Goal: Task Accomplishment & Management: Manage account settings

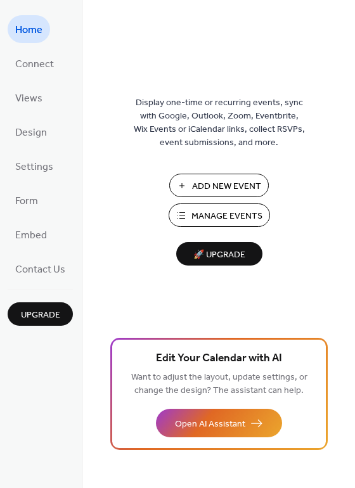
click at [222, 215] on span "Manage Events" at bounding box center [227, 216] width 71 height 13
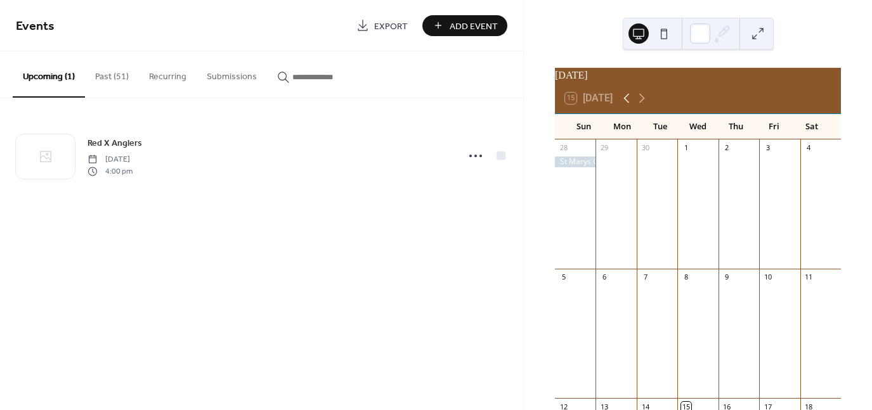
click at [628, 103] on icon at bounding box center [627, 99] width 6 height 10
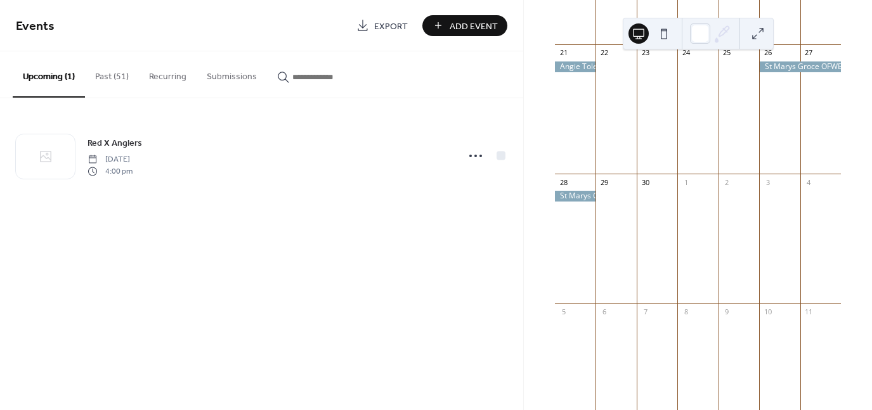
scroll to position [507, 0]
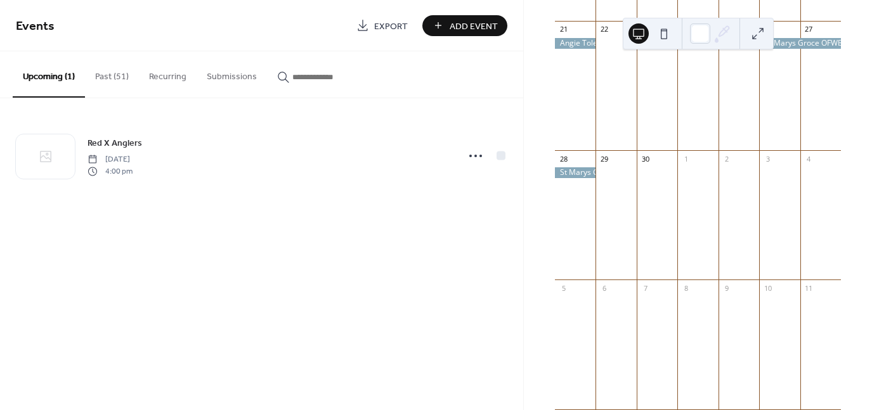
click at [585, 178] on div at bounding box center [575, 172] width 41 height 11
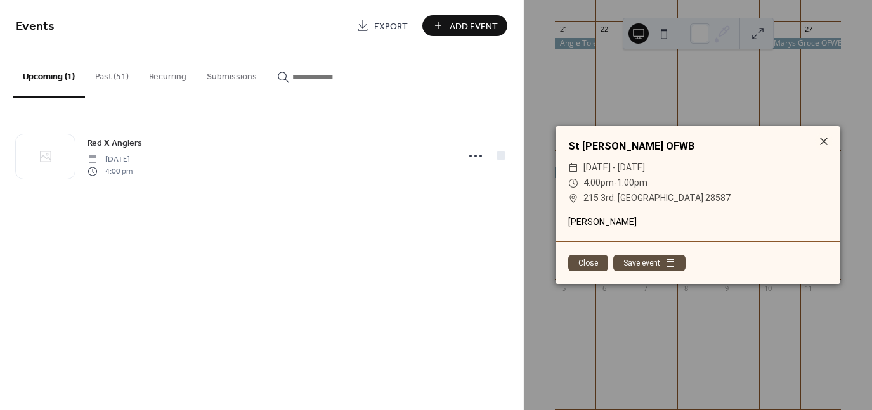
click at [589, 263] on button "Close" at bounding box center [588, 263] width 40 height 16
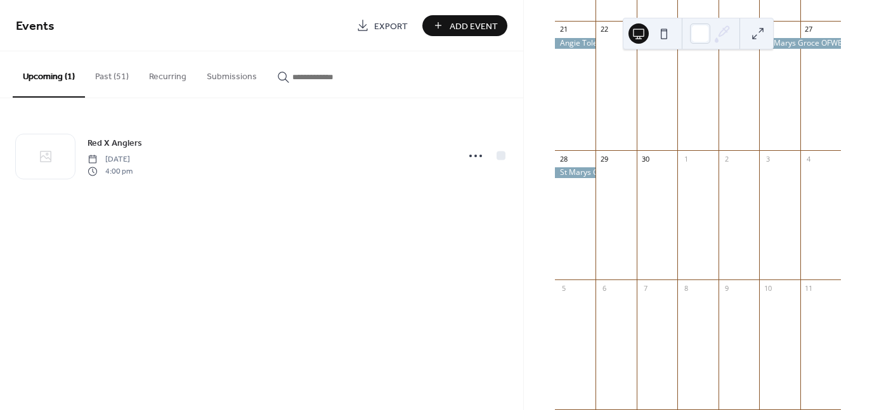
click at [590, 178] on div at bounding box center [575, 172] width 41 height 11
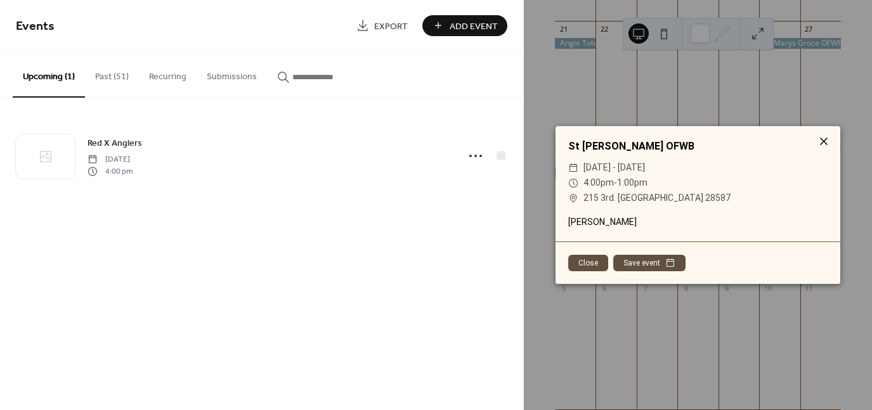
click at [824, 140] on icon at bounding box center [824, 142] width 8 height 8
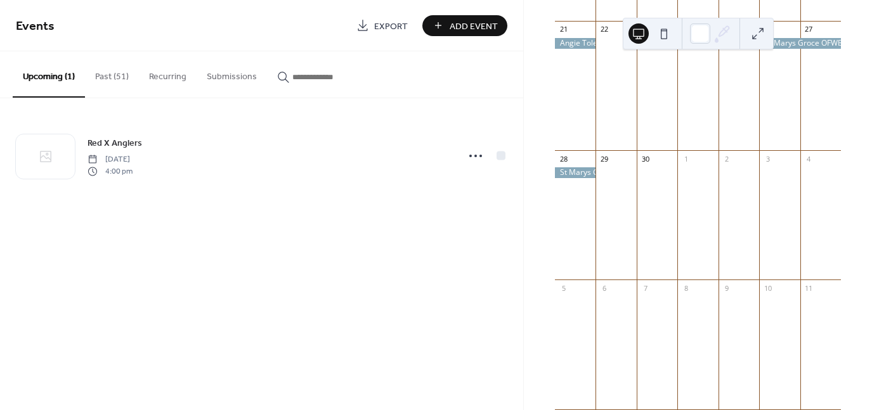
click at [786, 49] on div at bounding box center [800, 43] width 82 height 11
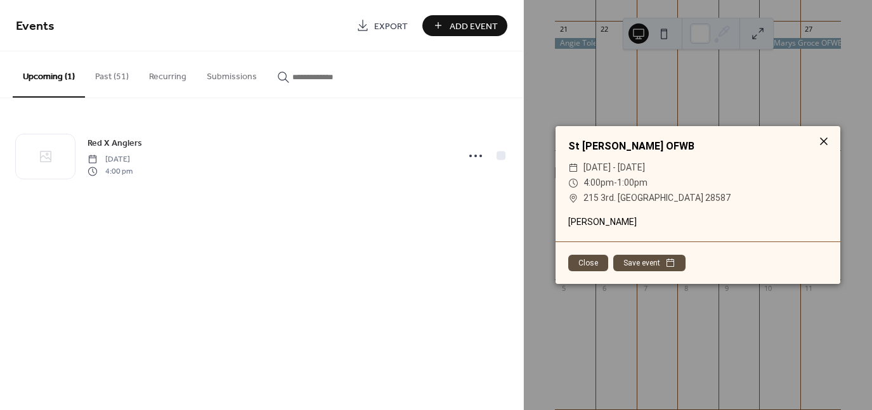
click at [824, 143] on icon at bounding box center [824, 142] width 8 height 8
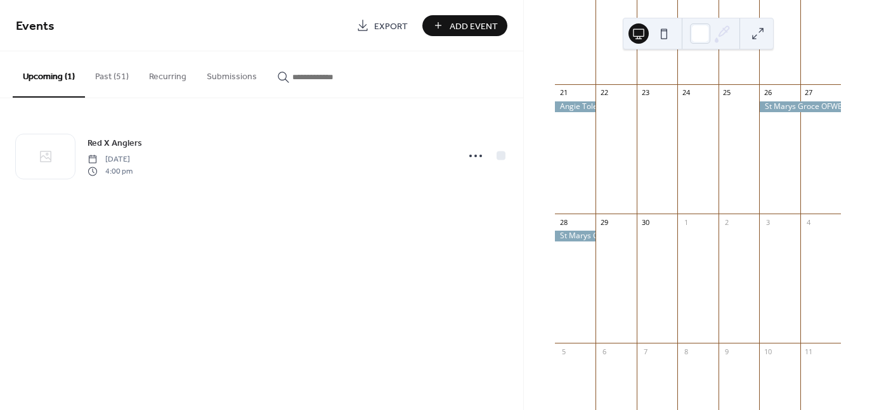
scroll to position [444, 0]
click at [118, 74] on button "Past (51)" at bounding box center [112, 73] width 54 height 45
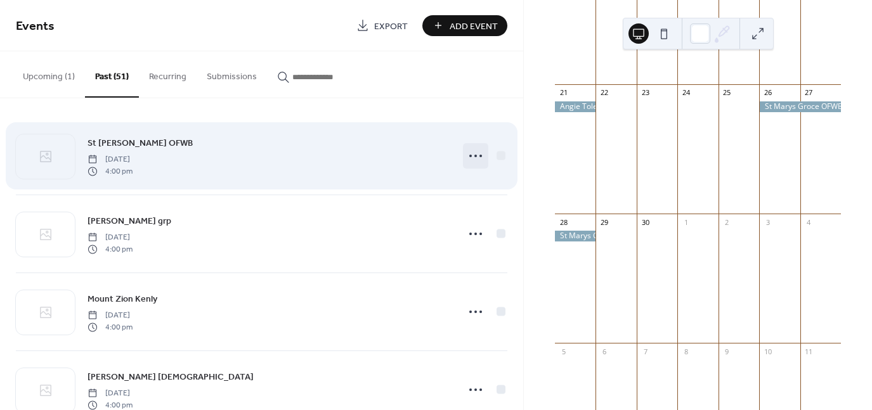
click at [474, 155] on icon at bounding box center [475, 156] width 20 height 20
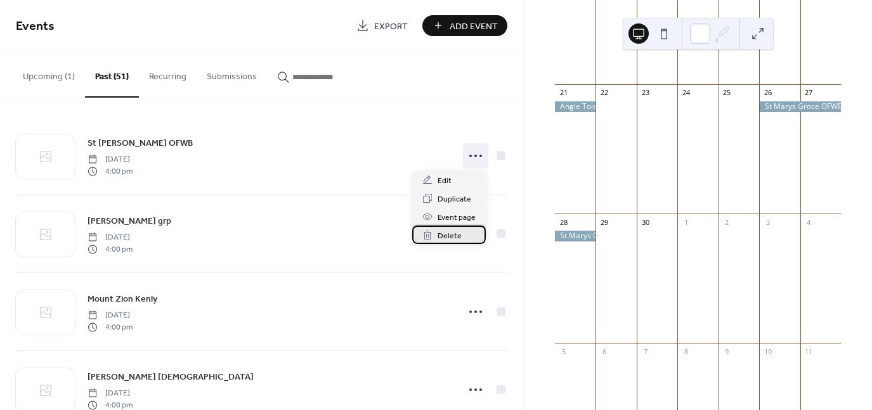
click at [450, 236] on span "Delete" at bounding box center [450, 236] width 24 height 13
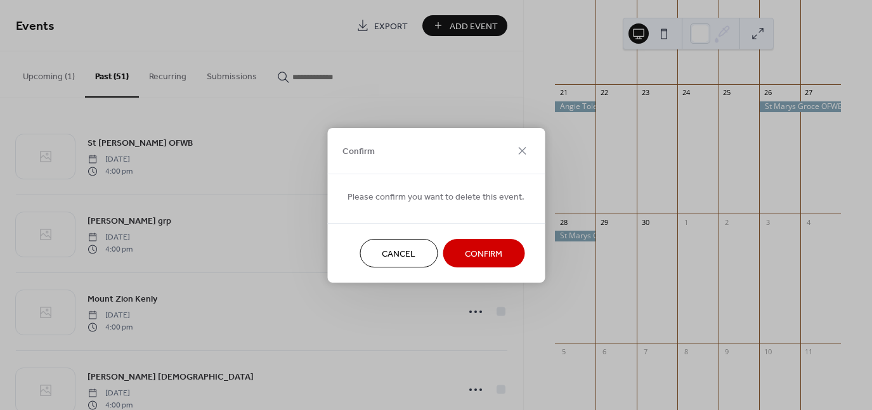
click at [477, 254] on span "Confirm" at bounding box center [483, 253] width 37 height 13
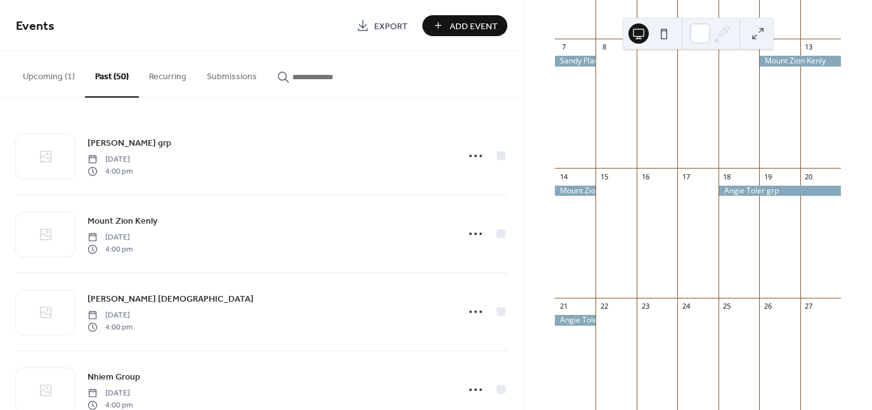
scroll to position [227, 0]
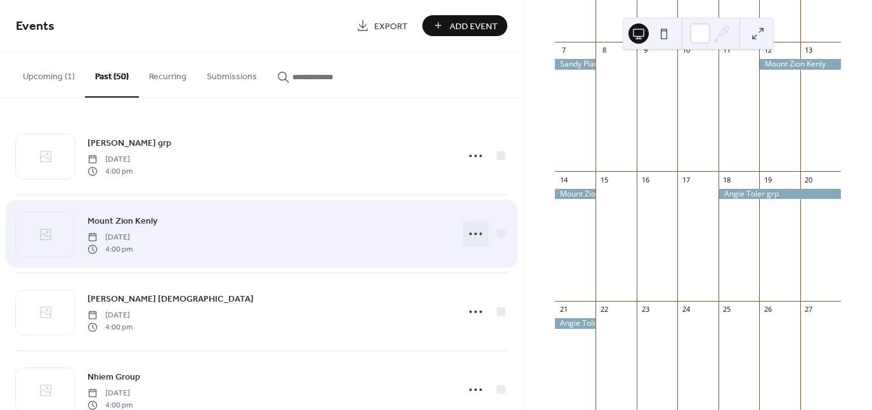
click at [469, 234] on icon at bounding box center [475, 234] width 20 height 20
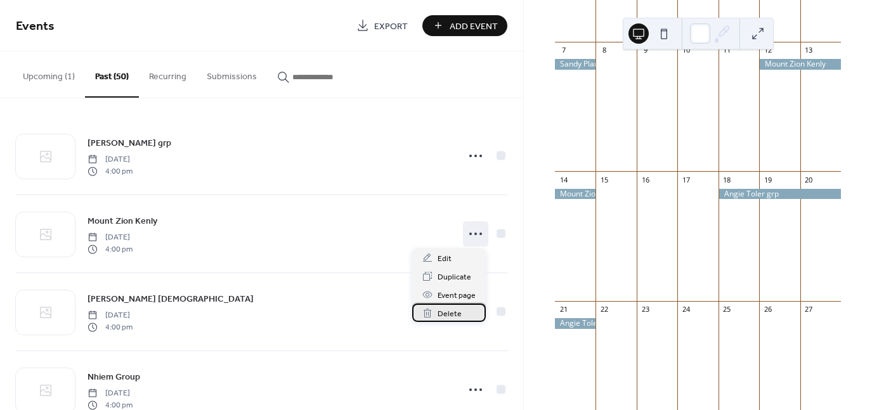
click at [448, 315] on span "Delete" at bounding box center [450, 314] width 24 height 13
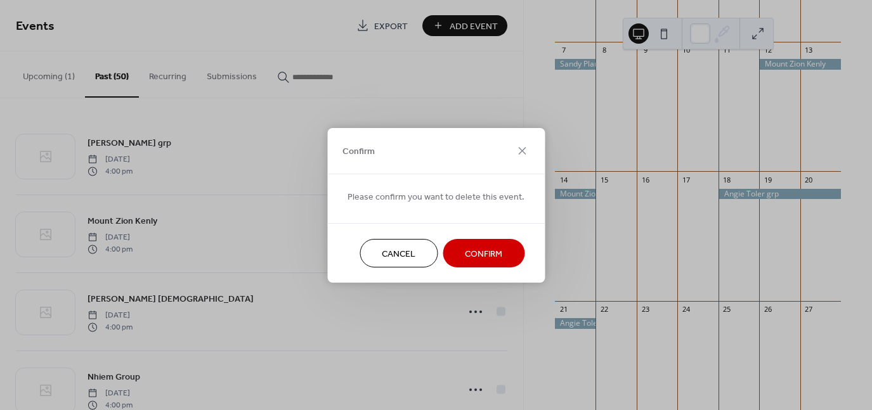
click at [478, 252] on span "Confirm" at bounding box center [483, 253] width 37 height 13
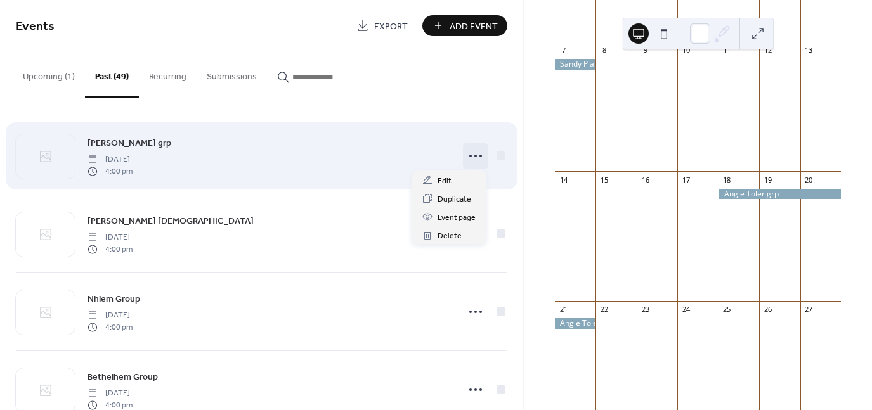
click at [471, 157] on icon at bounding box center [475, 156] width 20 height 20
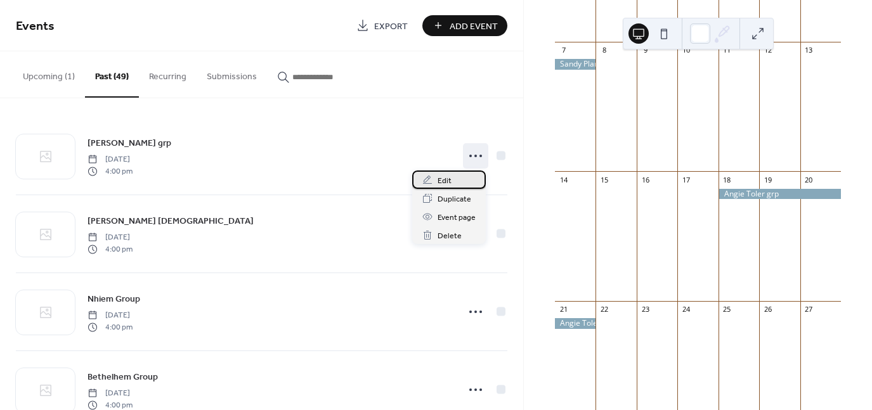
click at [446, 181] on span "Edit" at bounding box center [445, 180] width 14 height 13
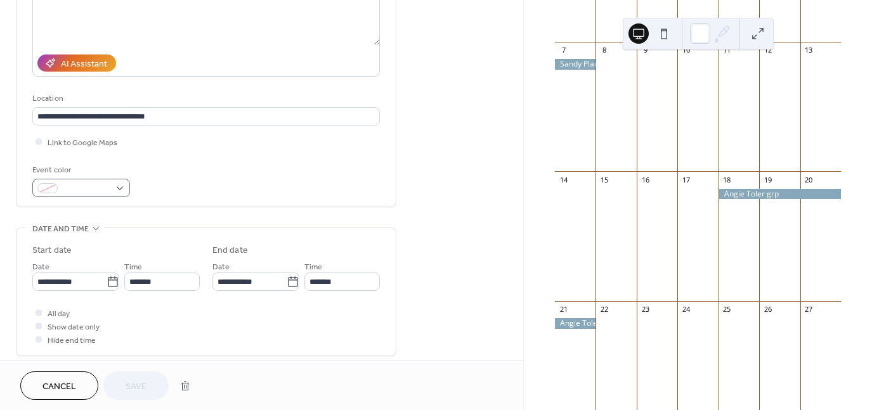
scroll to position [190, 0]
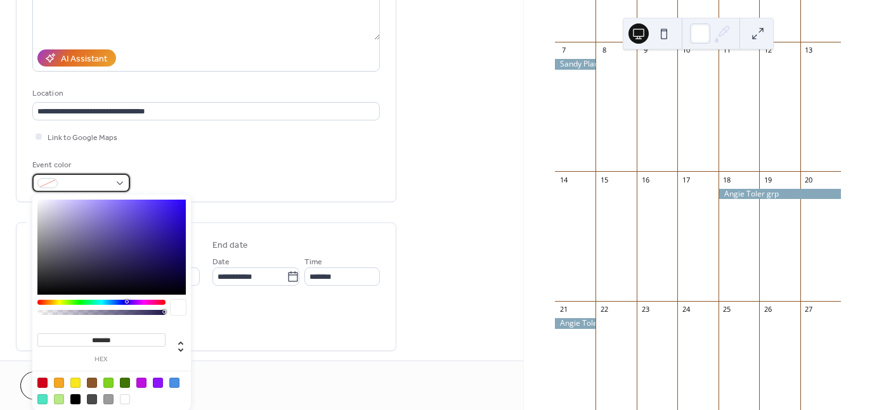
click at [120, 182] on div at bounding box center [81, 183] width 98 height 18
click at [75, 384] on div at bounding box center [75, 383] width 10 height 10
type input "*******"
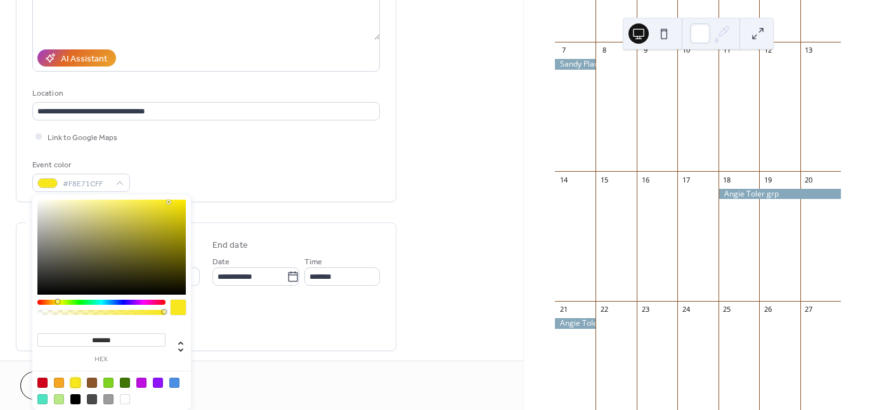
click at [435, 171] on div "**********" at bounding box center [261, 317] width 523 height 875
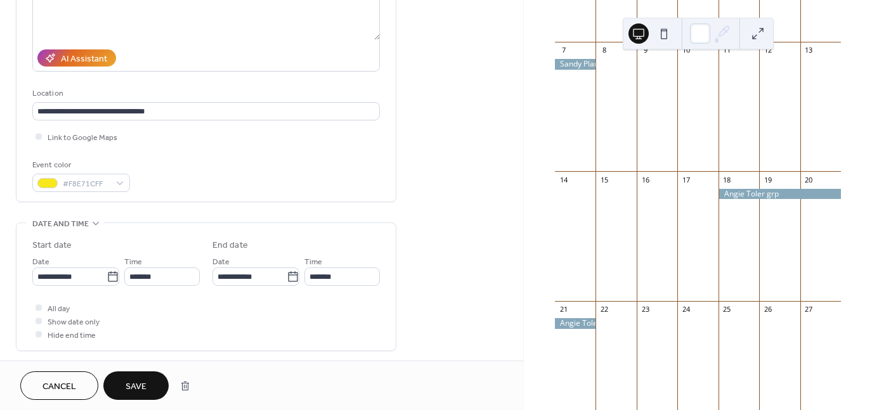
click at [141, 384] on span "Save" at bounding box center [136, 387] width 21 height 13
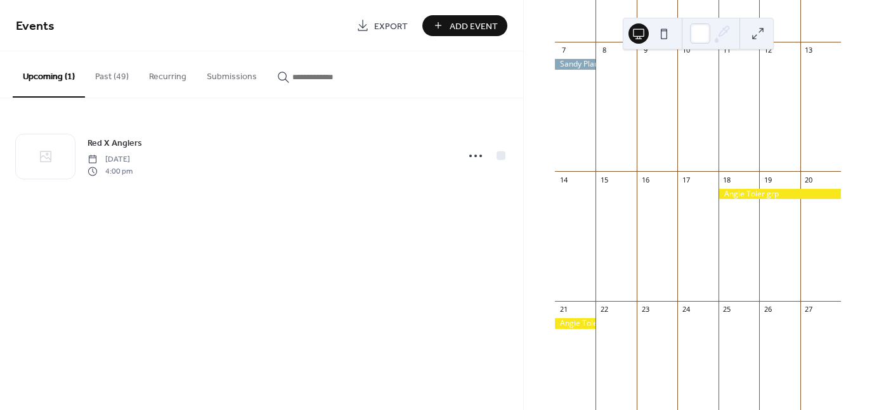
click at [115, 79] on button "Past (49)" at bounding box center [112, 73] width 54 height 45
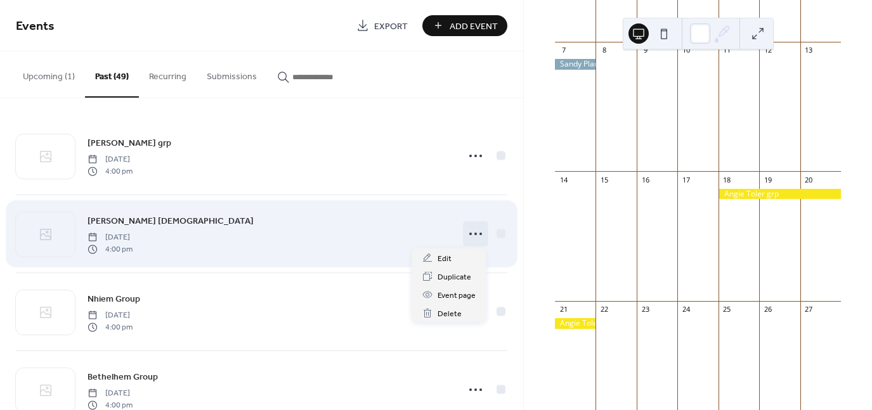
click at [474, 234] on circle at bounding box center [475, 234] width 3 height 3
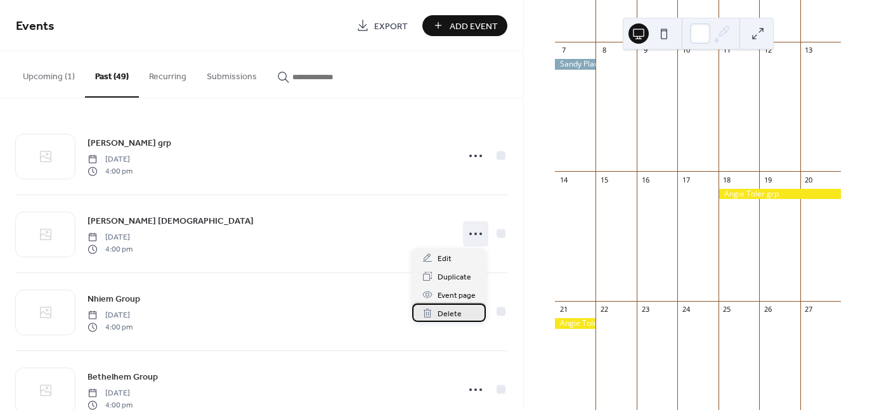
click at [448, 315] on span "Delete" at bounding box center [450, 314] width 24 height 13
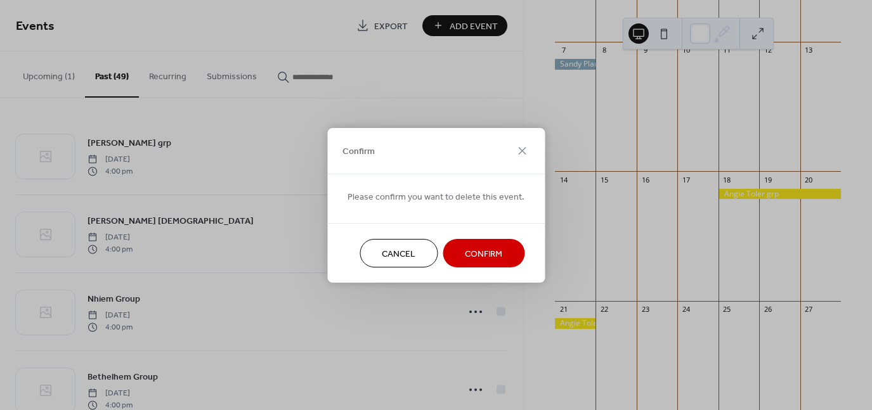
click at [472, 252] on span "Confirm" at bounding box center [483, 253] width 37 height 13
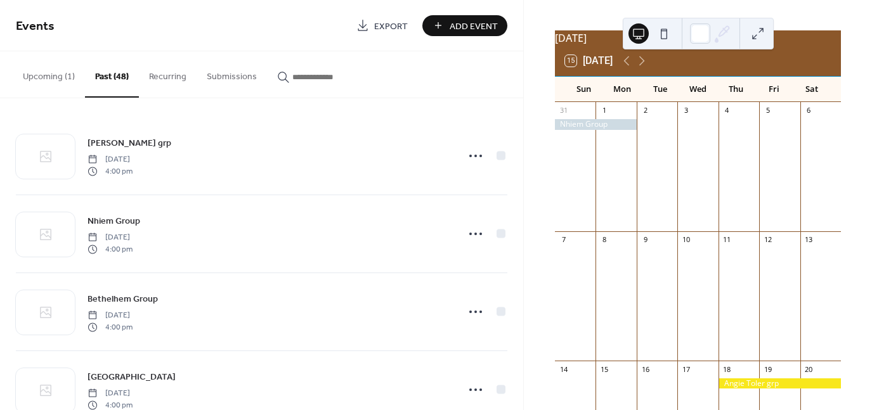
scroll to position [37, 0]
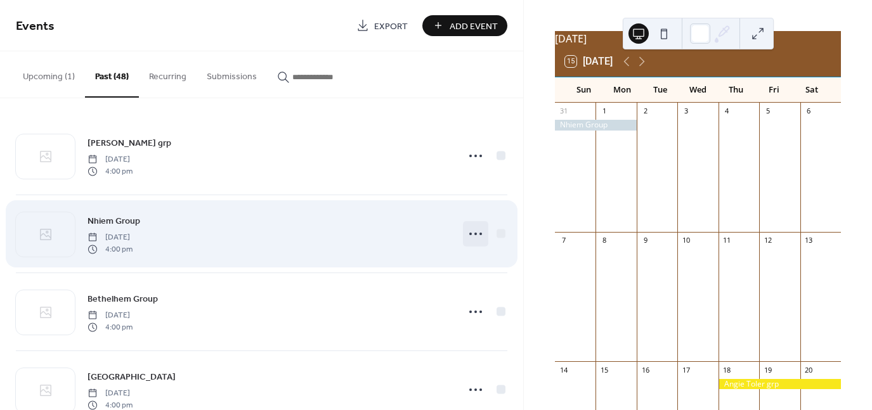
click at [479, 234] on circle at bounding box center [480, 234] width 3 height 3
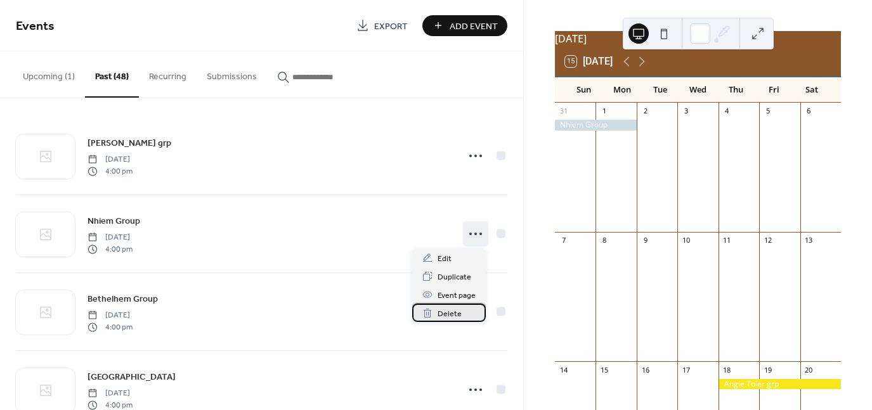
click at [450, 315] on span "Delete" at bounding box center [450, 314] width 24 height 13
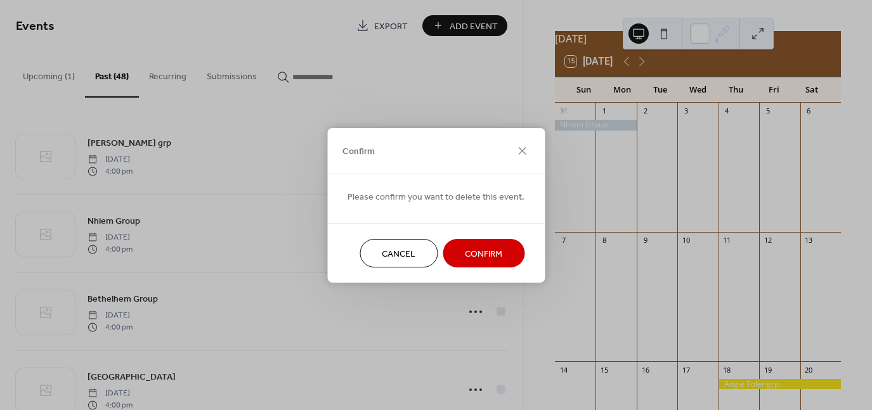
click at [475, 253] on span "Confirm" at bounding box center [483, 253] width 37 height 13
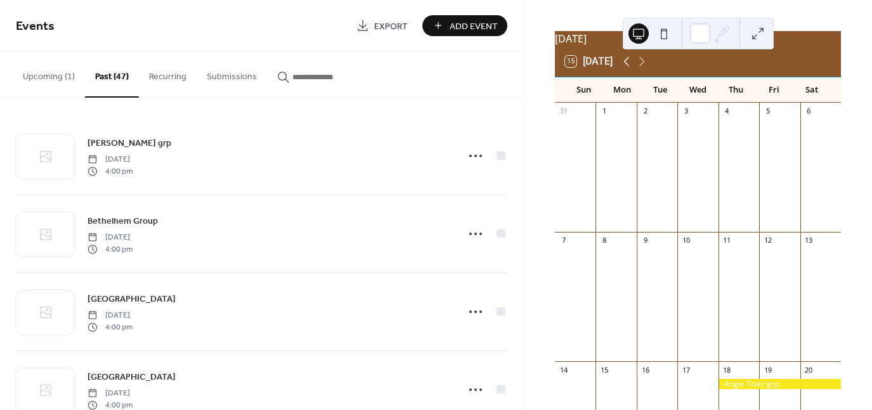
click at [628, 68] on icon at bounding box center [626, 61] width 15 height 15
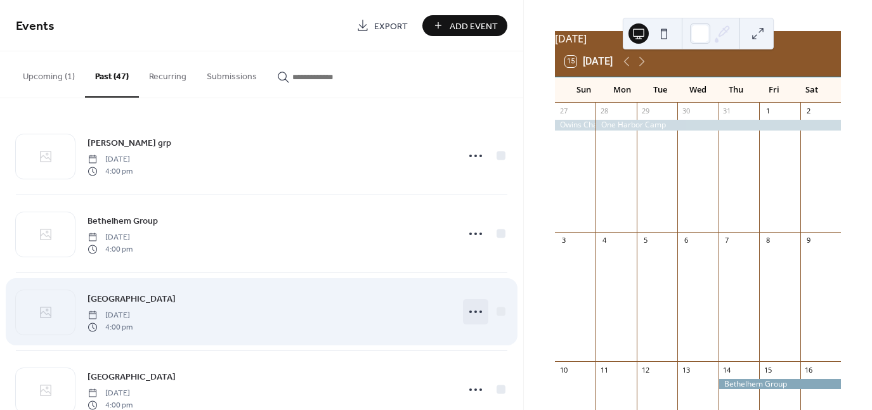
click at [469, 311] on circle at bounding box center [470, 312] width 3 height 3
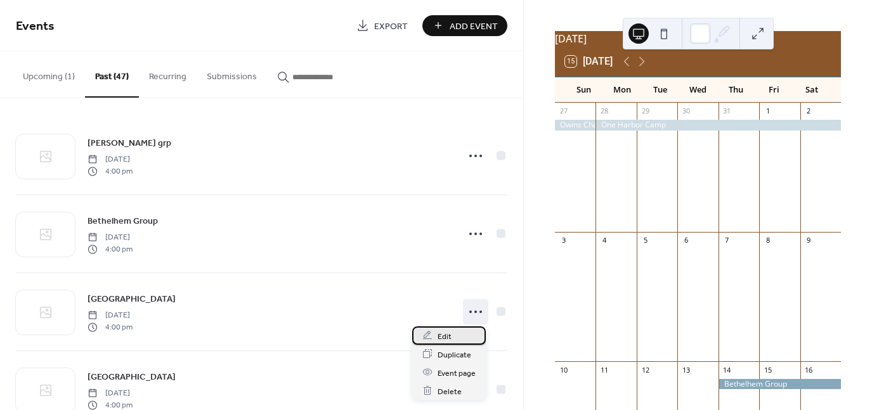
click at [449, 337] on span "Edit" at bounding box center [445, 336] width 14 height 13
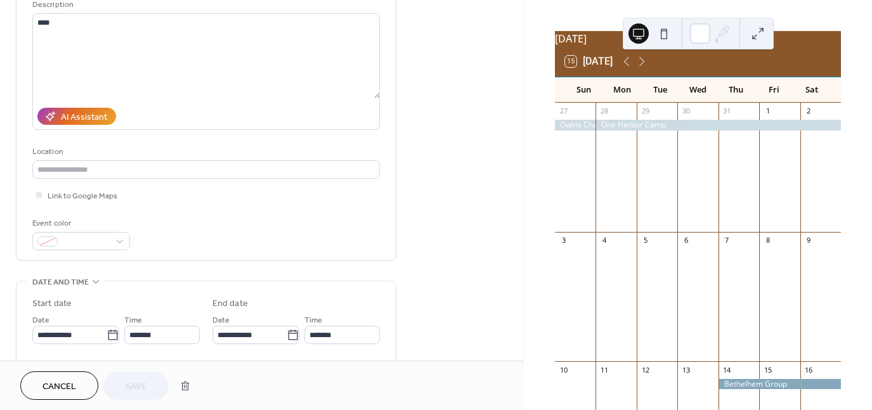
scroll to position [190, 0]
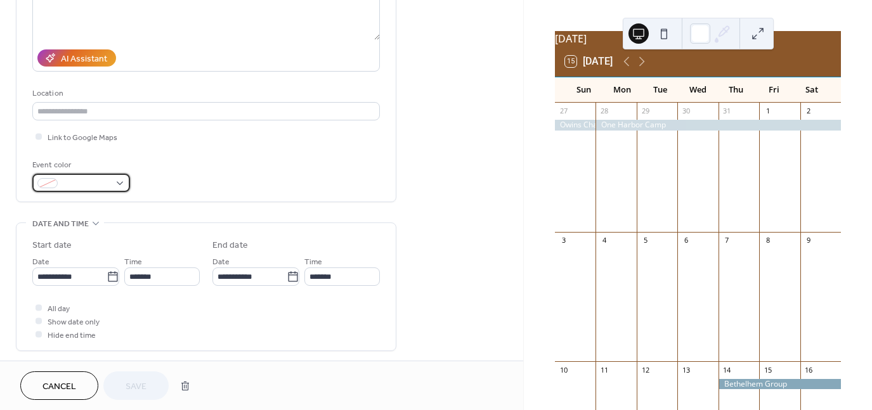
click at [86, 181] on span at bounding box center [86, 184] width 47 height 13
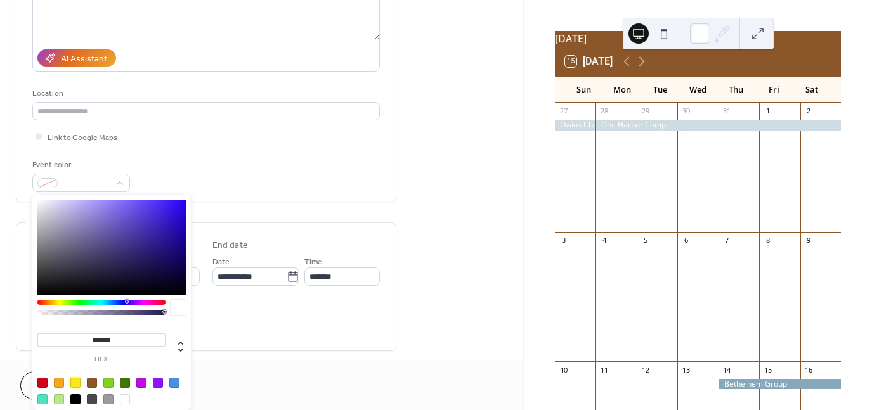
click at [75, 382] on div at bounding box center [75, 383] width 10 height 10
type input "*******"
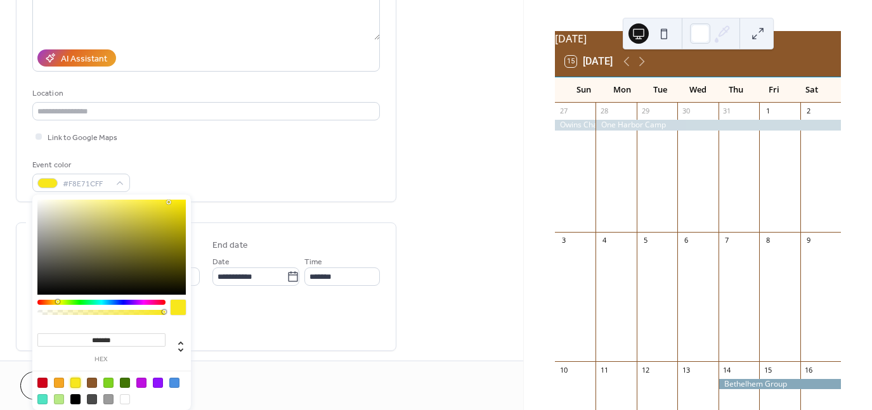
click at [463, 188] on div "**********" at bounding box center [261, 317] width 523 height 875
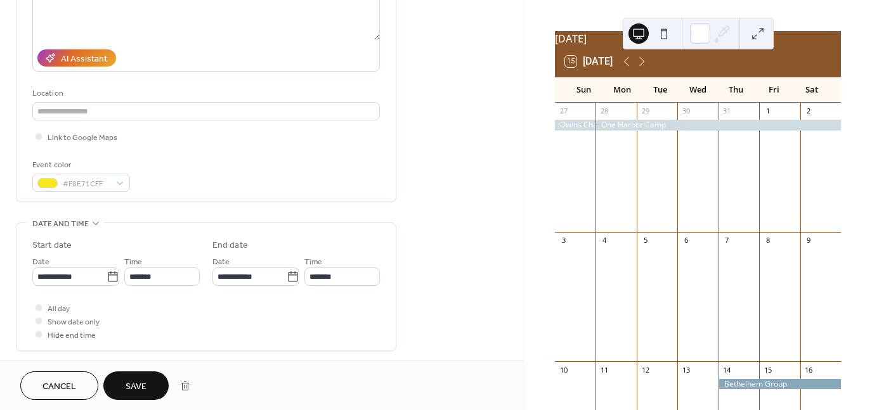
click at [143, 391] on span "Save" at bounding box center [136, 387] width 21 height 13
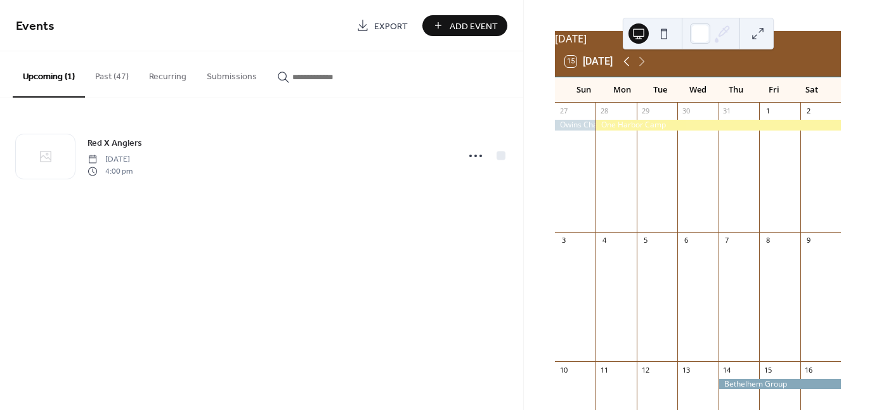
click at [628, 67] on icon at bounding box center [627, 62] width 6 height 10
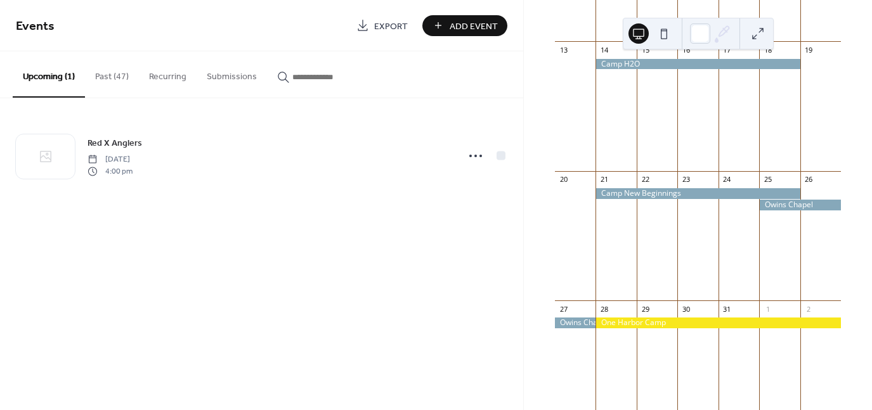
scroll to position [417, 0]
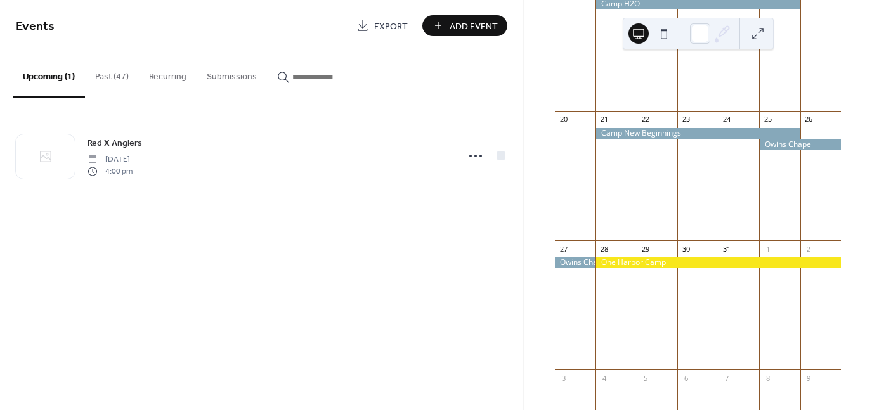
click at [110, 77] on button "Past (47)" at bounding box center [112, 73] width 54 height 45
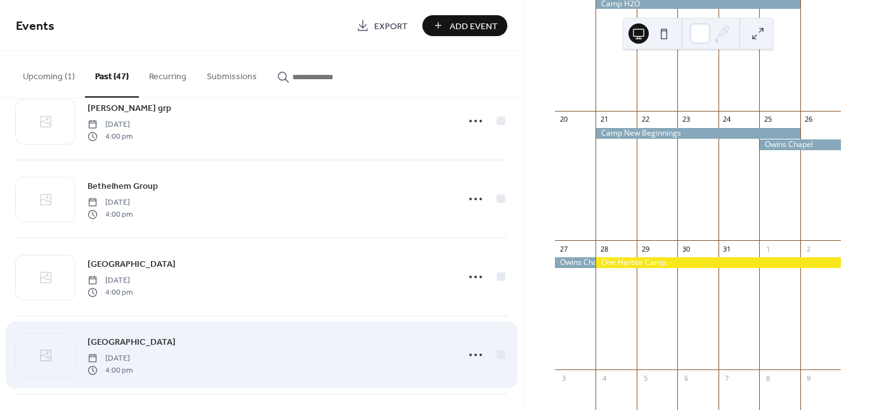
scroll to position [63, 0]
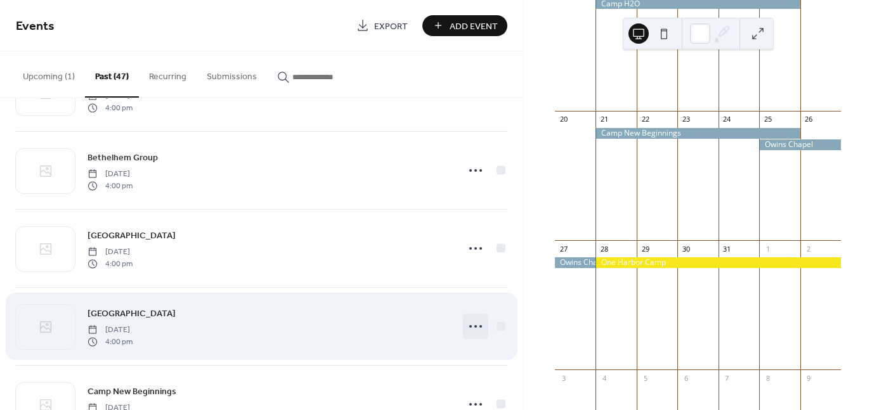
click at [472, 328] on icon at bounding box center [475, 326] width 20 height 20
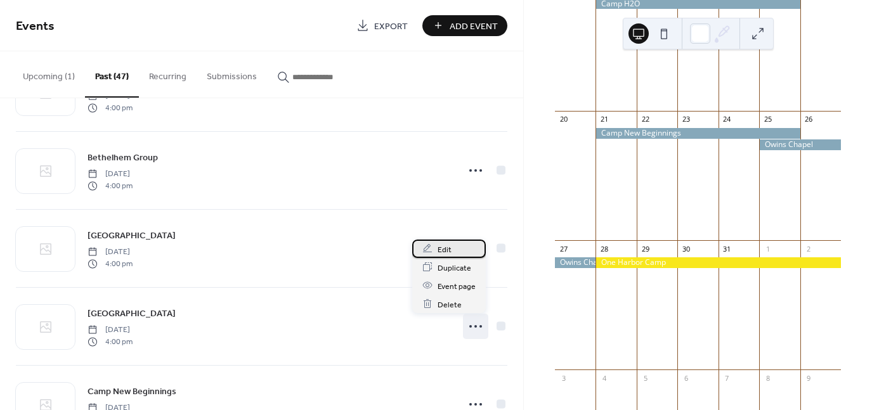
click at [445, 249] on span "Edit" at bounding box center [445, 249] width 14 height 13
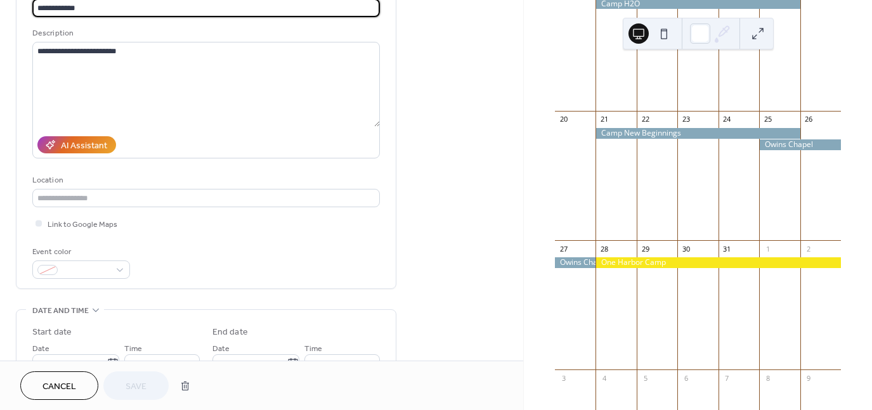
scroll to position [127, 0]
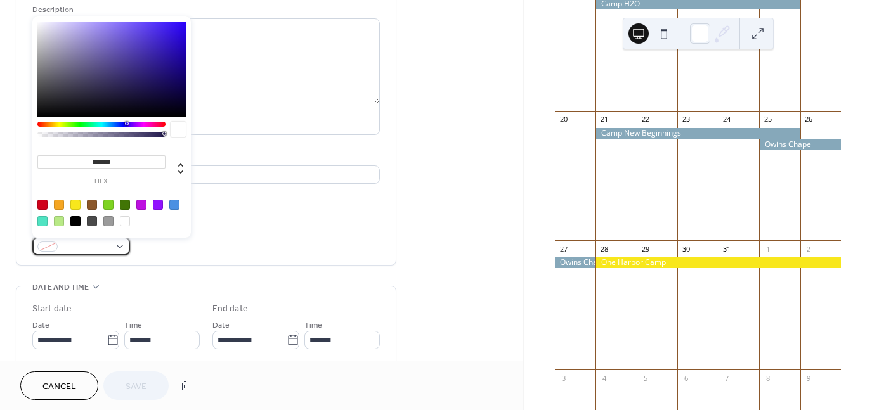
click at [117, 246] on div at bounding box center [81, 246] width 98 height 18
click at [74, 204] on div at bounding box center [75, 205] width 10 height 10
type input "*******"
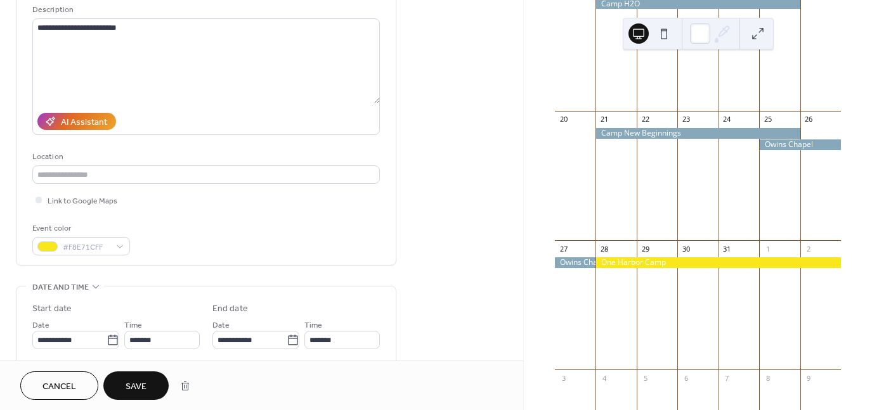
click at [138, 388] on span "Save" at bounding box center [136, 387] width 21 height 13
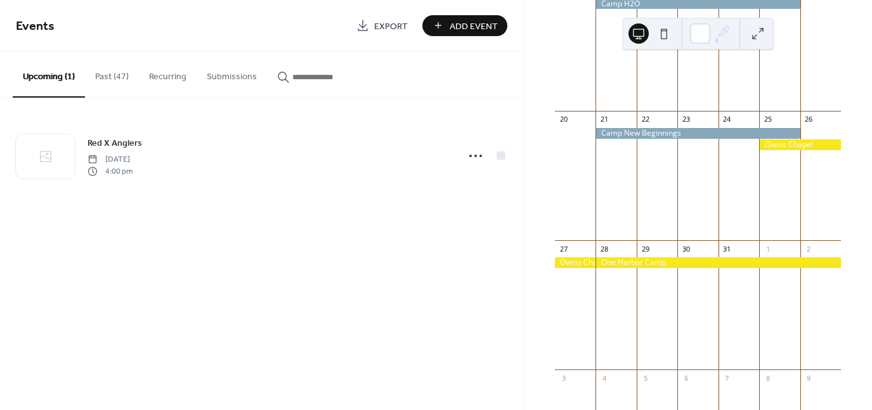
click at [110, 77] on button "Past (47)" at bounding box center [112, 73] width 54 height 45
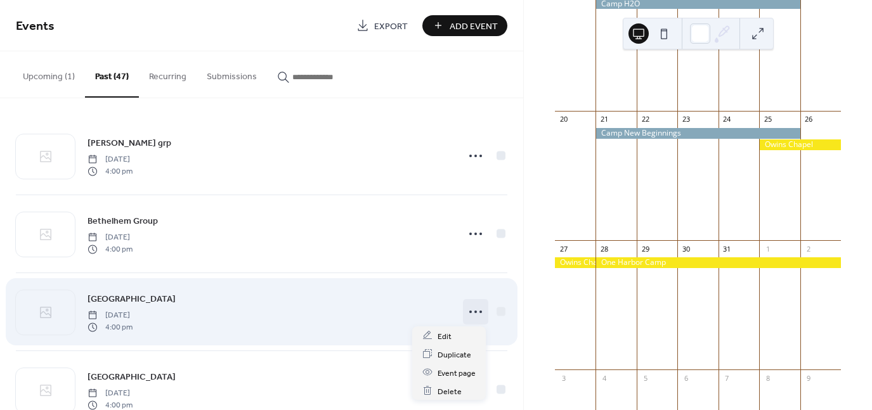
click at [469, 310] on icon at bounding box center [475, 312] width 20 height 20
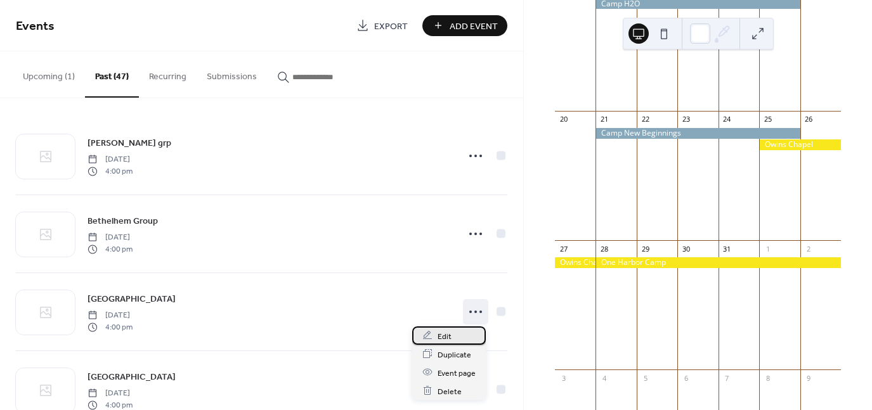
click at [444, 334] on span "Edit" at bounding box center [445, 336] width 14 height 13
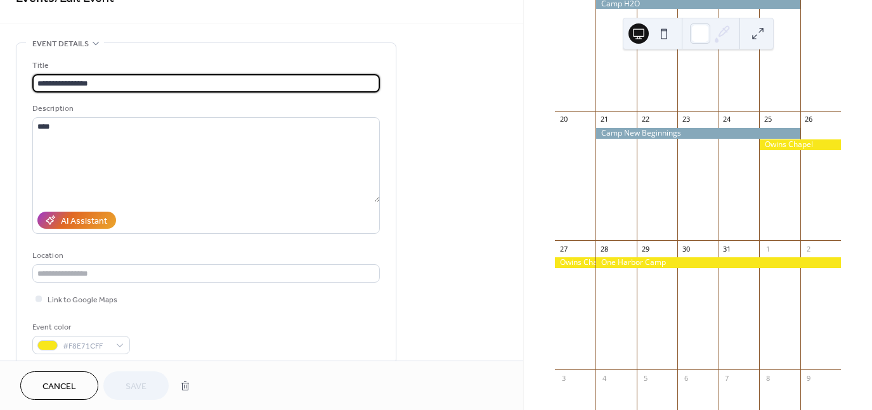
scroll to position [127, 0]
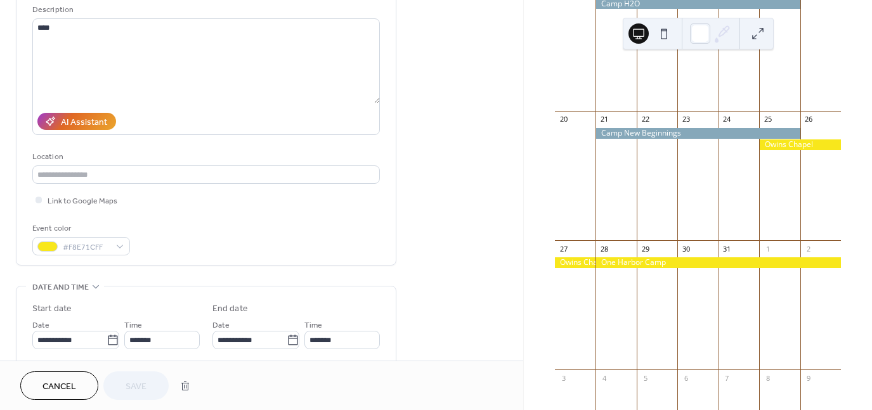
click at [51, 384] on span "Cancel" at bounding box center [59, 387] width 34 height 13
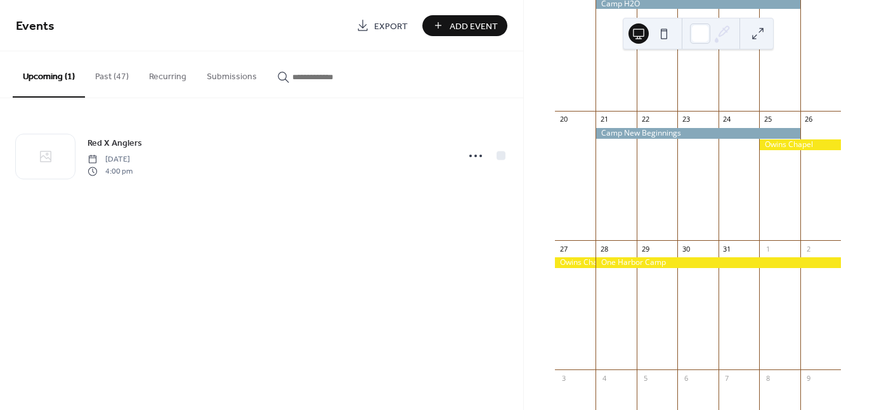
click at [101, 75] on button "Past (47)" at bounding box center [112, 73] width 54 height 45
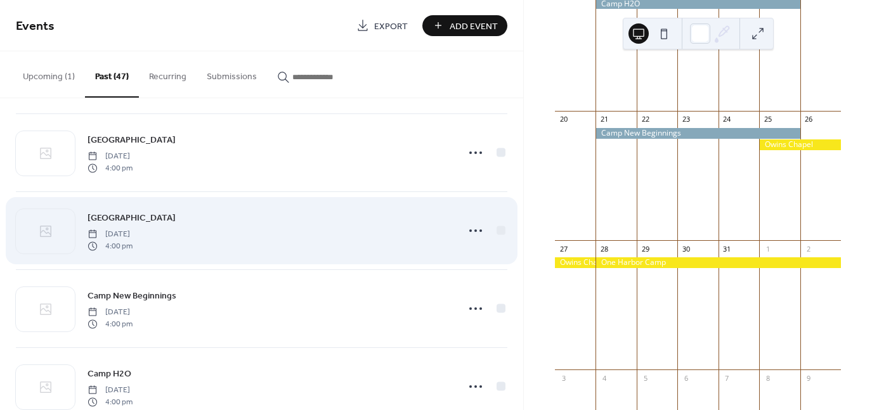
scroll to position [190, 0]
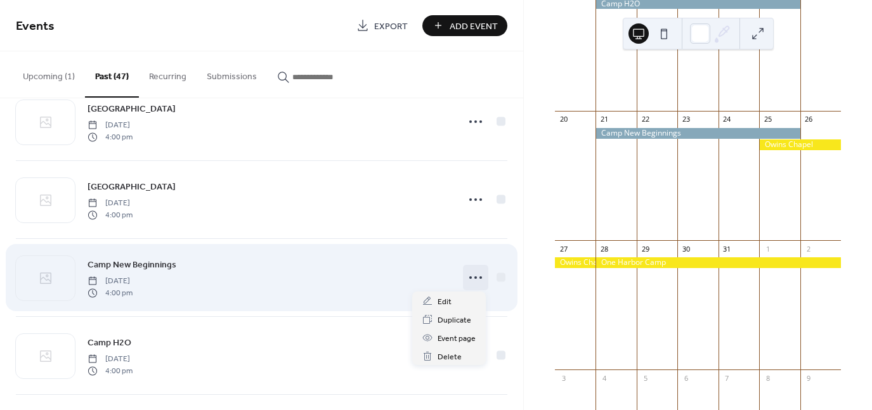
click at [468, 277] on icon at bounding box center [475, 278] width 20 height 20
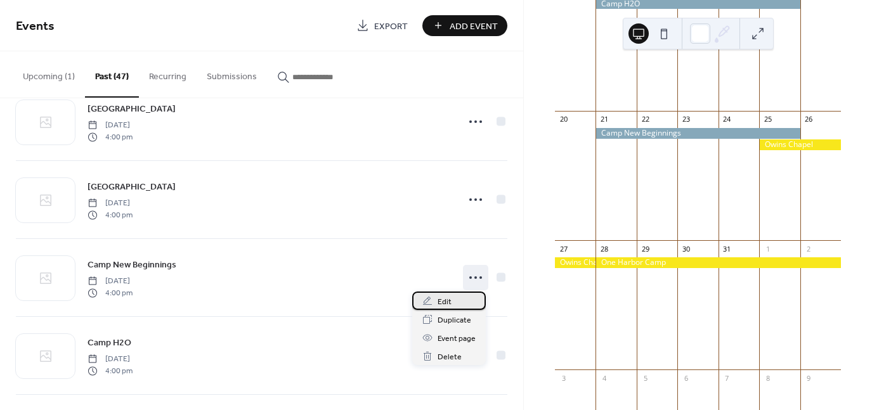
click at [448, 303] on span "Edit" at bounding box center [445, 302] width 14 height 13
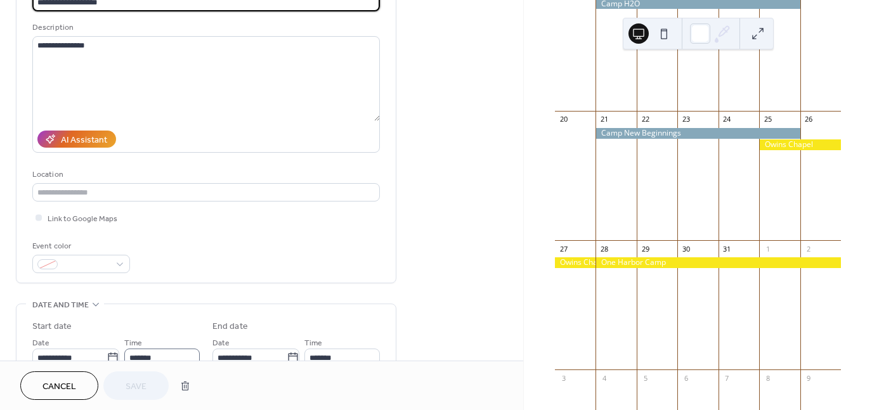
scroll to position [127, 0]
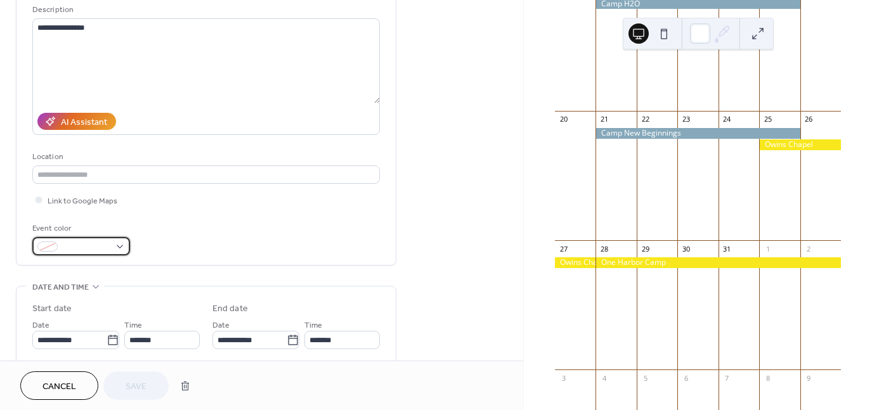
click at [122, 244] on div at bounding box center [81, 246] width 98 height 18
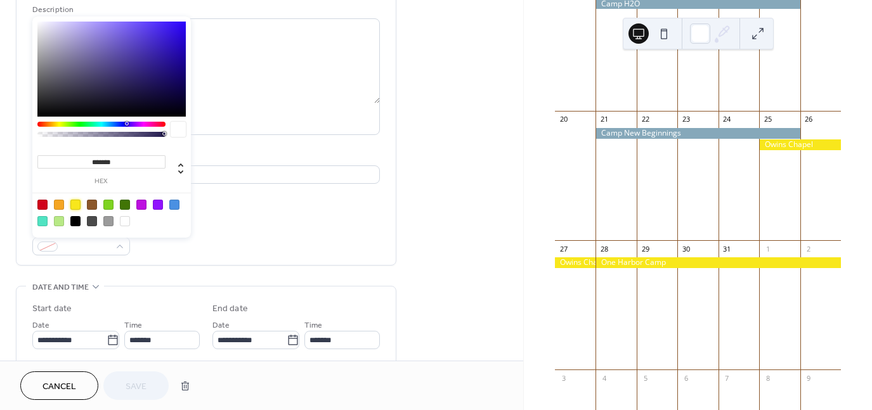
click at [75, 204] on div at bounding box center [75, 205] width 10 height 10
type input "*******"
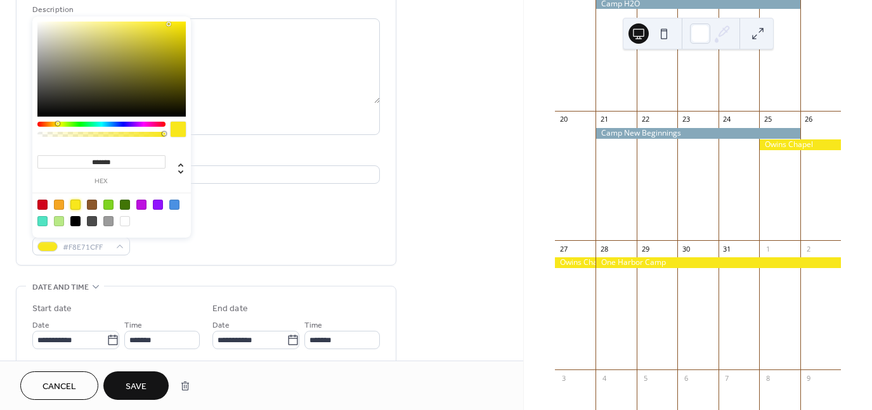
click at [135, 386] on span "Save" at bounding box center [136, 387] width 21 height 13
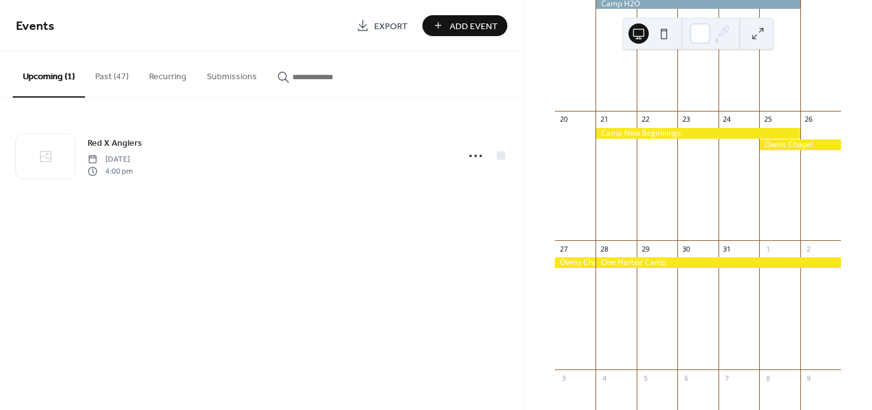
click at [117, 75] on button "Past (47)" at bounding box center [112, 73] width 54 height 45
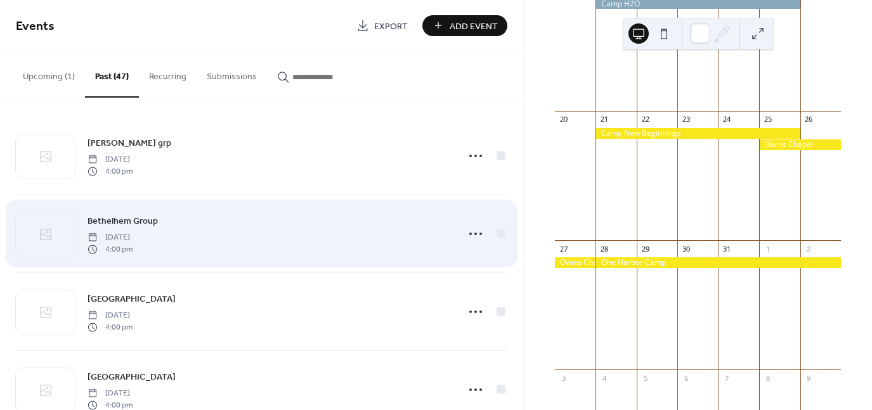
click at [231, 229] on div "Bethelhem Group Thursday, August 14, 2025 4:00 pm" at bounding box center [269, 234] width 363 height 41
click at [469, 233] on circle at bounding box center [470, 234] width 3 height 3
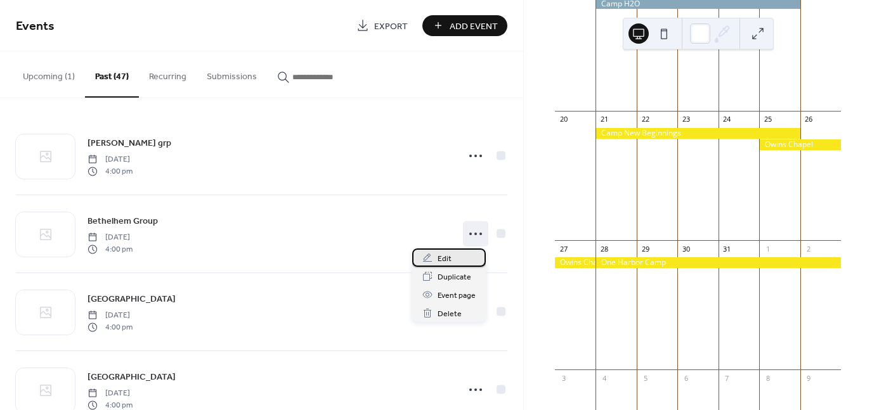
click at [449, 260] on span "Edit" at bounding box center [445, 258] width 14 height 13
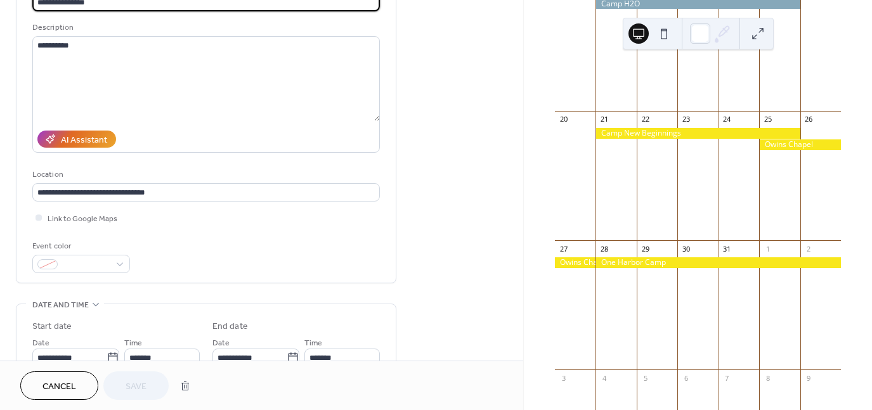
scroll to position [127, 0]
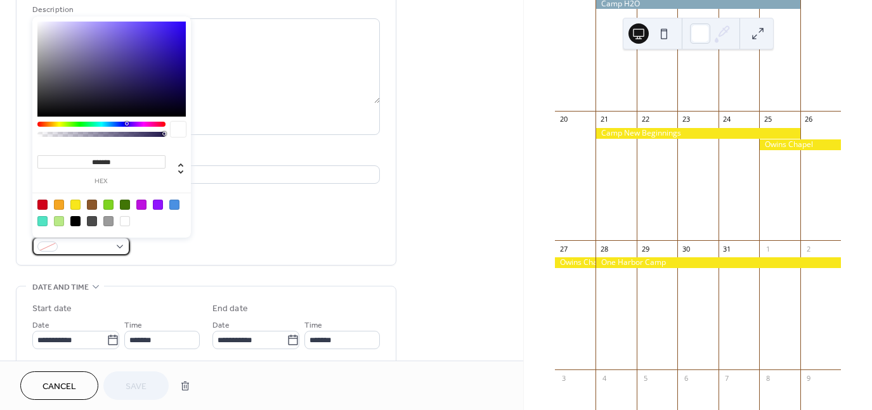
click at [120, 246] on div at bounding box center [81, 246] width 98 height 18
click at [77, 205] on div at bounding box center [75, 205] width 10 height 10
type input "*******"
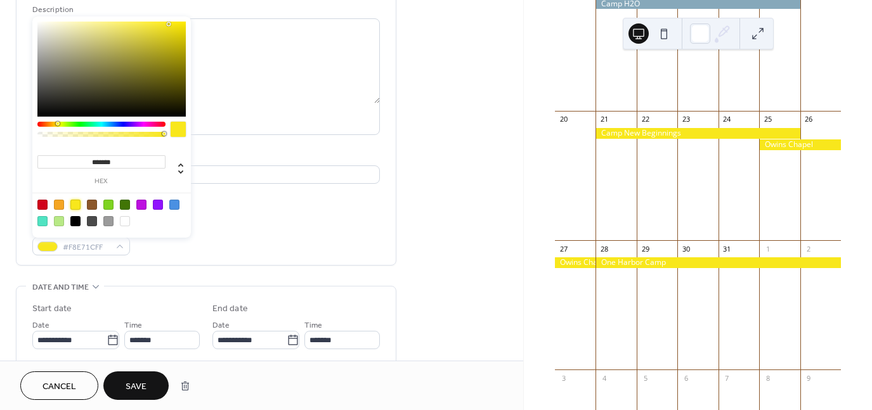
click at [138, 386] on span "Save" at bounding box center [136, 387] width 21 height 13
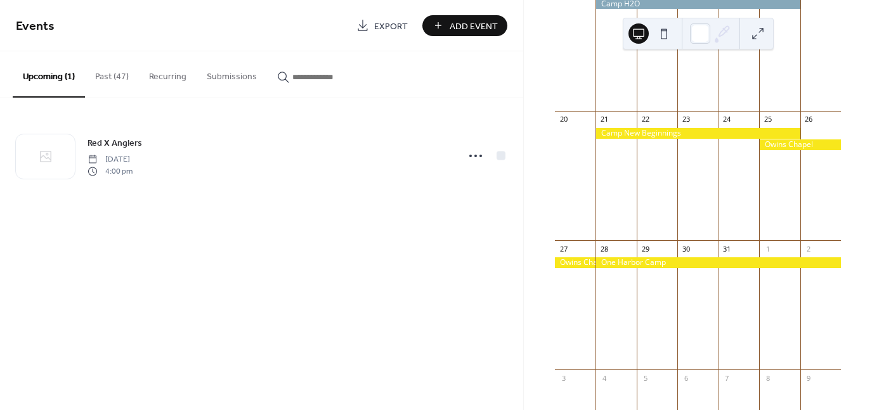
click at [108, 77] on button "Past (47)" at bounding box center [112, 73] width 54 height 45
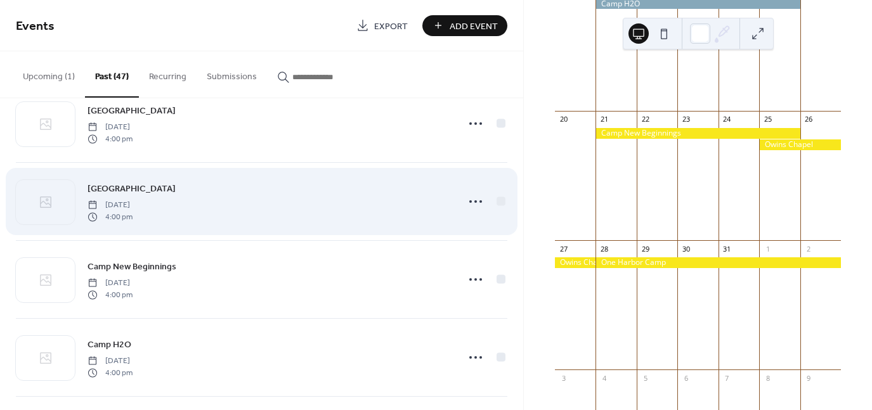
scroll to position [190, 0]
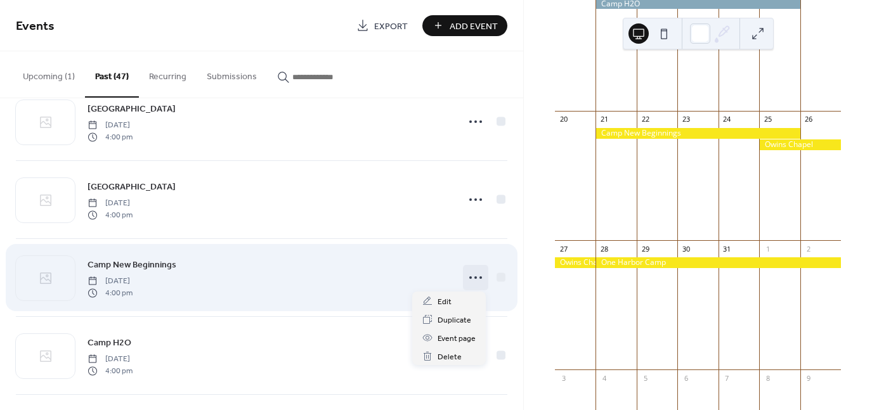
click at [474, 278] on icon at bounding box center [475, 278] width 20 height 20
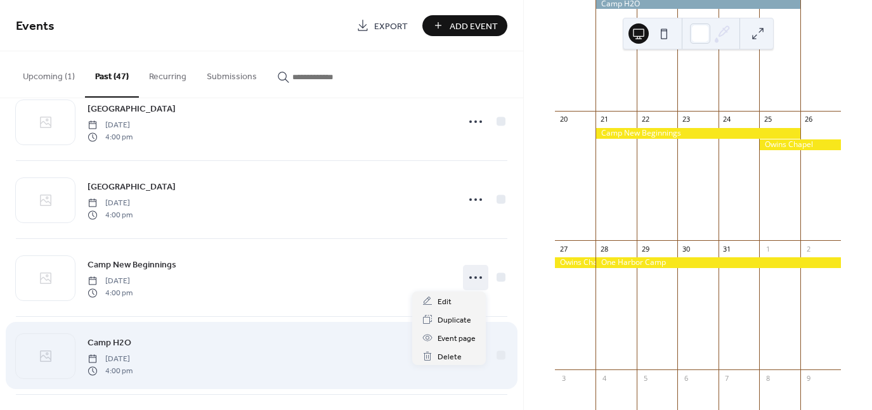
click at [367, 341] on div "Camp H2O Monday, July 14, 2025 4:00 pm" at bounding box center [269, 355] width 363 height 41
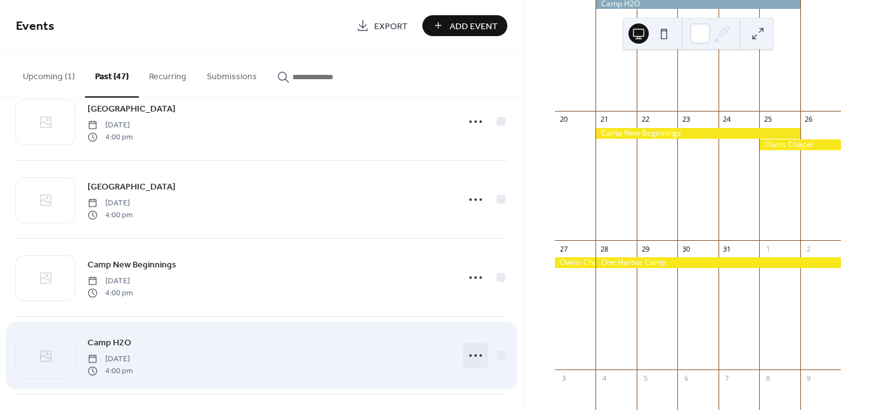
click at [473, 356] on icon at bounding box center [475, 356] width 20 height 20
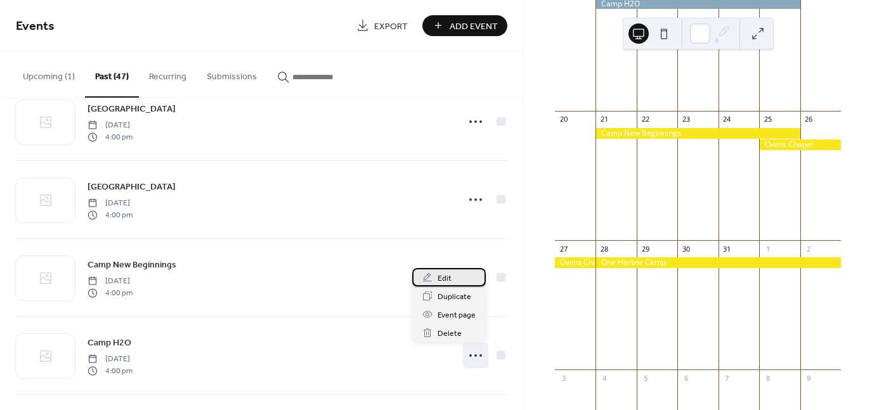
click at [448, 277] on span "Edit" at bounding box center [445, 278] width 14 height 13
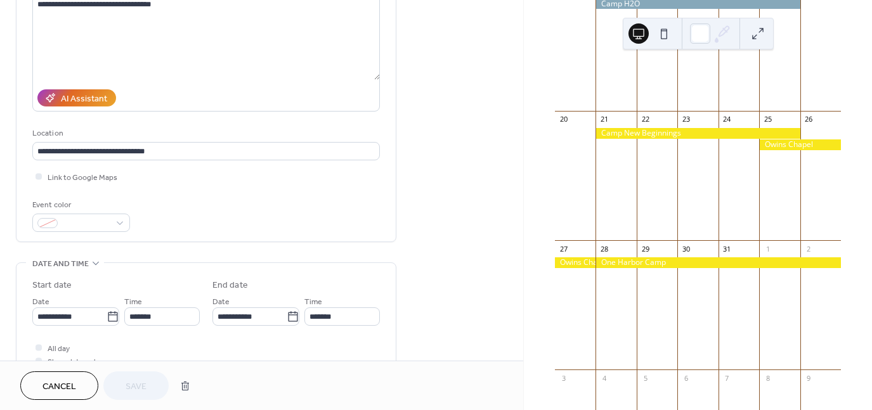
scroll to position [190, 0]
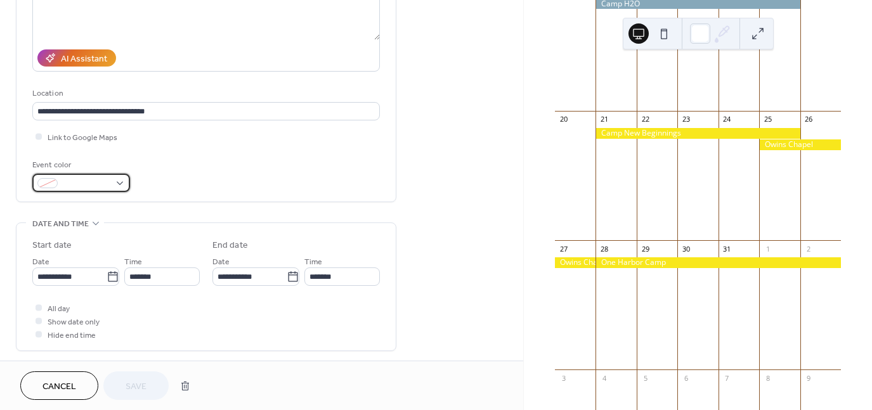
click at [117, 181] on div at bounding box center [81, 183] width 98 height 18
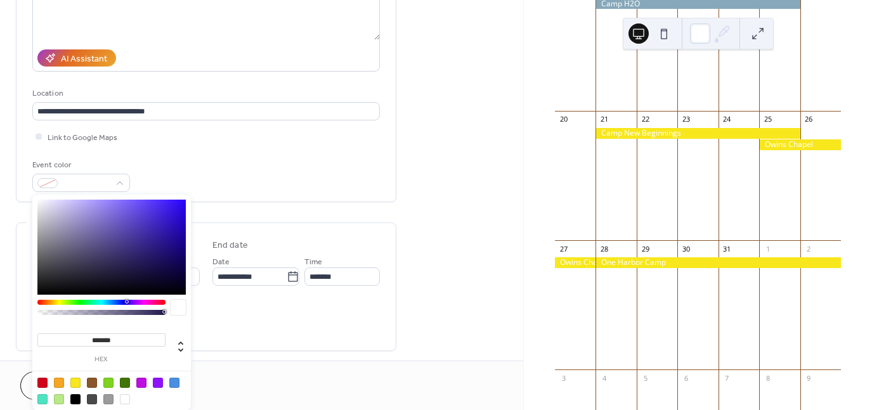
click at [77, 381] on div at bounding box center [75, 383] width 10 height 10
type input "*******"
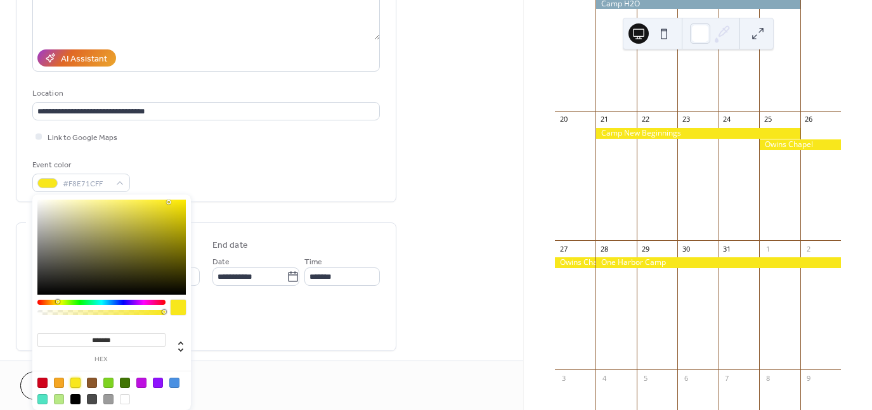
click at [266, 330] on div "All day Show date only Hide end time" at bounding box center [206, 321] width 348 height 40
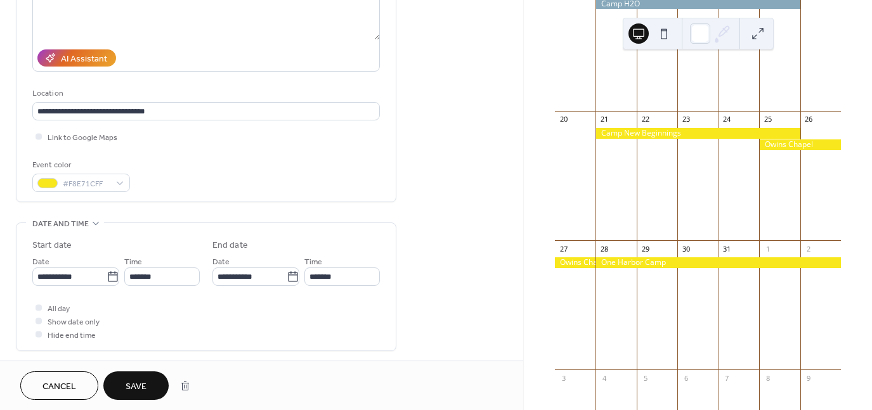
click at [155, 388] on button "Save" at bounding box center [135, 386] width 65 height 29
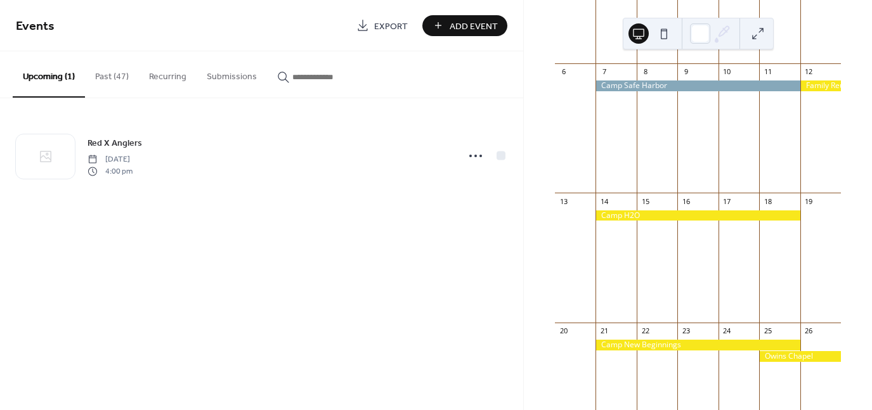
scroll to position [164, 0]
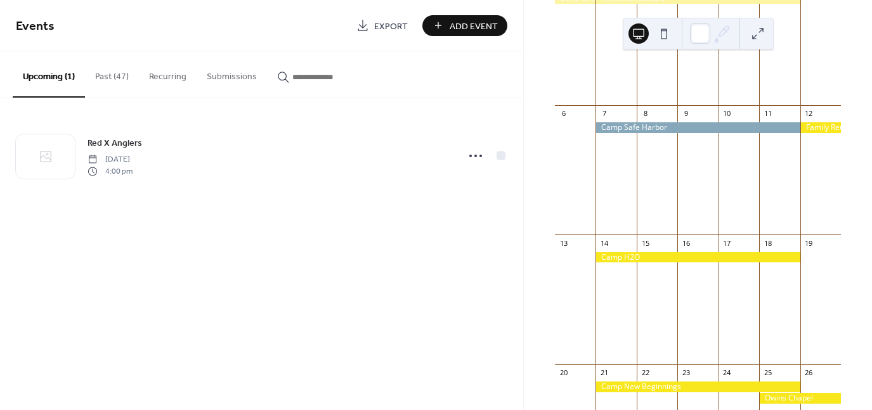
click at [101, 74] on button "Past (47)" at bounding box center [112, 73] width 54 height 45
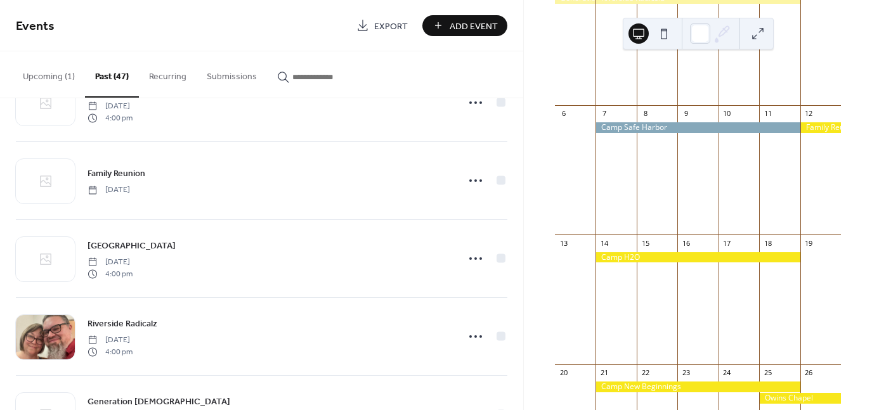
scroll to position [444, 0]
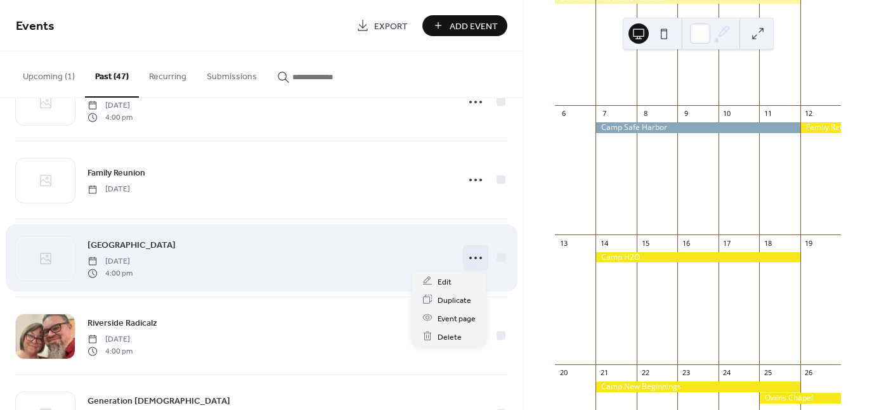
click at [471, 259] on icon at bounding box center [475, 258] width 20 height 20
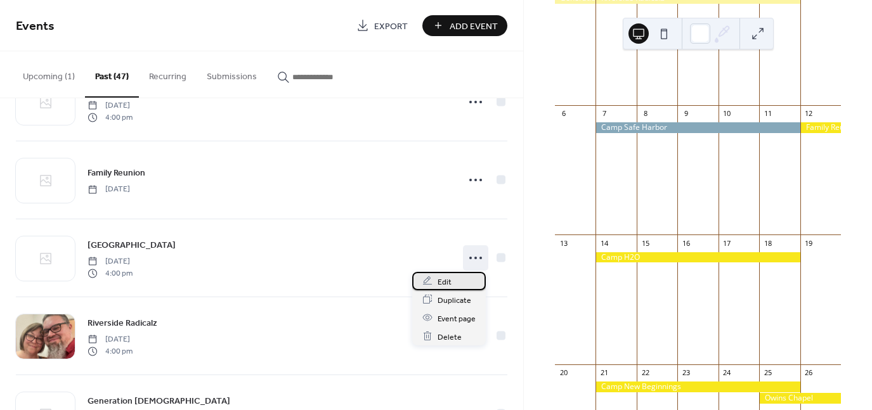
click at [438, 284] on span "Edit" at bounding box center [445, 281] width 14 height 13
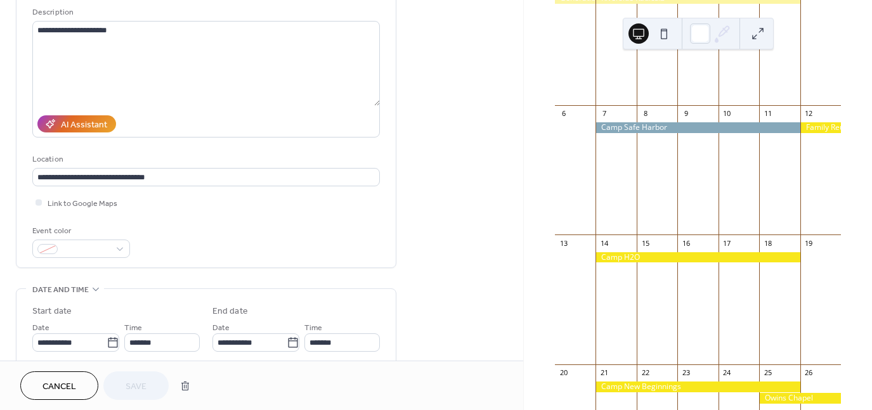
scroll to position [127, 0]
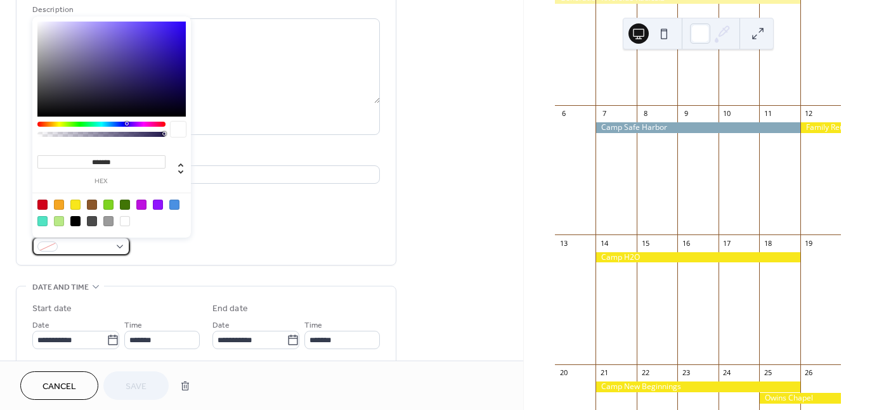
click at [117, 250] on div at bounding box center [81, 246] width 98 height 18
click at [77, 203] on div at bounding box center [75, 205] width 10 height 10
type input "*******"
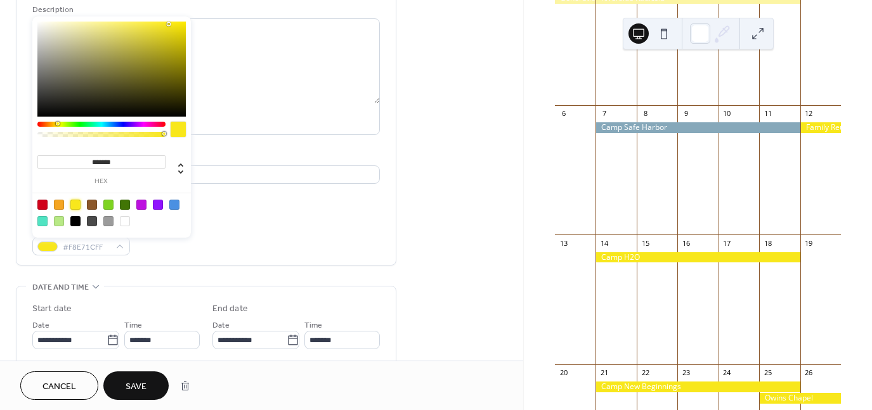
click at [138, 389] on span "Save" at bounding box center [136, 387] width 21 height 13
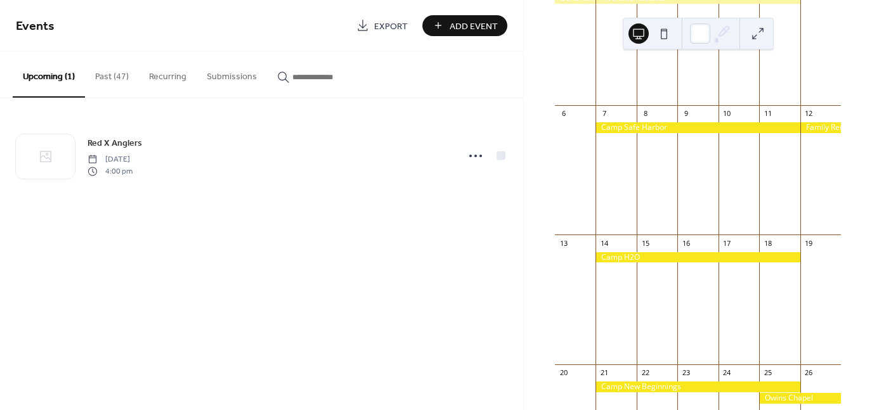
click at [124, 79] on button "Past (47)" at bounding box center [112, 73] width 54 height 45
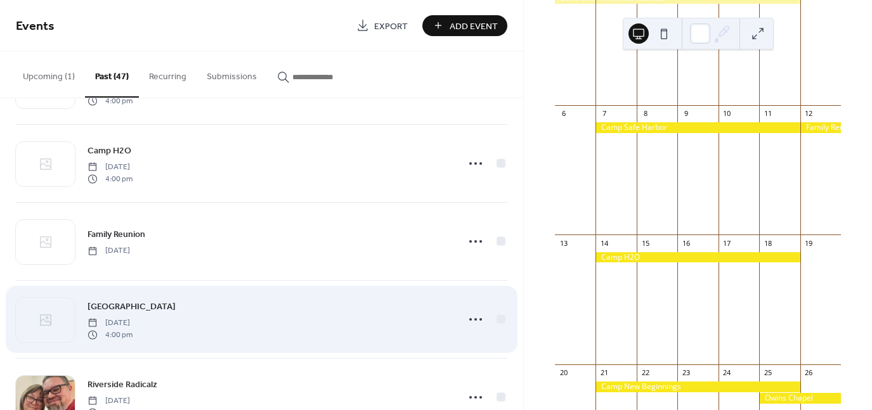
scroll to position [381, 0]
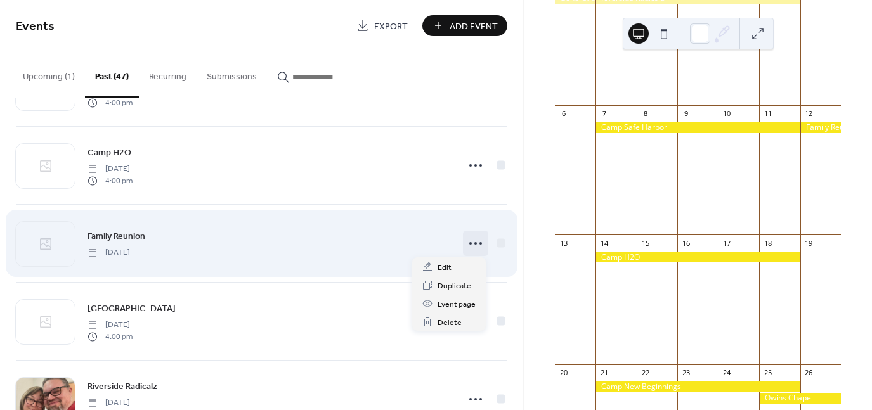
click at [474, 242] on circle at bounding box center [475, 243] width 3 height 3
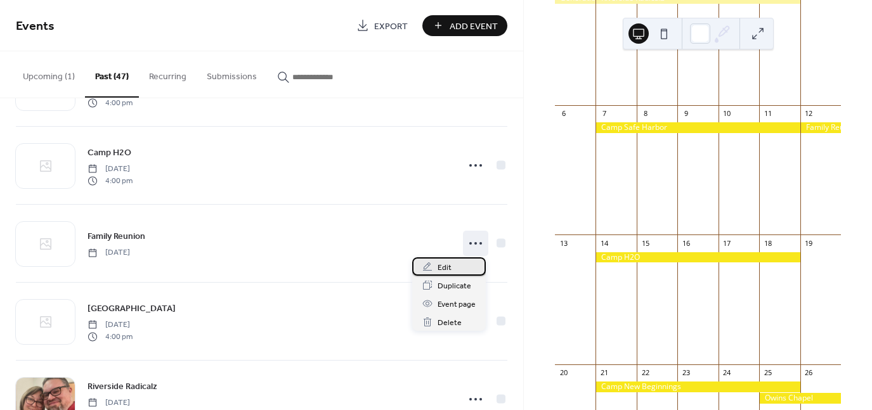
click at [445, 269] on span "Edit" at bounding box center [445, 267] width 14 height 13
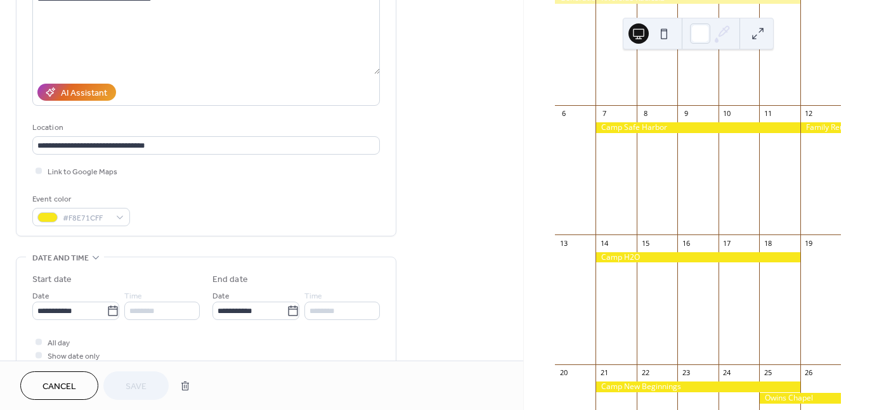
scroll to position [190, 0]
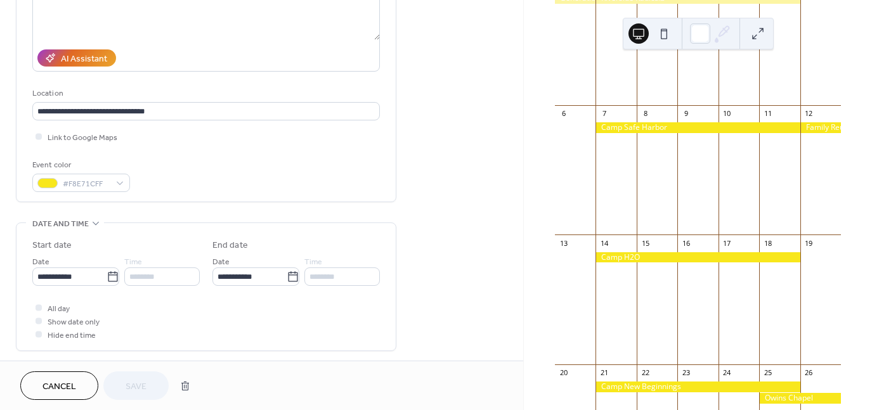
click at [74, 386] on span "Cancel" at bounding box center [59, 387] width 34 height 13
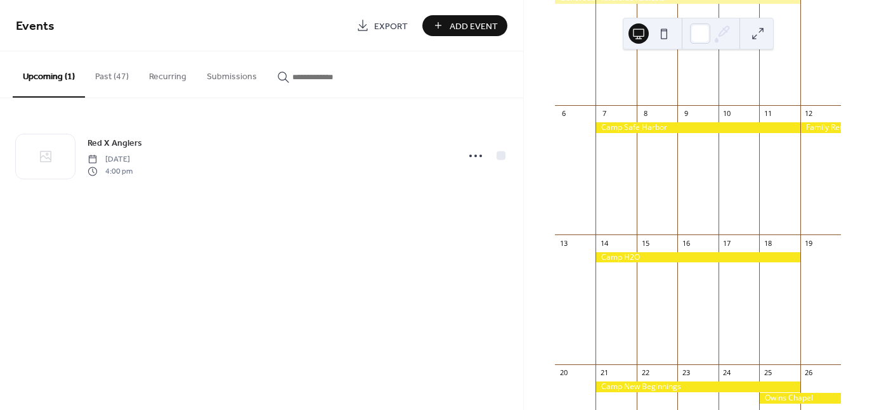
click at [113, 76] on button "Past (47)" at bounding box center [112, 73] width 54 height 45
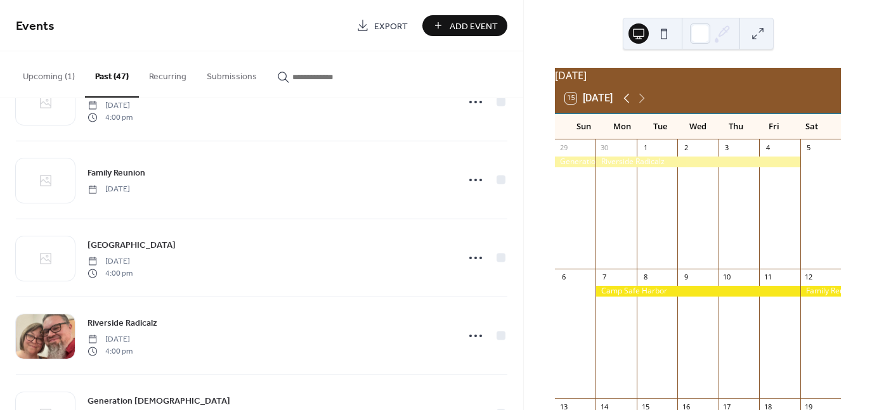
click at [626, 106] on icon at bounding box center [626, 98] width 15 height 15
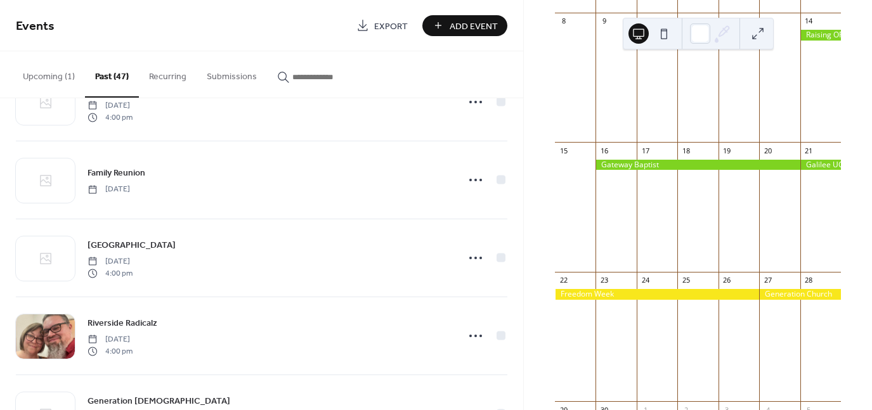
scroll to position [254, 0]
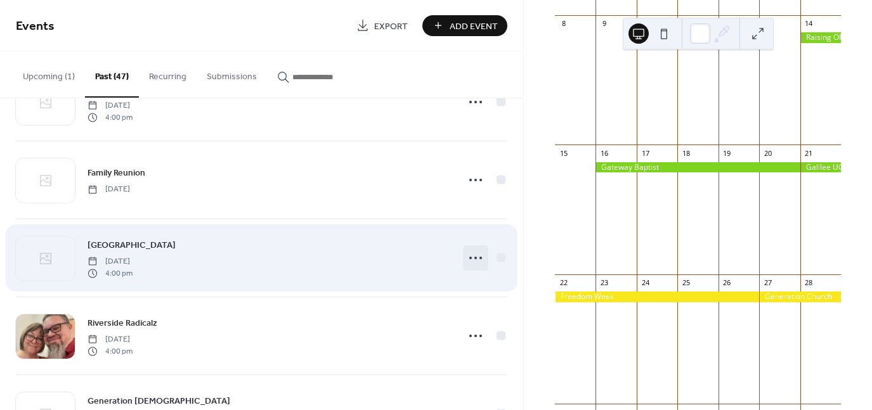
click at [471, 256] on icon at bounding box center [475, 258] width 20 height 20
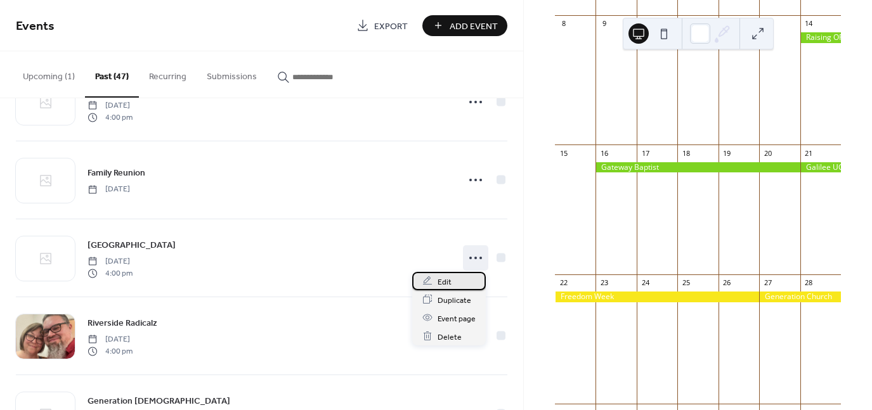
click at [442, 283] on span "Edit" at bounding box center [445, 281] width 14 height 13
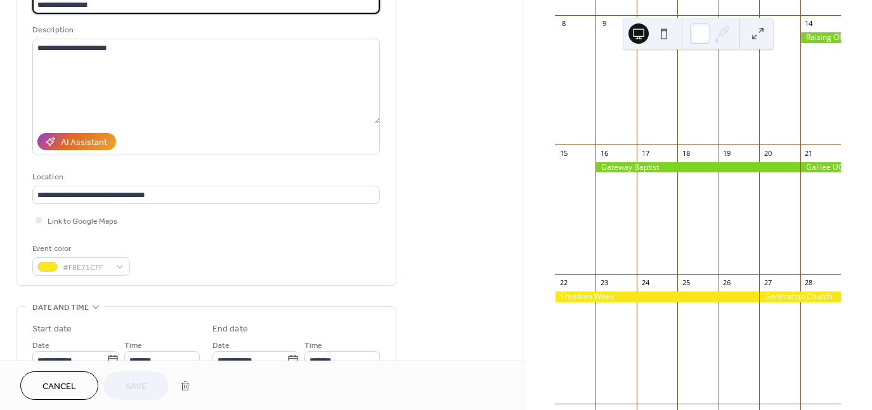
scroll to position [127, 0]
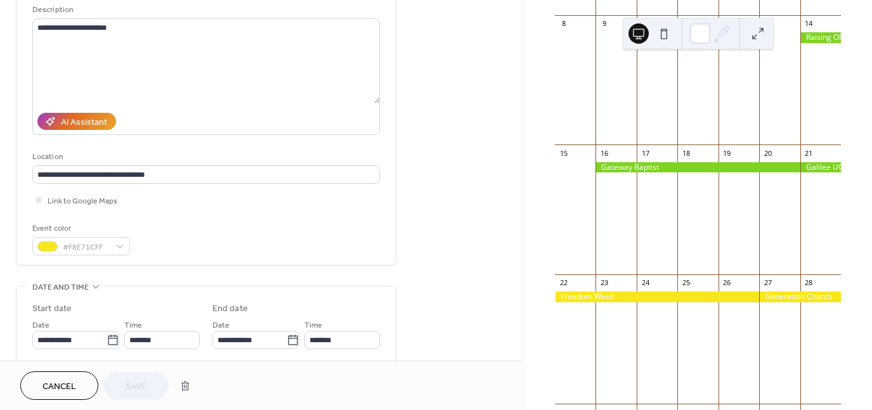
click at [72, 390] on span "Cancel" at bounding box center [59, 387] width 34 height 13
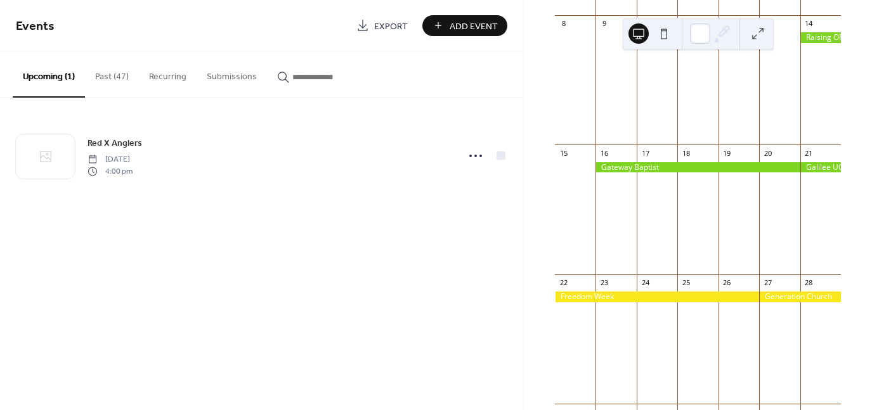
click at [115, 74] on button "Past (47)" at bounding box center [112, 73] width 54 height 45
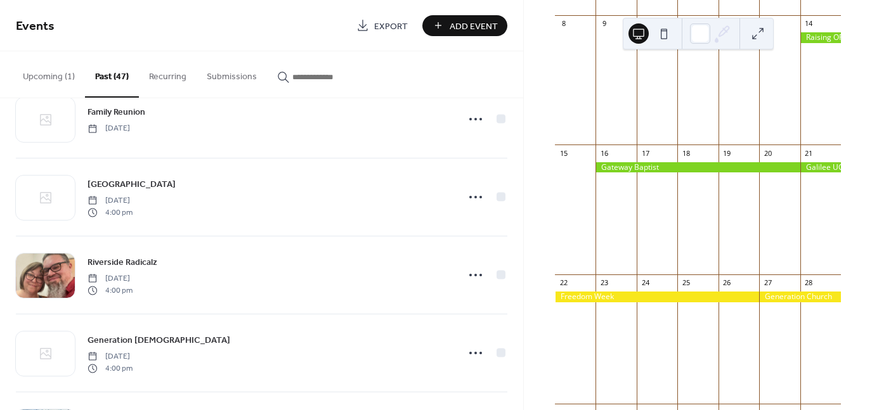
scroll to position [507, 0]
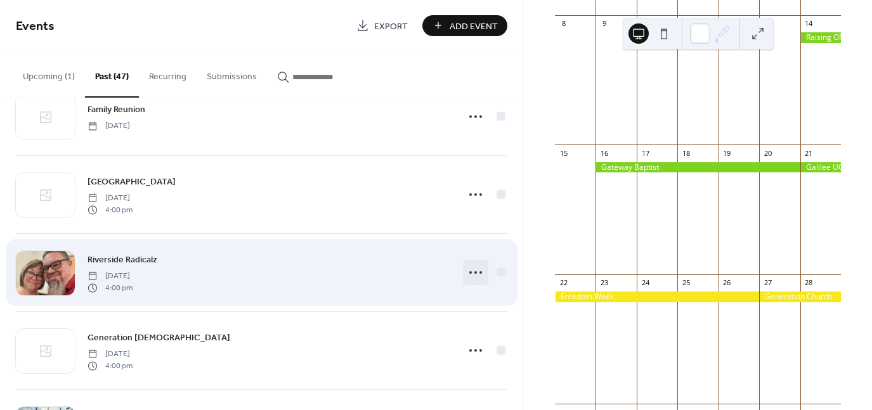
click at [473, 273] on icon at bounding box center [475, 273] width 20 height 20
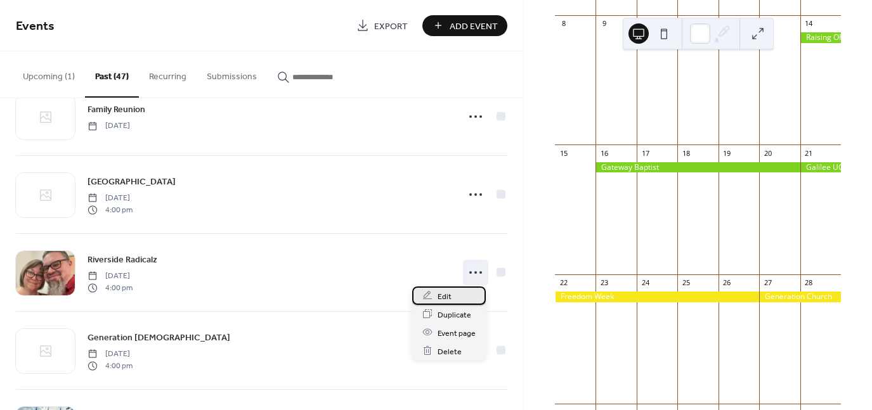
click at [442, 295] on span "Edit" at bounding box center [445, 296] width 14 height 13
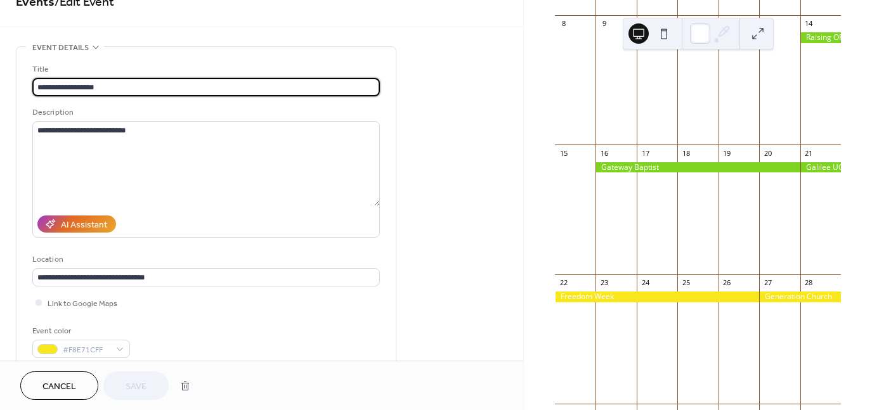
scroll to position [63, 0]
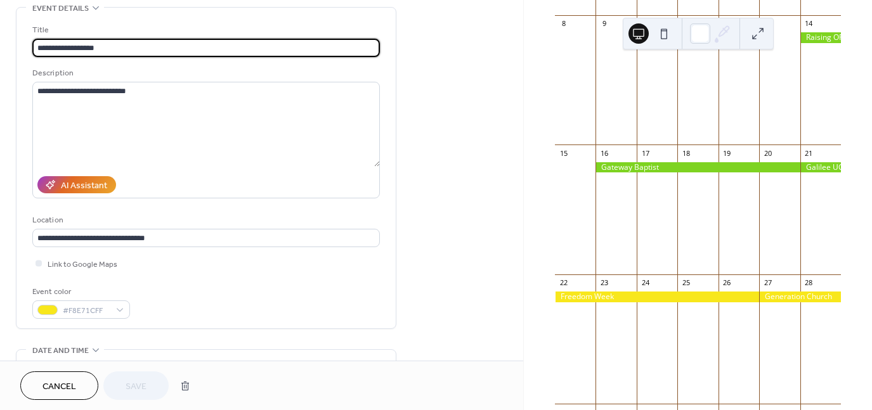
click at [80, 384] on button "Cancel" at bounding box center [59, 386] width 78 height 29
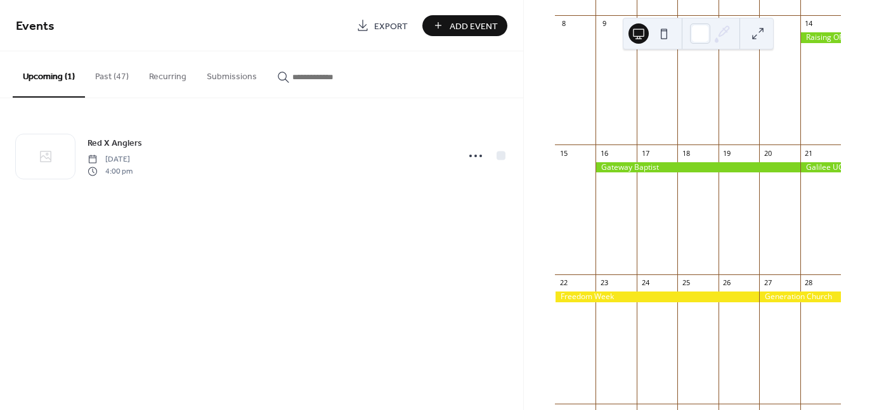
click at [114, 75] on button "Past (47)" at bounding box center [112, 73] width 54 height 45
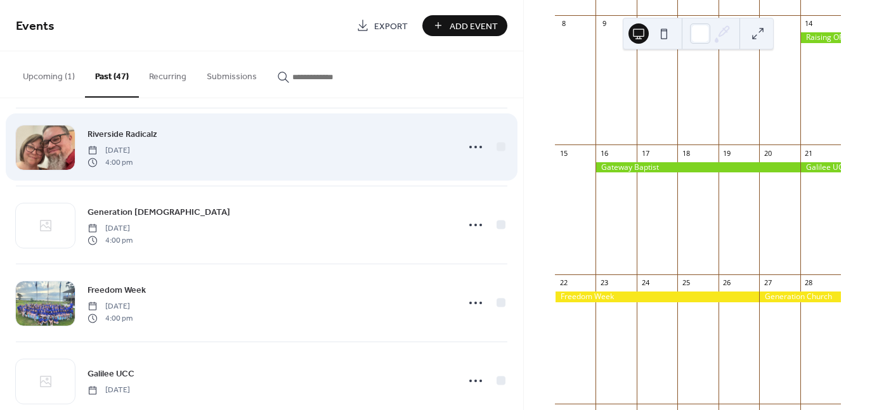
scroll to position [634, 0]
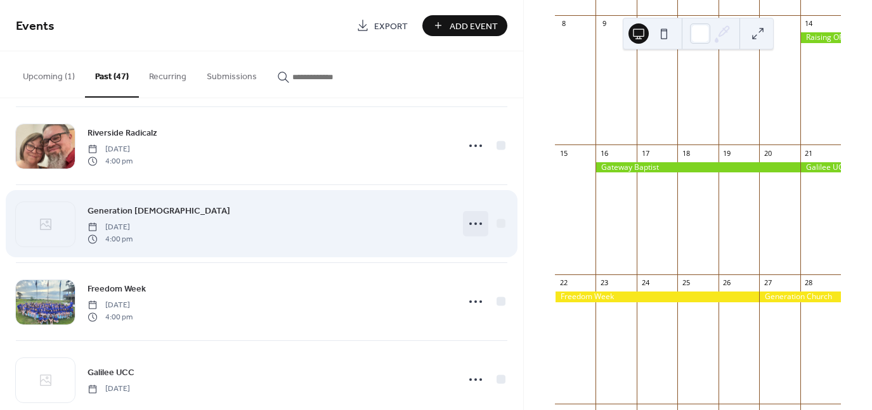
click at [476, 221] on icon at bounding box center [475, 224] width 20 height 20
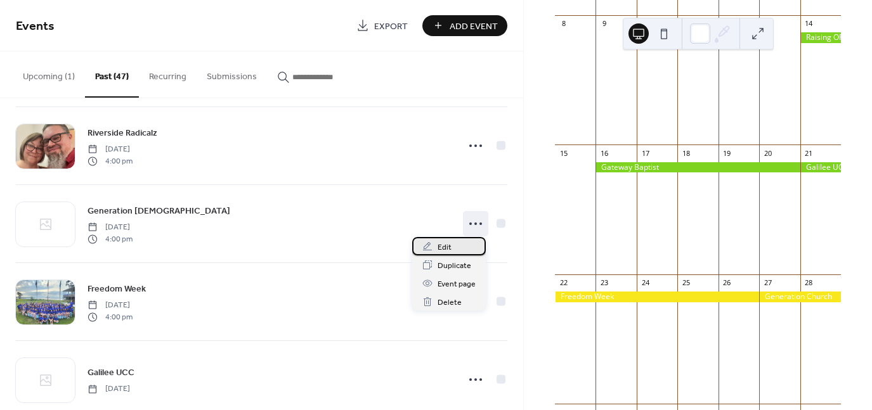
click at [443, 245] on span "Edit" at bounding box center [445, 247] width 14 height 13
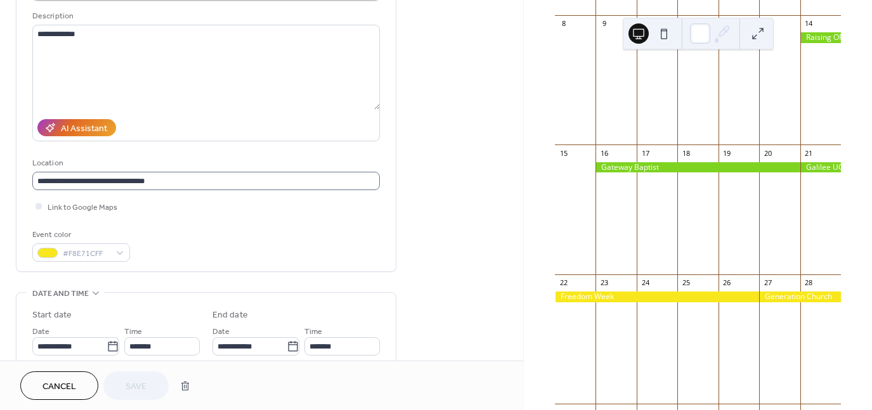
scroll to position [190, 0]
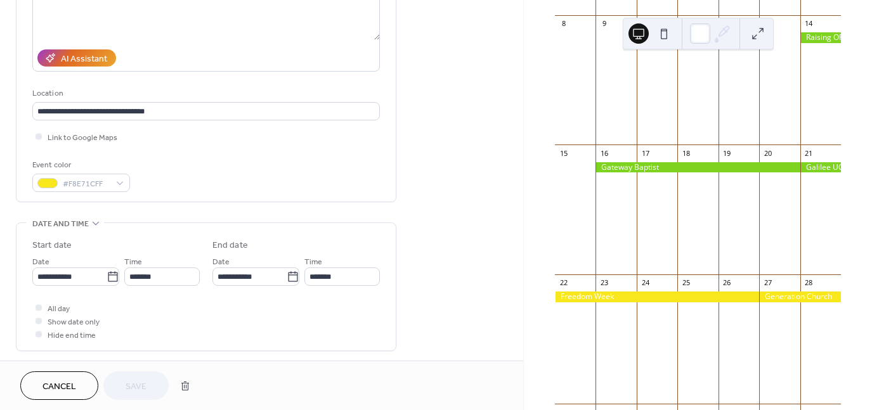
click at [76, 384] on span "Cancel" at bounding box center [59, 387] width 34 height 13
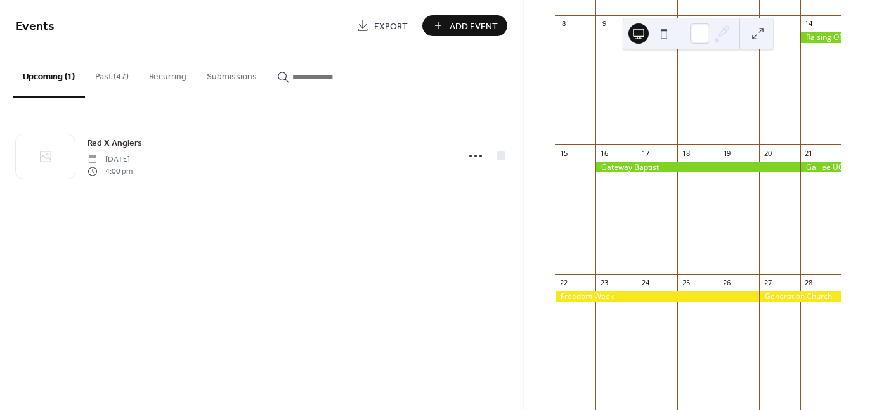
click at [110, 74] on button "Past (47)" at bounding box center [112, 73] width 54 height 45
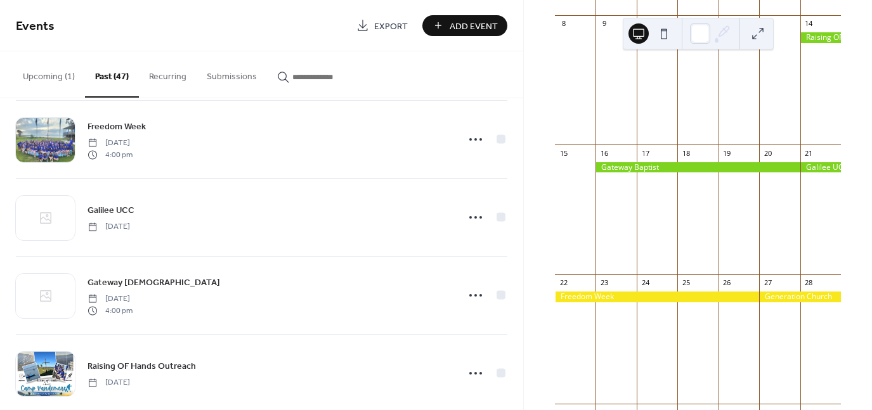
scroll to position [824, 0]
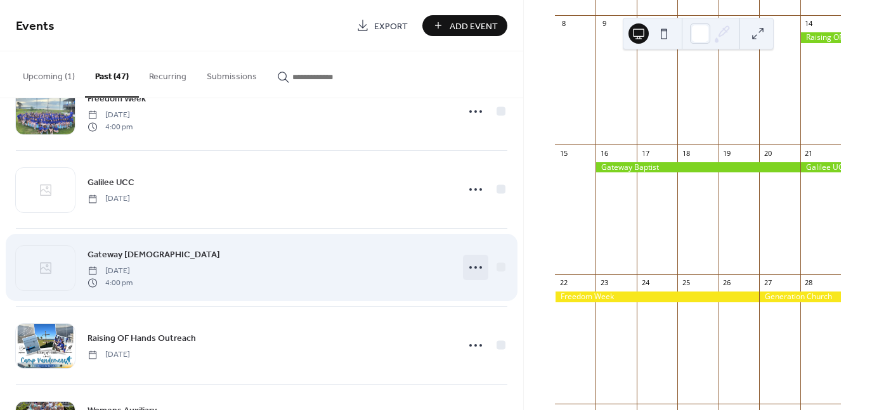
click at [469, 266] on icon at bounding box center [475, 267] width 20 height 20
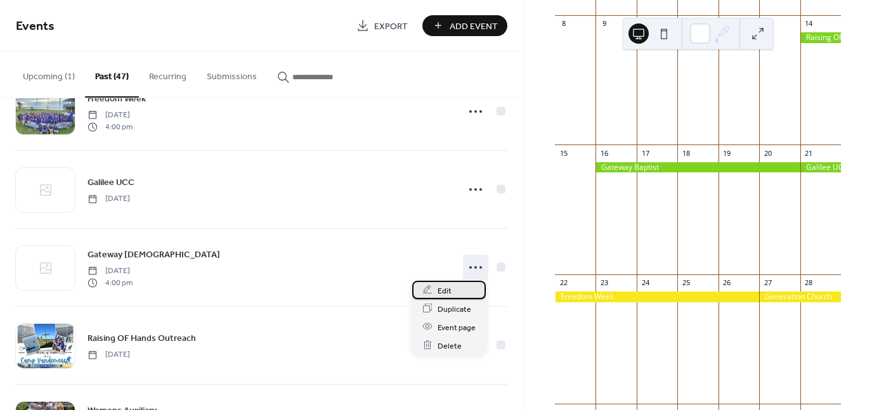
click at [445, 291] on span "Edit" at bounding box center [445, 290] width 14 height 13
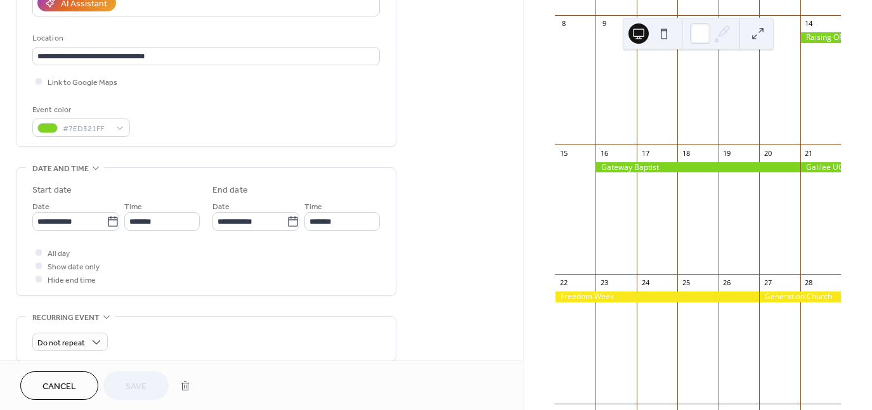
scroll to position [254, 0]
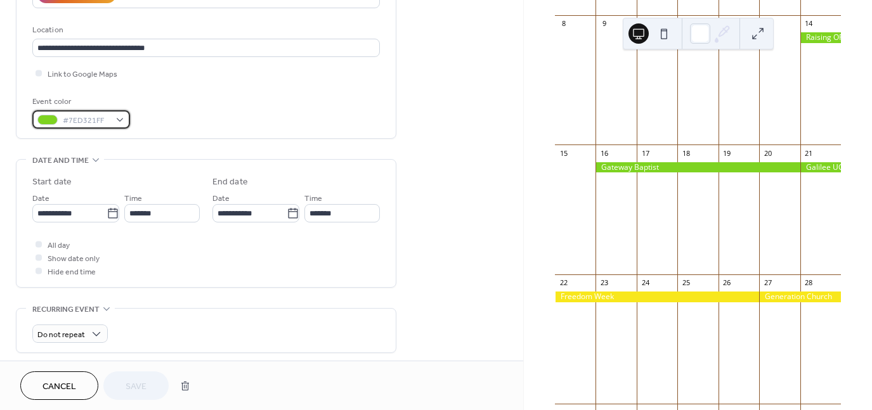
click at [120, 119] on div "#7ED321FF" at bounding box center [81, 119] width 98 height 18
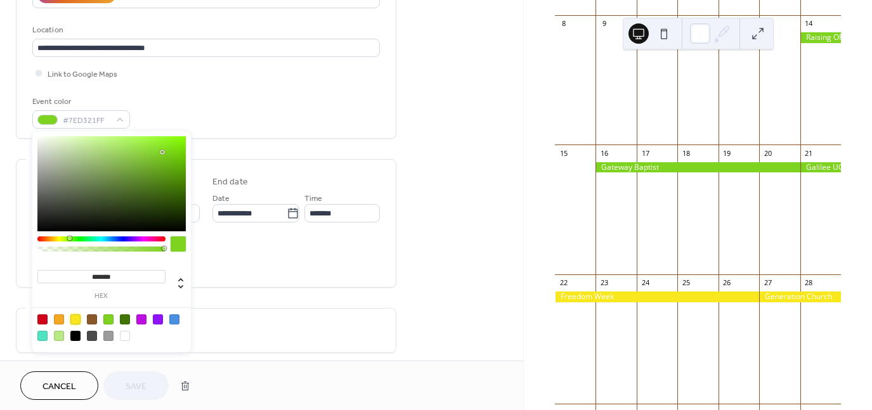
click at [75, 318] on div at bounding box center [75, 320] width 10 height 10
type input "*******"
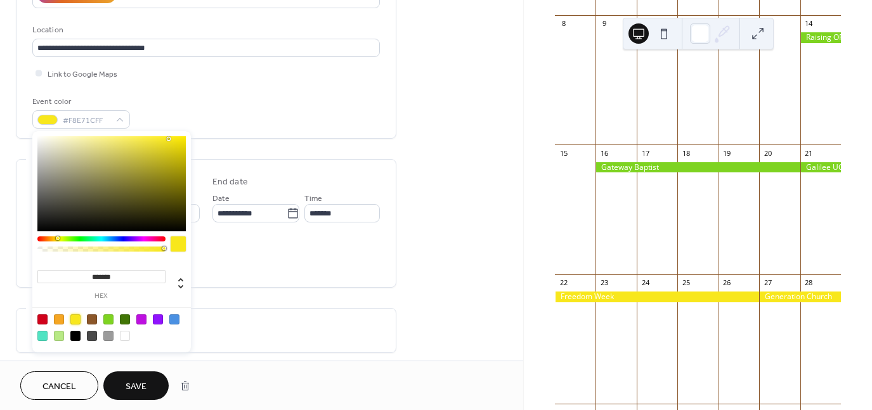
click at [131, 389] on span "Save" at bounding box center [136, 387] width 21 height 13
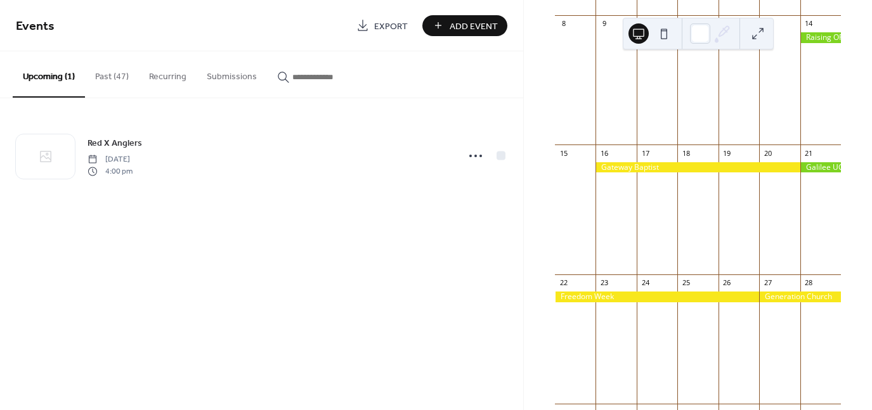
click at [115, 78] on button "Past (47)" at bounding box center [112, 73] width 54 height 45
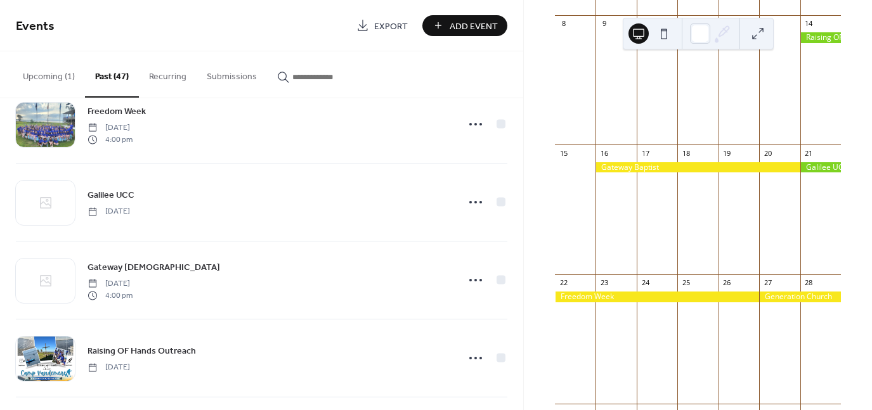
scroll to position [824, 0]
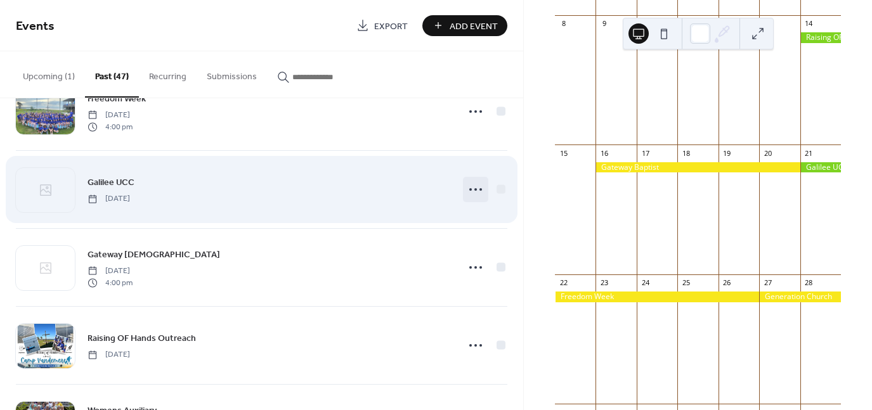
click at [471, 189] on icon at bounding box center [475, 189] width 20 height 20
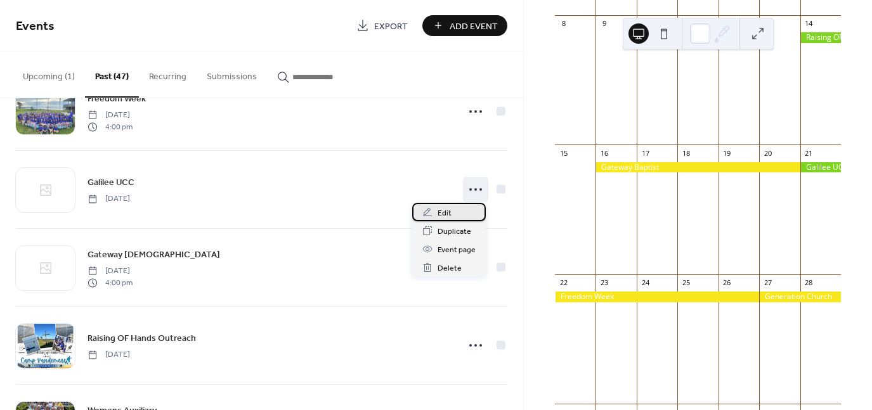
click at [448, 211] on span "Edit" at bounding box center [445, 213] width 14 height 13
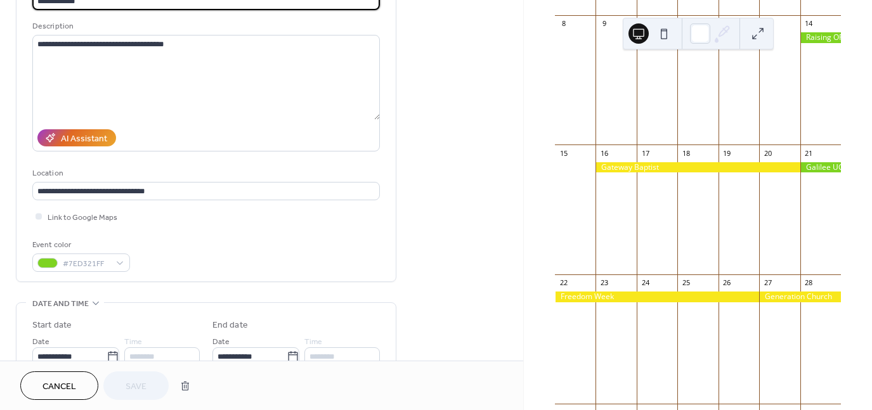
scroll to position [127, 0]
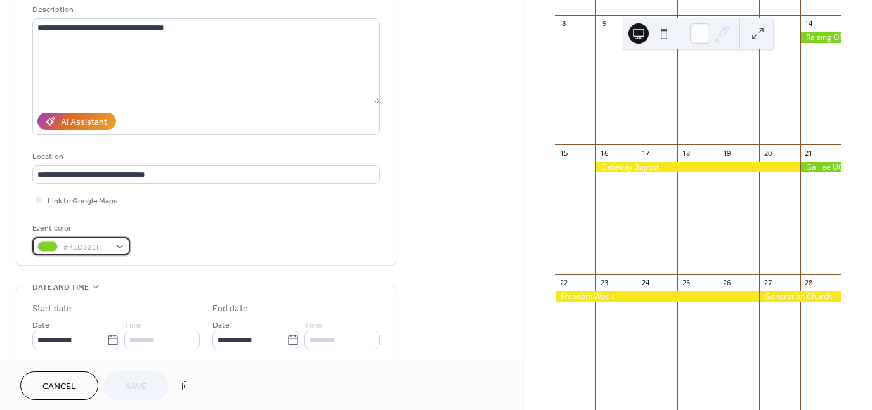
click at [122, 244] on div "#7ED321FF" at bounding box center [81, 246] width 98 height 18
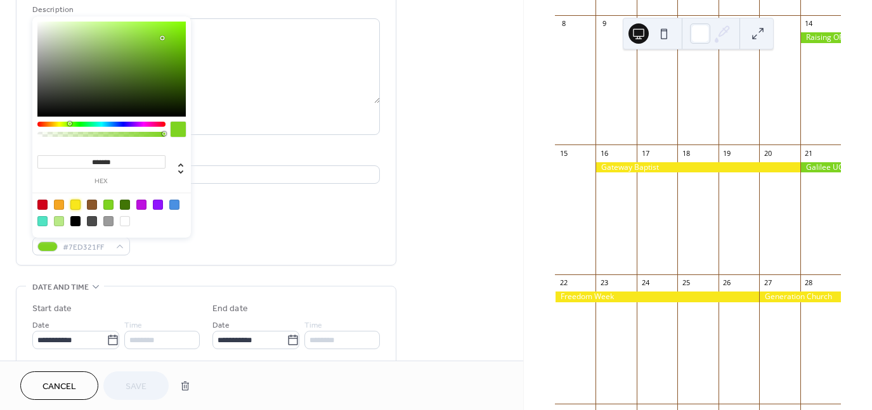
click at [75, 205] on div at bounding box center [75, 205] width 10 height 10
type input "*******"
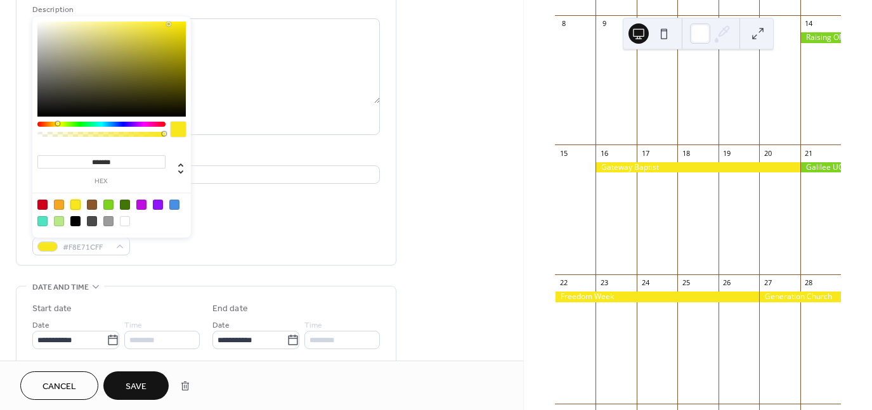
click at [139, 387] on span "Save" at bounding box center [136, 387] width 21 height 13
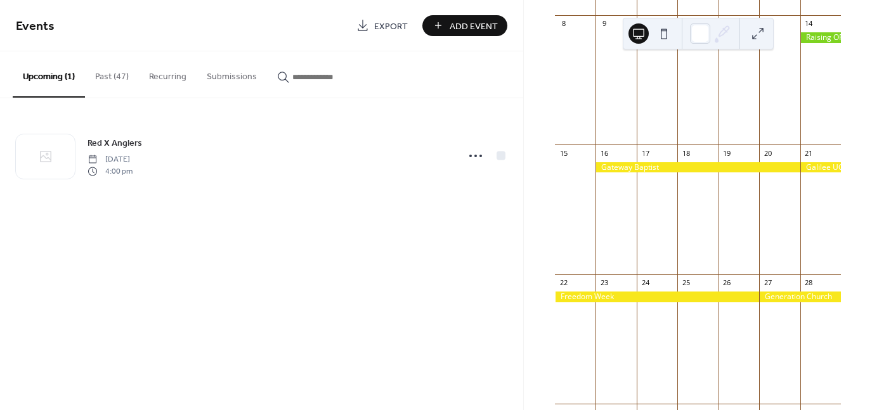
click at [119, 76] on button "Past (47)" at bounding box center [112, 73] width 54 height 45
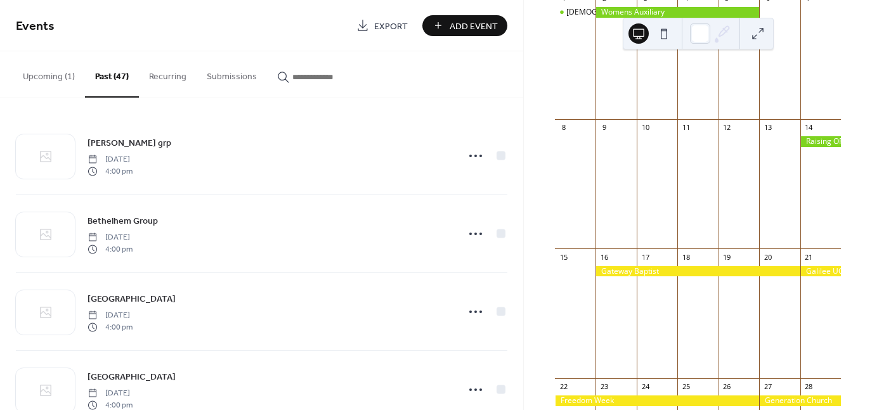
scroll to position [127, 0]
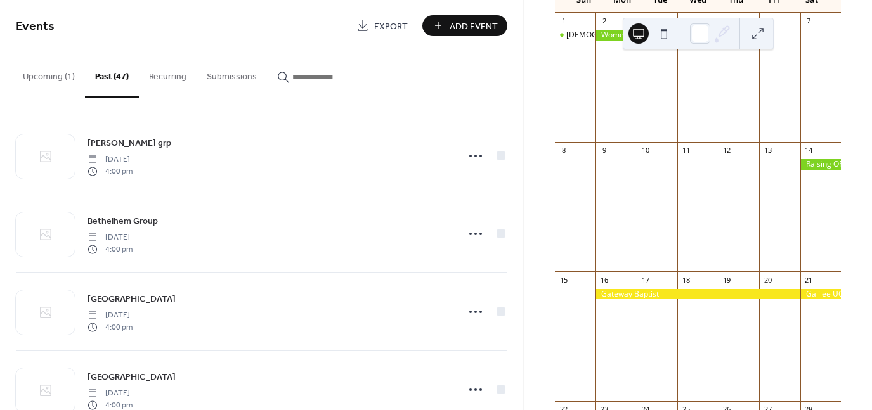
click at [815, 170] on div at bounding box center [820, 164] width 41 height 11
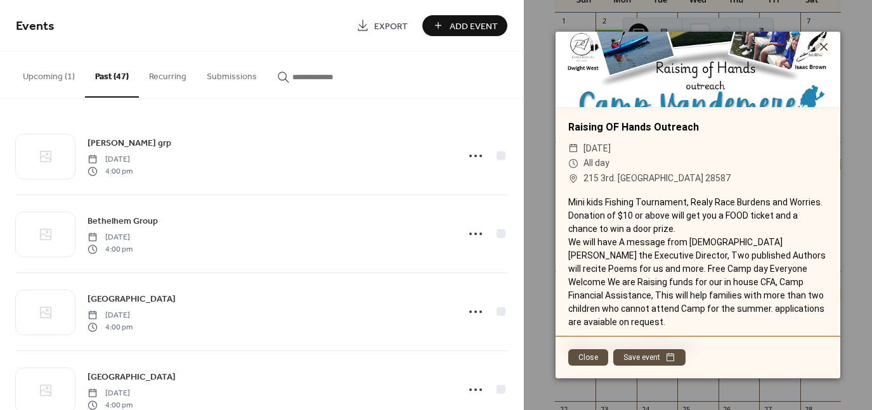
scroll to position [84, 0]
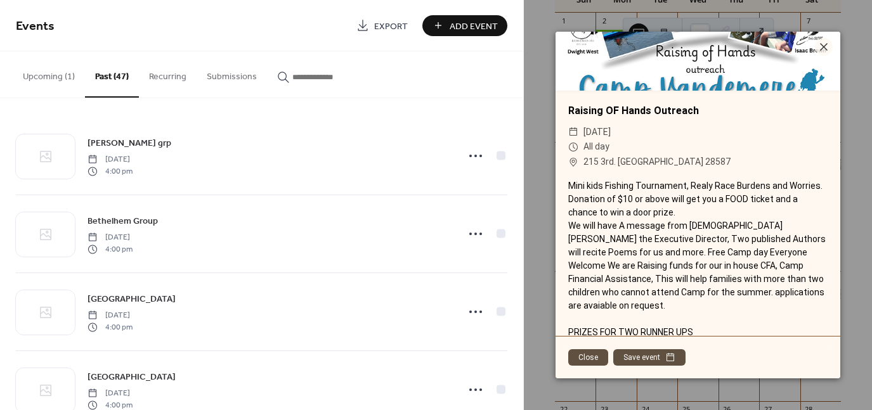
click at [589, 358] on button "Close" at bounding box center [588, 357] width 40 height 16
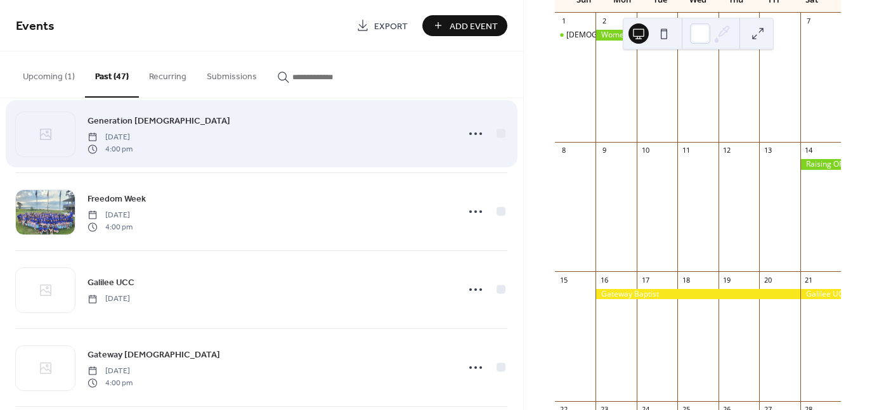
scroll to position [761, 0]
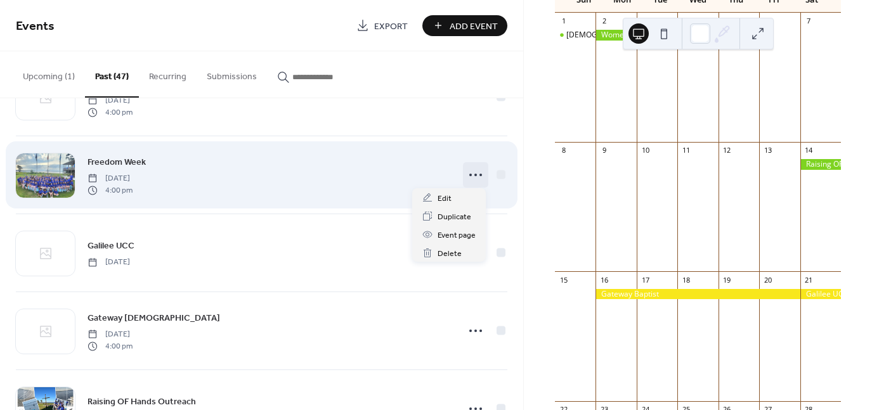
click at [473, 173] on icon at bounding box center [475, 175] width 20 height 20
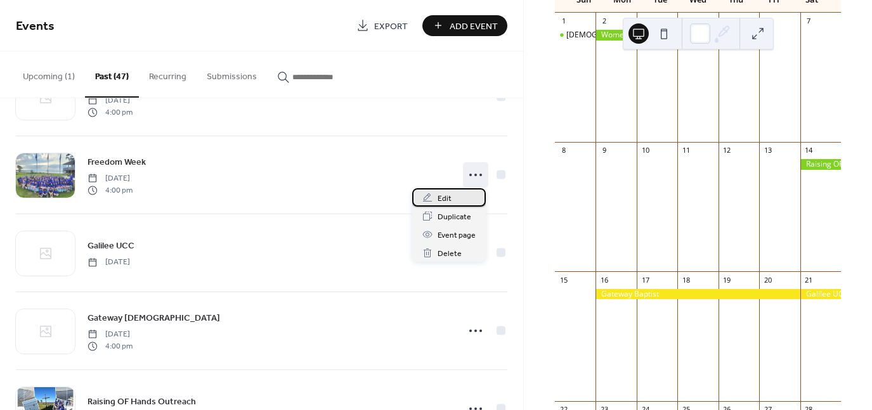
click at [446, 199] on span "Edit" at bounding box center [445, 198] width 14 height 13
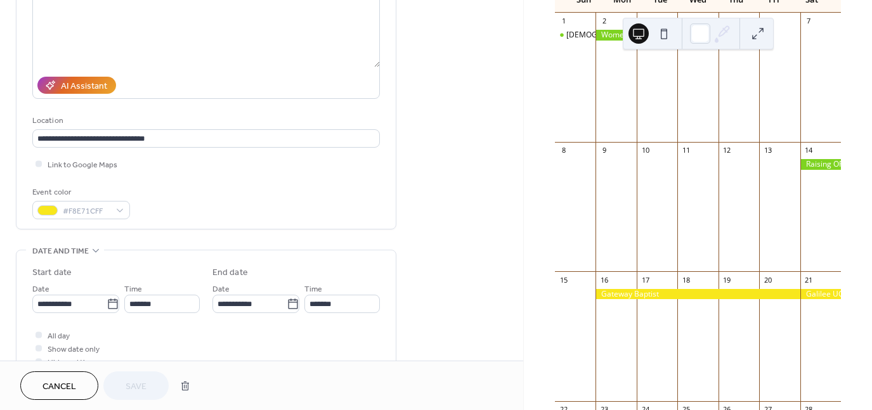
scroll to position [190, 0]
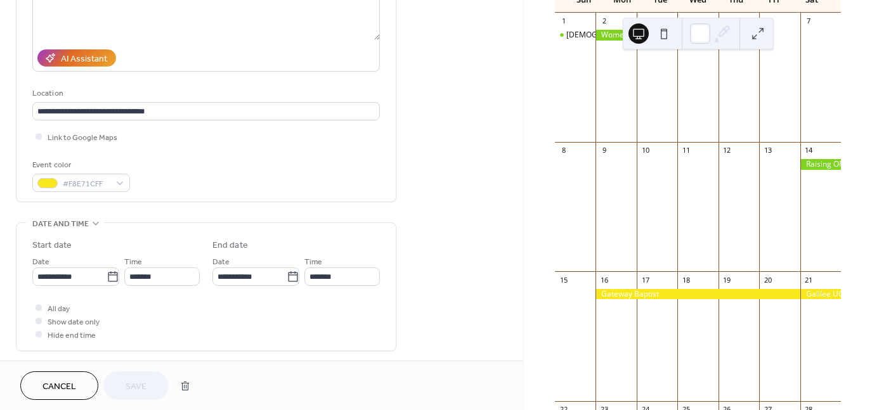
click at [75, 390] on span "Cancel" at bounding box center [59, 387] width 34 height 13
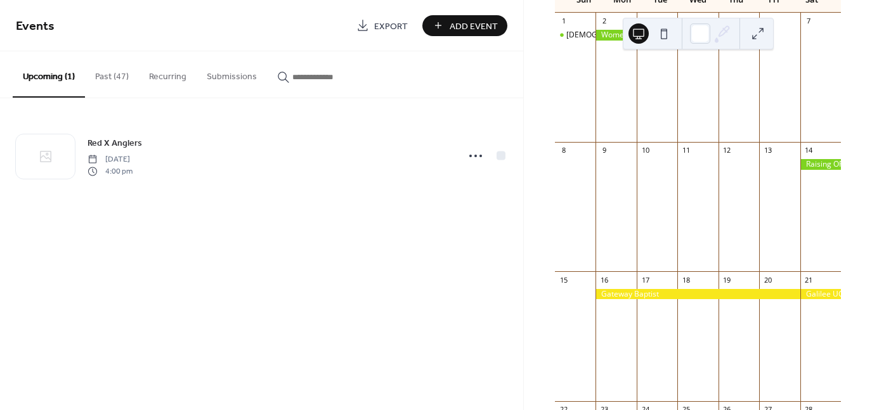
click at [122, 76] on button "Past (47)" at bounding box center [112, 73] width 54 height 45
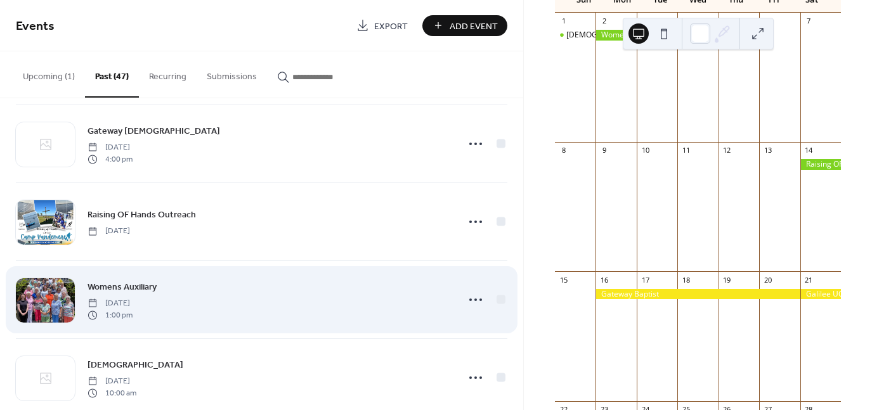
scroll to position [951, 0]
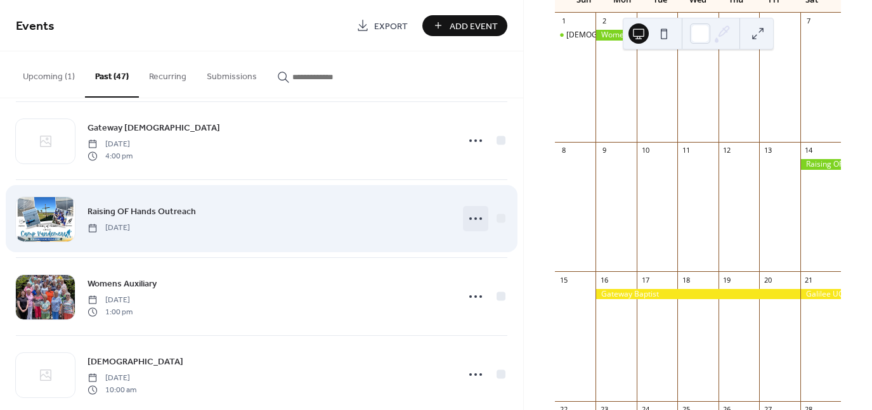
click at [474, 217] on icon at bounding box center [475, 219] width 20 height 20
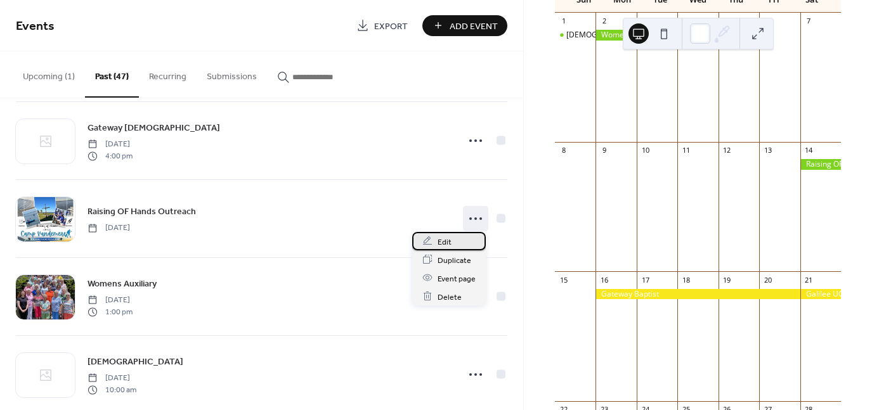
click at [443, 244] on span "Edit" at bounding box center [445, 241] width 14 height 13
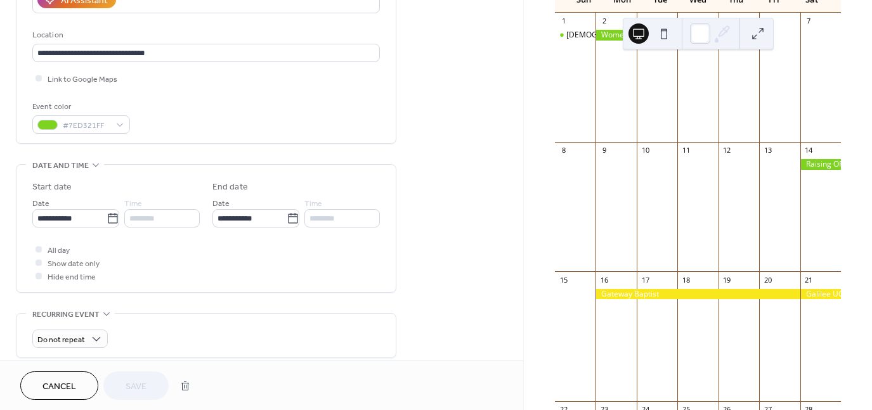
scroll to position [254, 0]
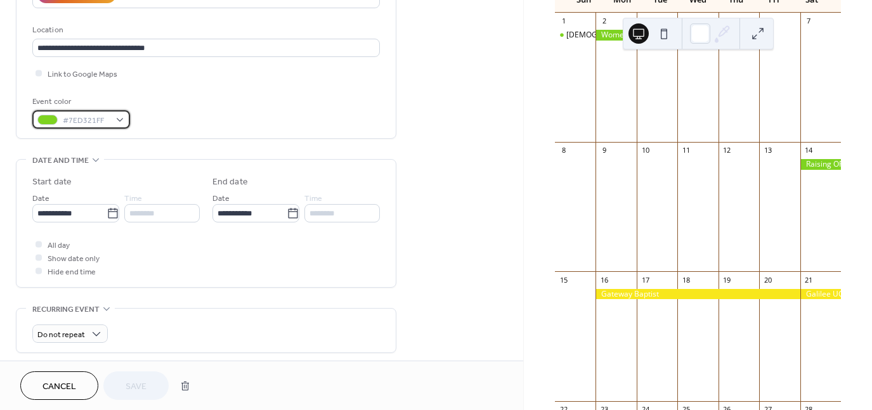
click at [119, 120] on div "#7ED321FF" at bounding box center [81, 119] width 98 height 18
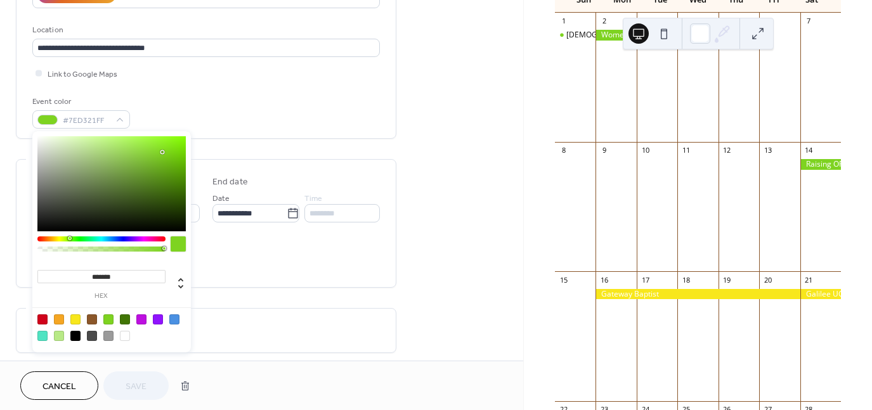
click at [75, 316] on div at bounding box center [75, 320] width 10 height 10
type input "*******"
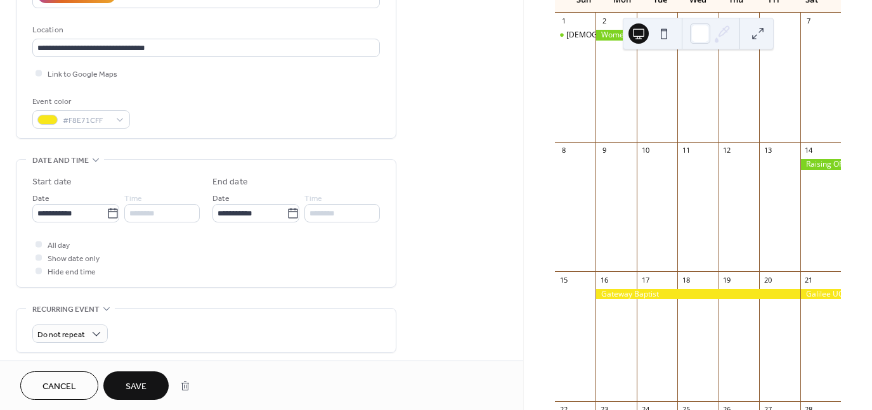
click at [133, 386] on span "Save" at bounding box center [136, 387] width 21 height 13
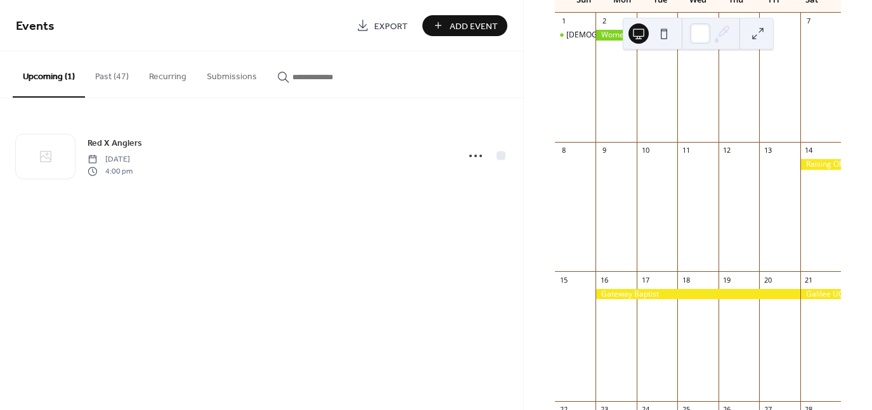
click at [105, 74] on button "Past (47)" at bounding box center [112, 73] width 54 height 45
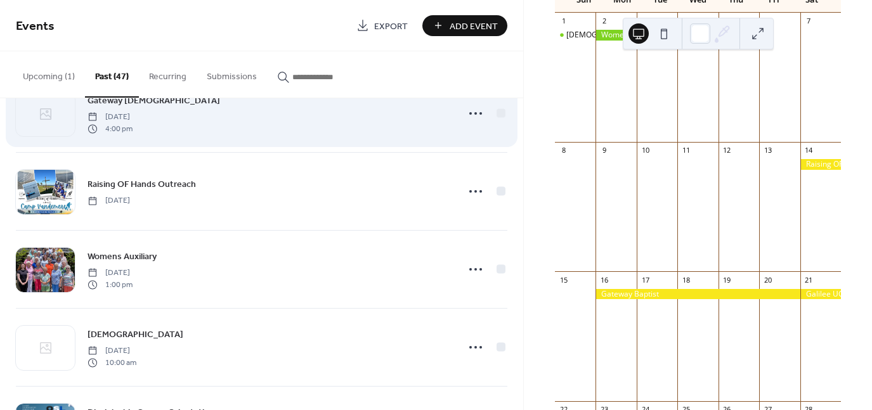
scroll to position [1015, 0]
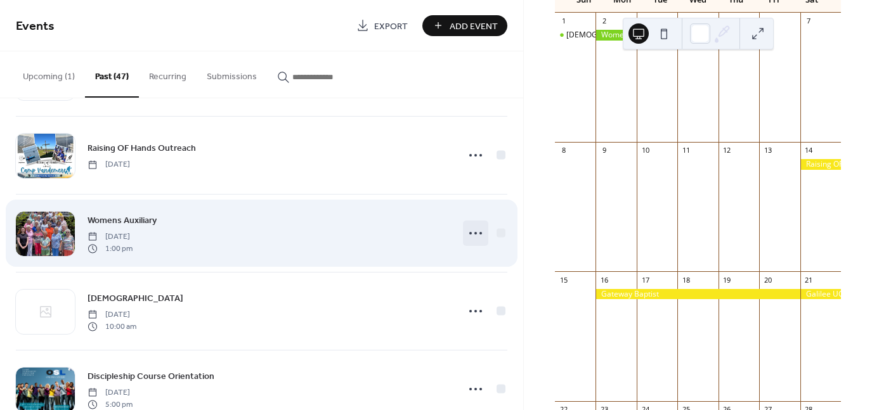
click at [479, 232] on circle at bounding box center [480, 233] width 3 height 3
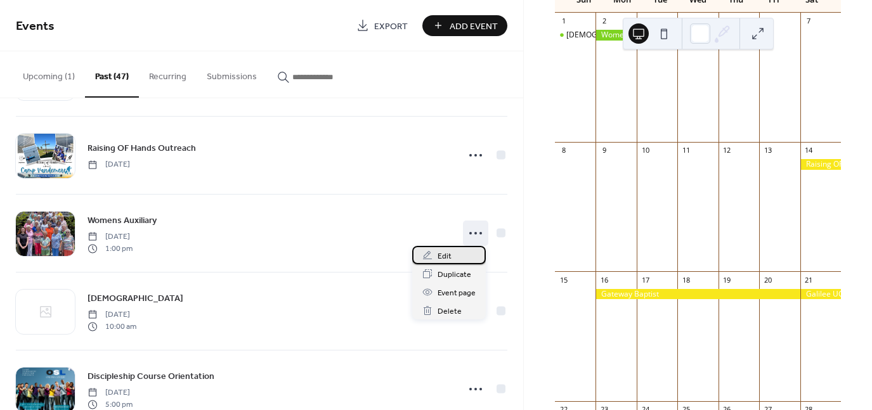
click at [445, 257] on span "Edit" at bounding box center [445, 256] width 14 height 13
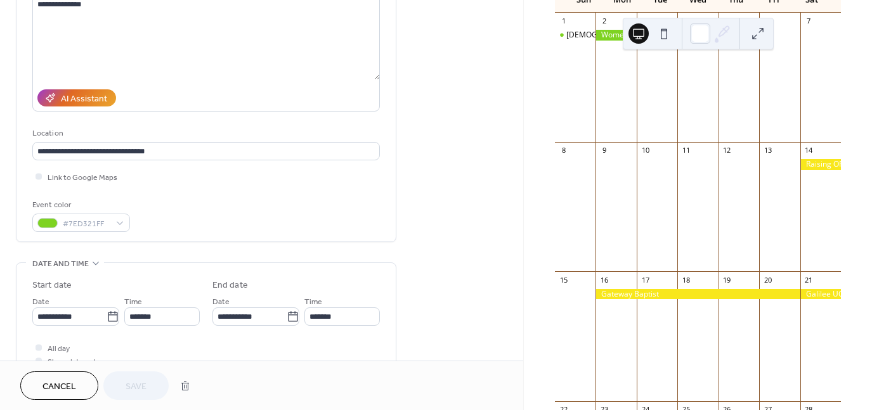
scroll to position [190, 0]
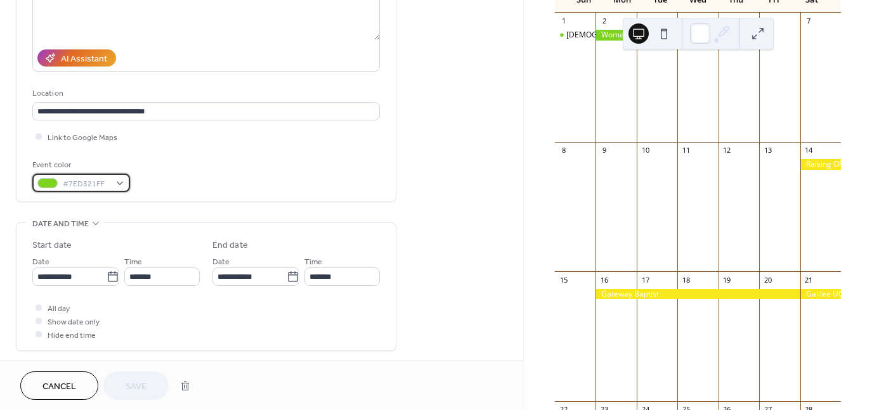
click at [120, 185] on div "#7ED321FF" at bounding box center [81, 183] width 98 height 18
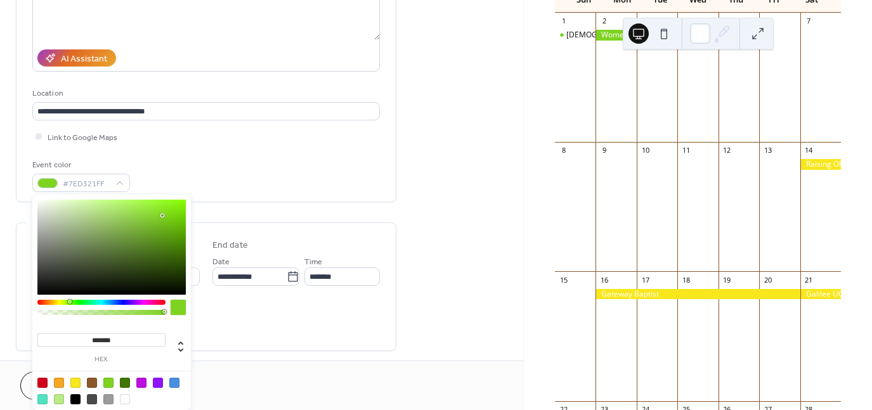
click at [77, 383] on div at bounding box center [75, 383] width 10 height 10
type input "*******"
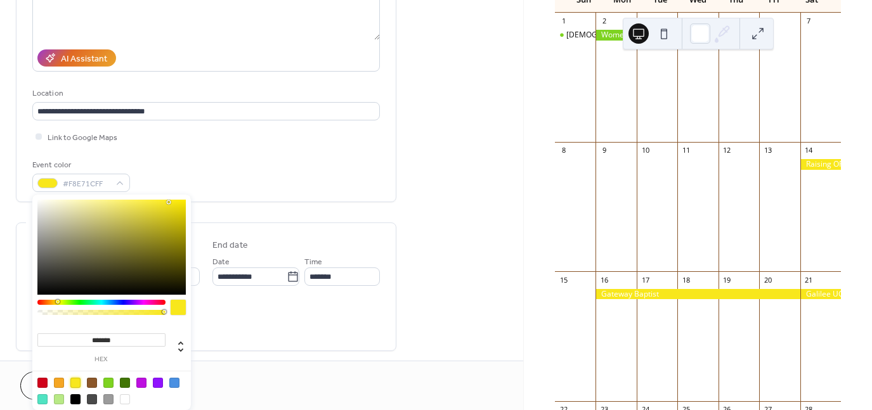
click at [351, 385] on div "Cancel Save" at bounding box center [261, 386] width 483 height 29
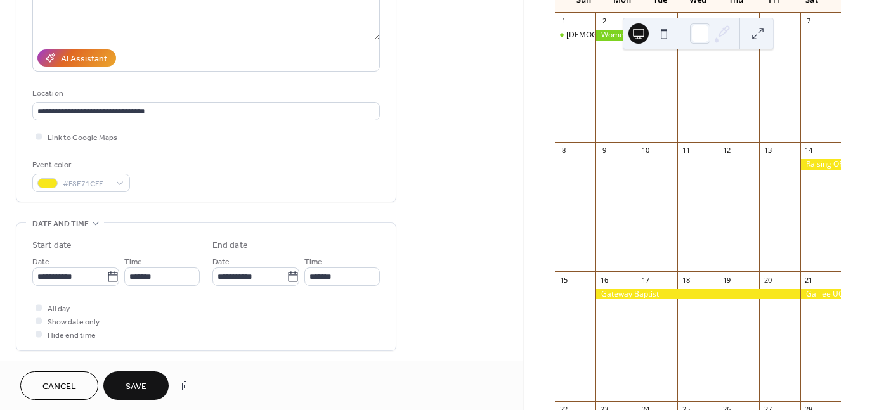
click at [138, 389] on span "Save" at bounding box center [136, 387] width 21 height 13
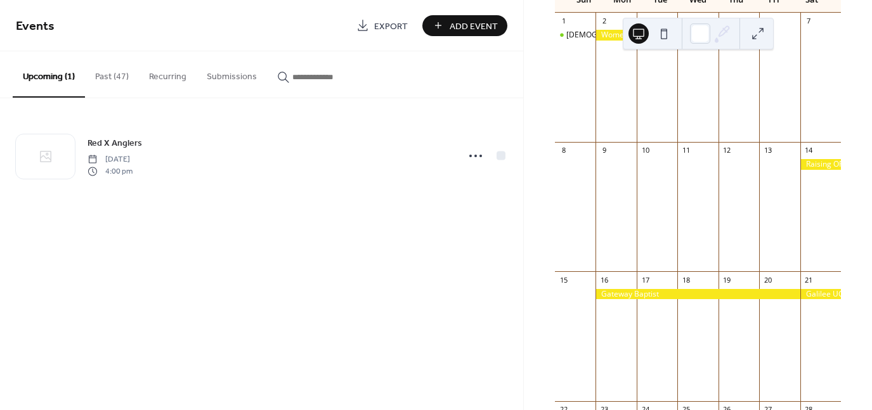
click at [105, 74] on button "Past (47)" at bounding box center [112, 73] width 54 height 45
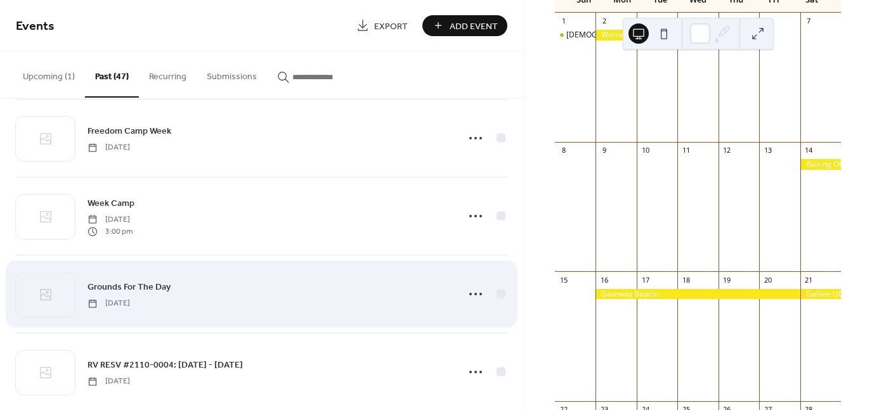
scroll to position [3385, 0]
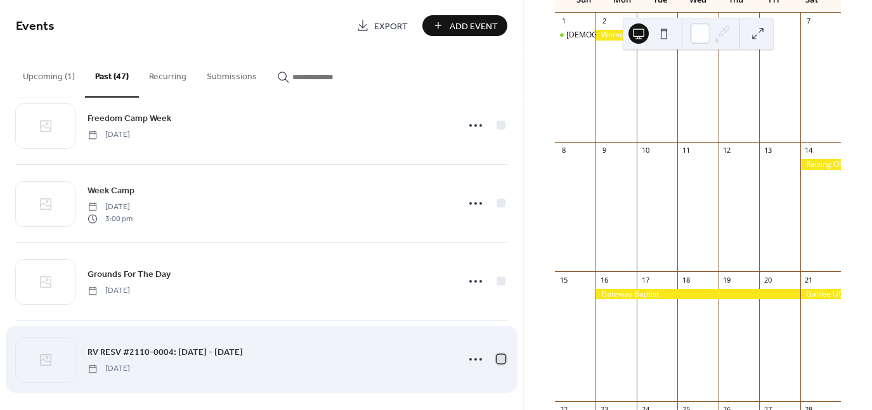
click at [497, 355] on div at bounding box center [501, 359] width 9 height 9
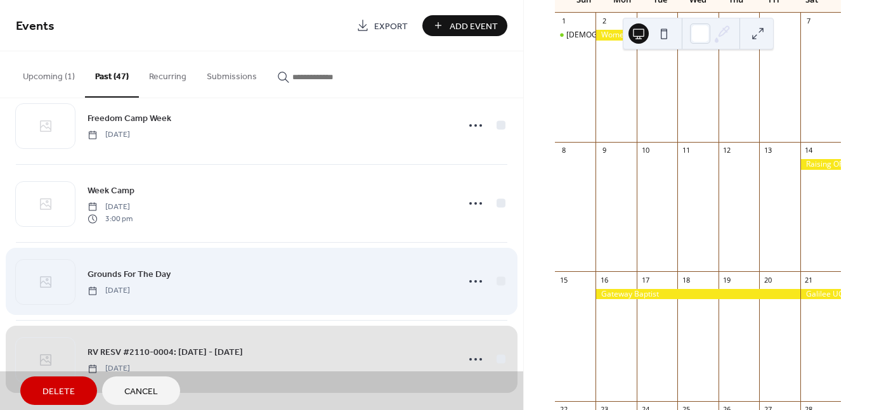
click at [496, 274] on div "Grounds For The Day Sunday, June 13, 2021" at bounding box center [262, 281] width 492 height 78
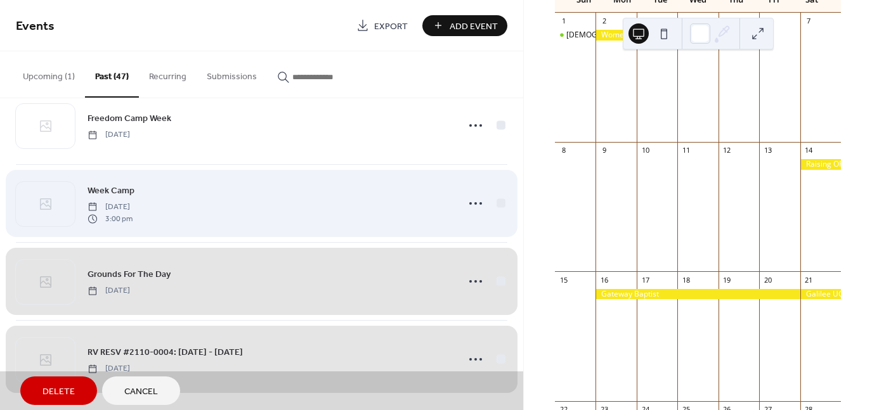
click at [497, 197] on div "Week Camp Monday, June 21, 2021 3:00 pm" at bounding box center [262, 203] width 492 height 78
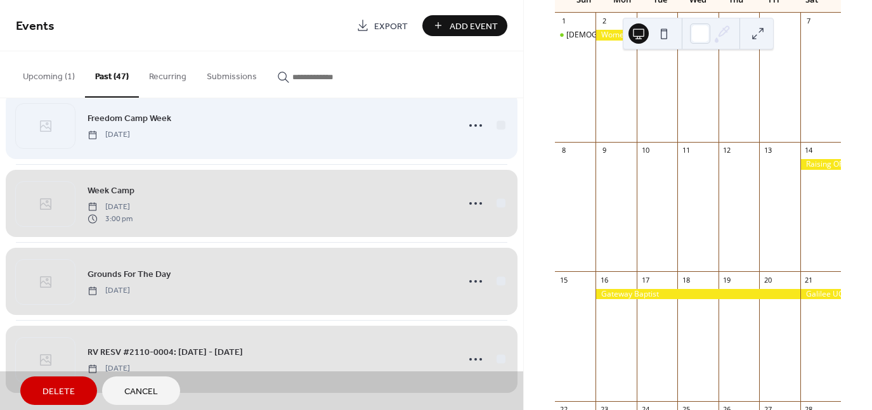
click at [497, 119] on div "Freedom Camp Week Sunday, June 27, 2021" at bounding box center [262, 125] width 492 height 78
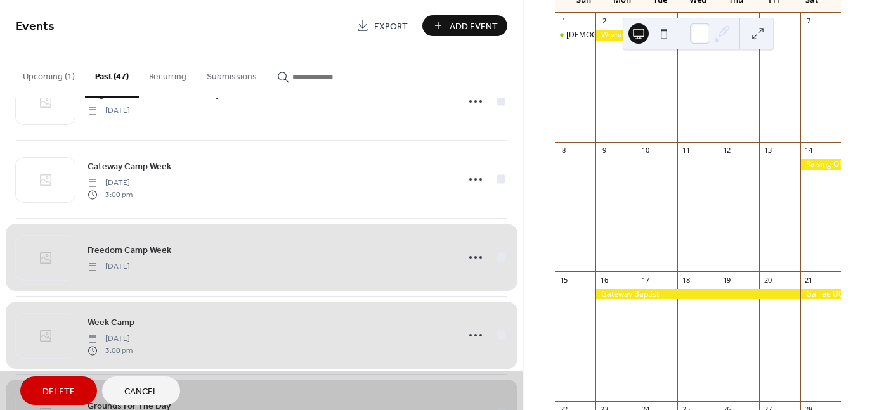
scroll to position [3194, 0]
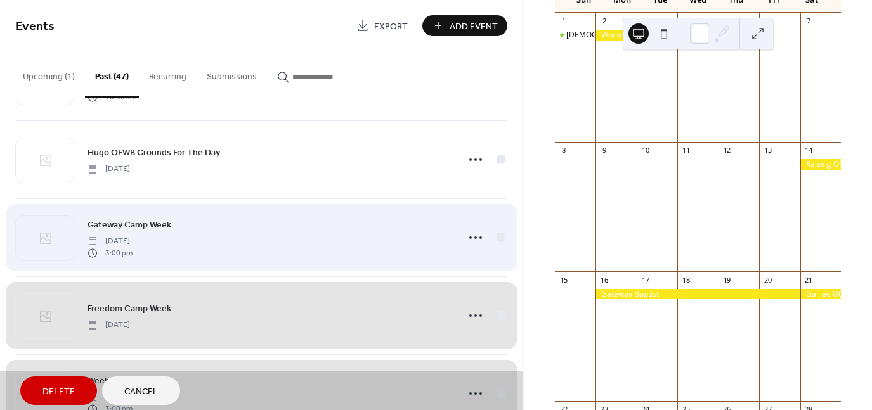
click at [496, 231] on div "Gateway Camp Week Monday, July 5, 2021 3:00 pm" at bounding box center [262, 238] width 492 height 78
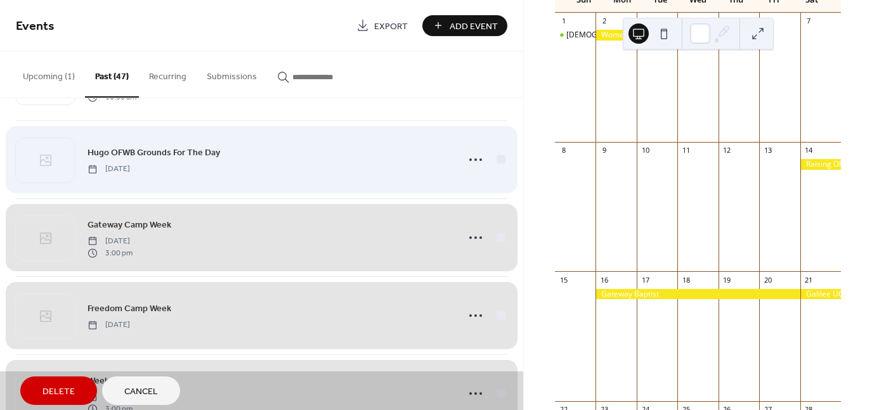
click at [495, 153] on div "Hugo OFWB Grounds For The Day Saturday, July 10, 2021" at bounding box center [262, 159] width 492 height 78
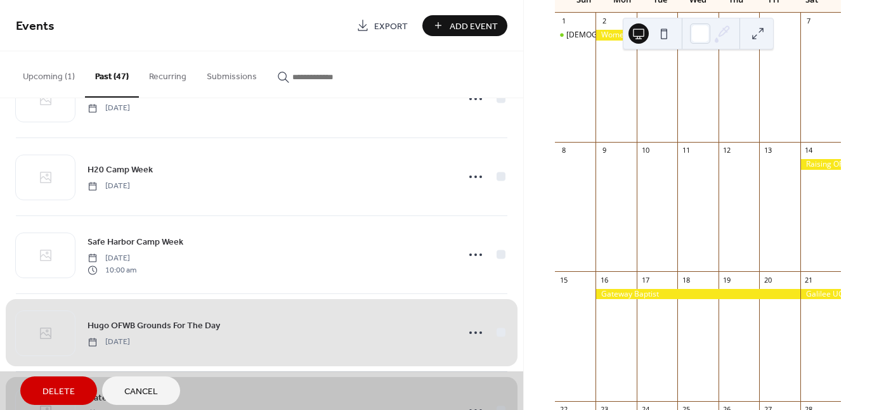
scroll to position [3004, 0]
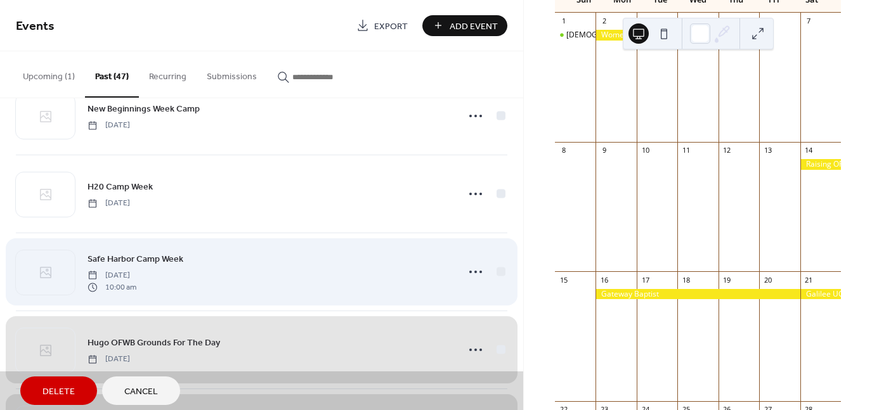
click at [496, 265] on div "Safe Harbor Camp Week Sunday, July 11, 2021 10:00 am" at bounding box center [262, 272] width 492 height 78
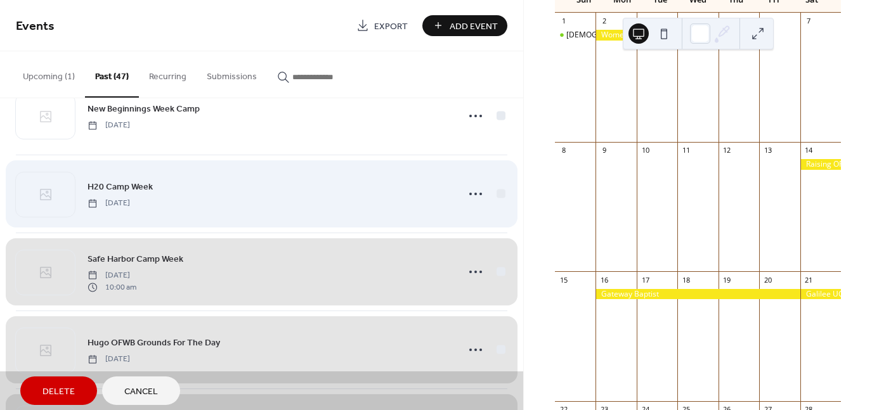
click at [499, 186] on div "H20 Camp Week Sunday, July 18, 2021" at bounding box center [262, 194] width 492 height 78
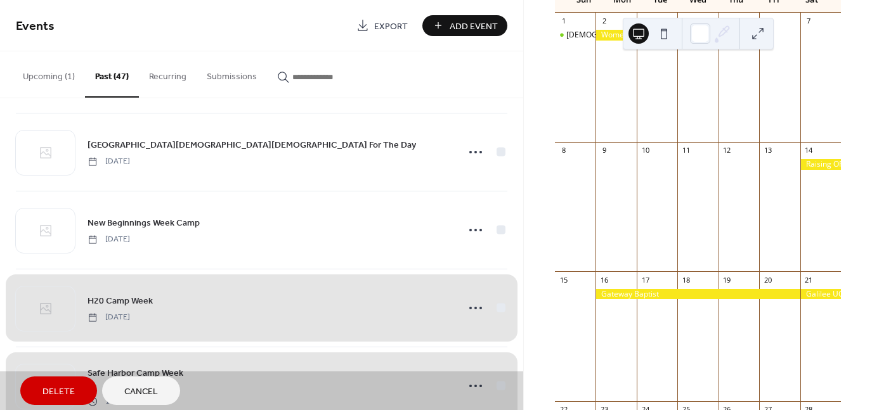
scroll to position [2814, 0]
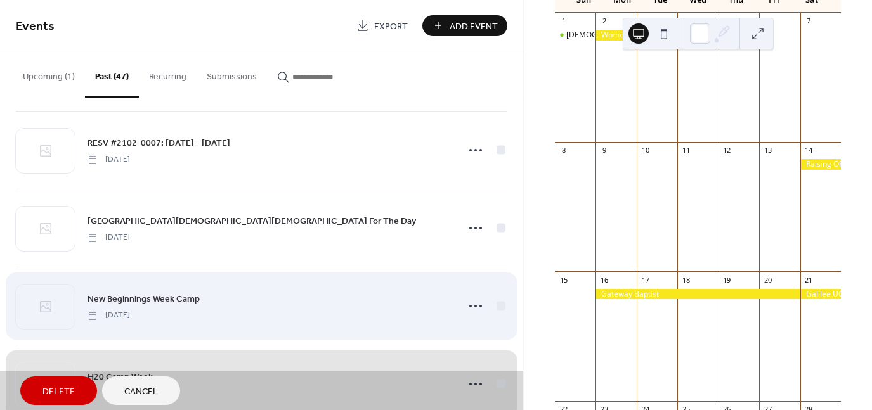
click at [499, 299] on div "New Beginnings Week Camp Sunday, July 25, 2021" at bounding box center [262, 306] width 492 height 78
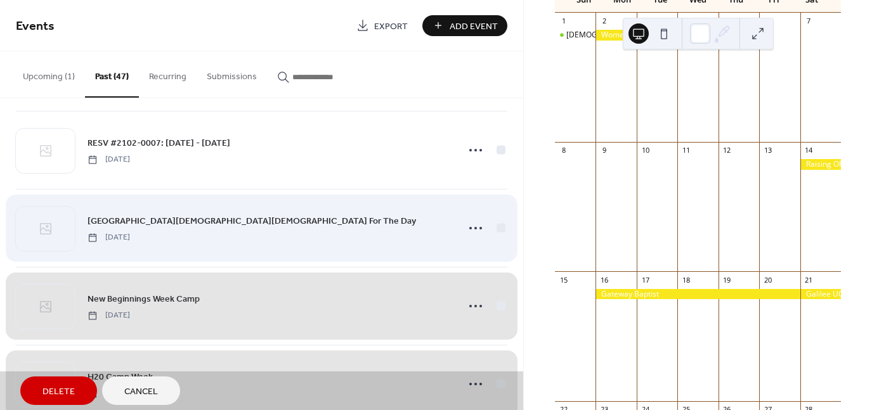
click at [498, 221] on div "Newport Pentecostal Church Grounds For The Day Saturday, July 31, 2021" at bounding box center [262, 228] width 492 height 78
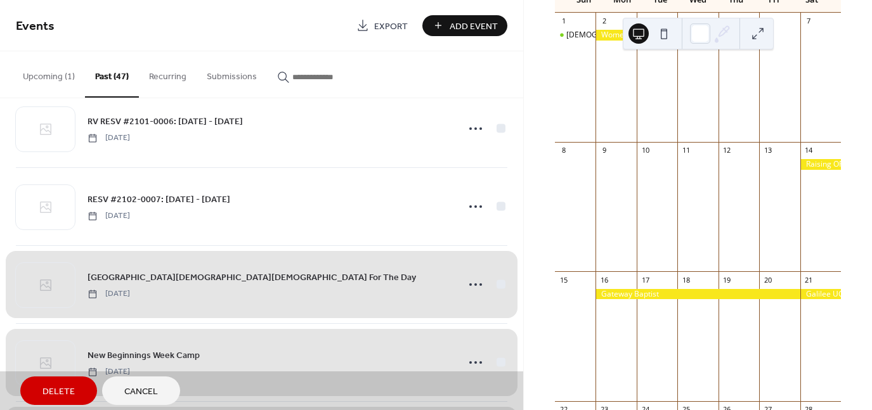
scroll to position [2751, 0]
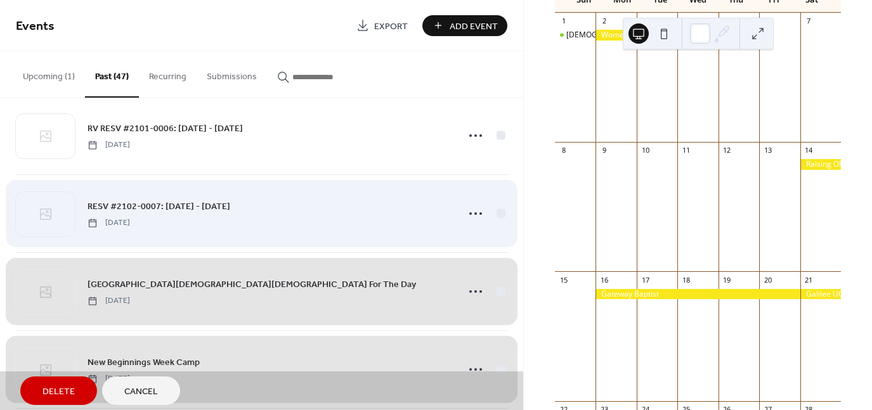
click at [498, 206] on div "RESV #2102-0007: 8/1/21 - 8/30/21 Sunday, August 1, 2021" at bounding box center [262, 213] width 492 height 78
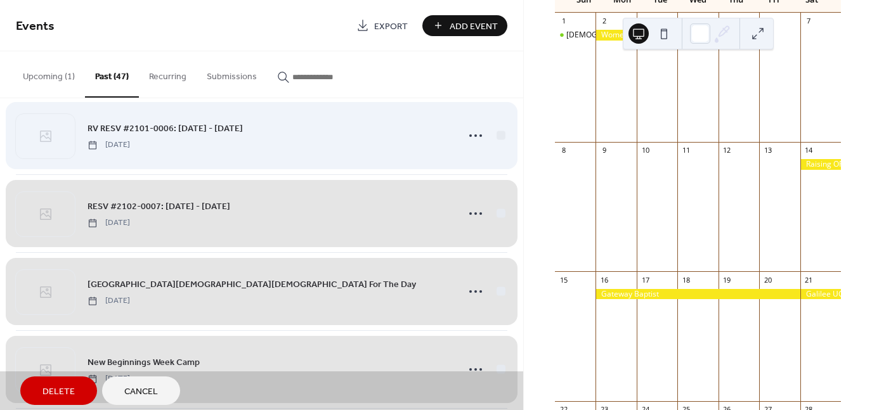
click at [496, 127] on div "RV RESV #2101-0006: 8/1/21 - 10/31/21 Sunday, August 1, 2021" at bounding box center [262, 135] width 492 height 78
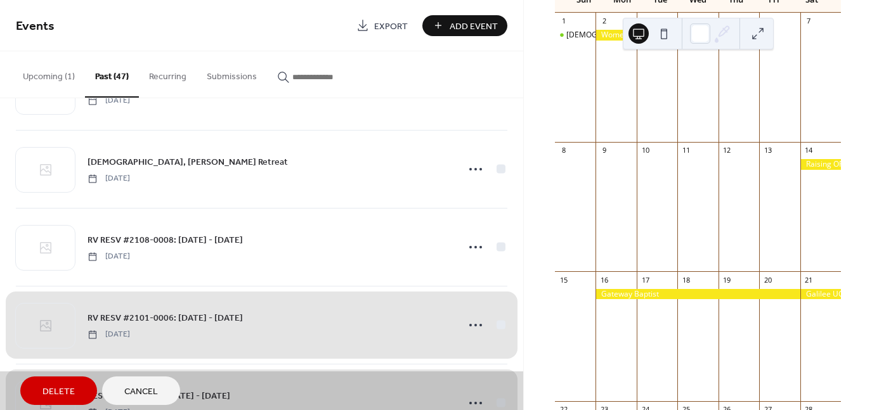
scroll to position [2560, 0]
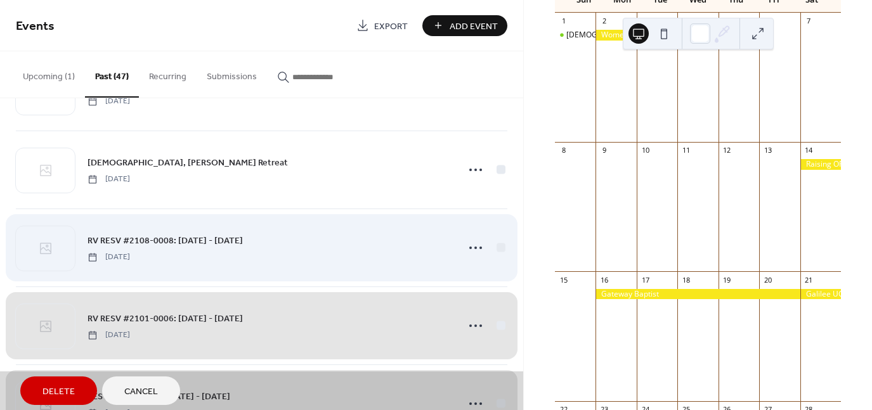
click at [498, 239] on div "RV RESV #2108-0008: 8/1/21 - 10/31/21 Sunday, August 1, 2021" at bounding box center [262, 248] width 492 height 78
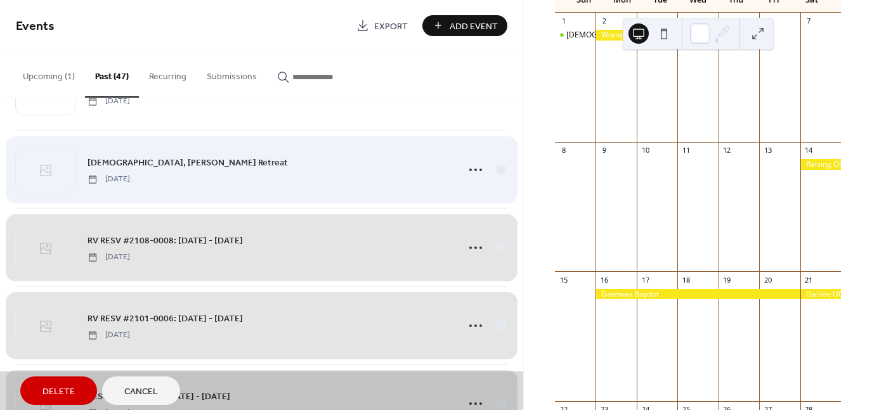
click at [497, 165] on div "Temple, Newbern Retreat Monday, August 2, 2021" at bounding box center [262, 170] width 492 height 78
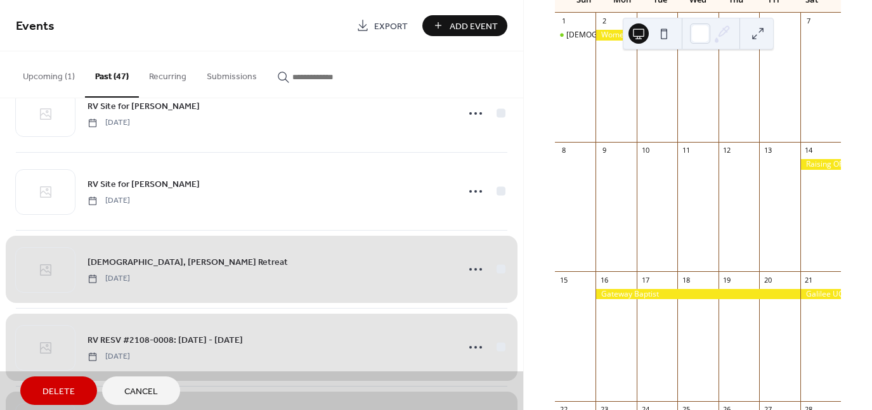
scroll to position [2433, 0]
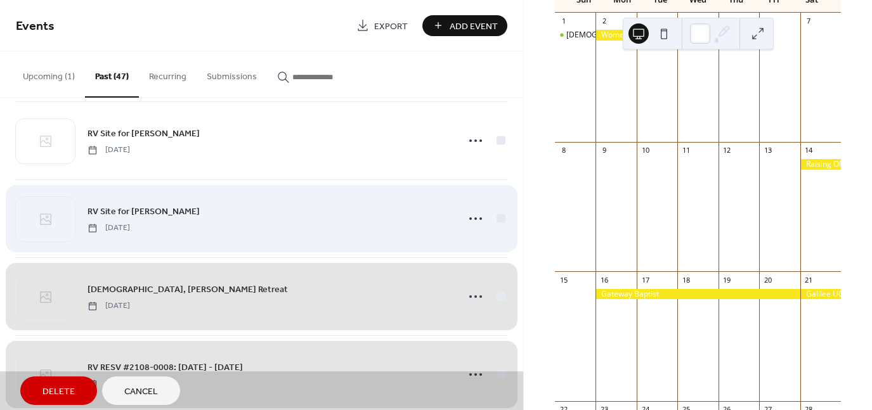
click at [498, 212] on div "RV Site for Damon Kennedy Wednesday, August 4, 2021" at bounding box center [262, 218] width 492 height 78
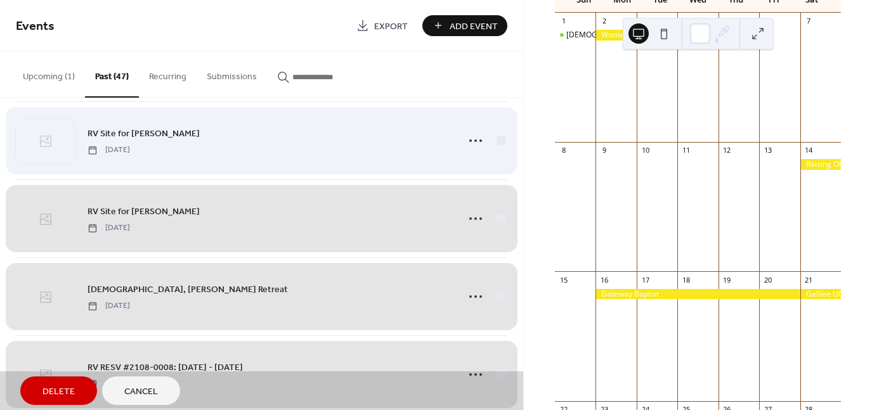
click at [496, 136] on div "RV Site for Stacy Turnage Wednesday, August 4, 2021" at bounding box center [262, 140] width 492 height 78
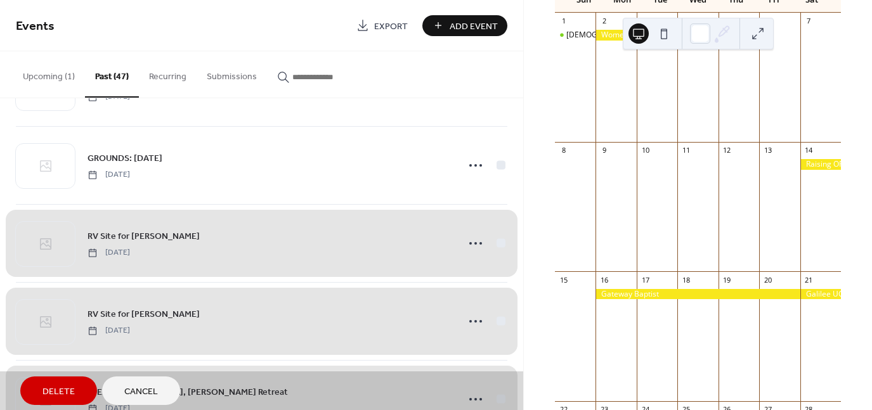
scroll to position [2307, 0]
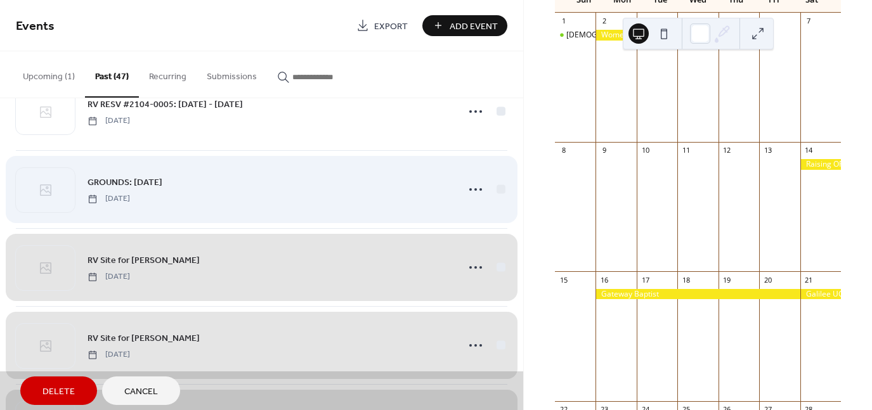
click at [498, 183] on div "GROUNDS: 8/7/21 Saturday, August 7, 2021" at bounding box center [262, 189] width 492 height 78
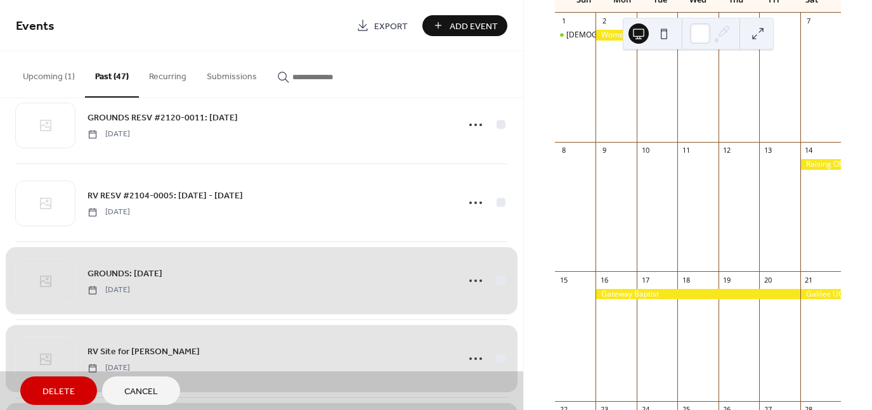
scroll to position [2180, 0]
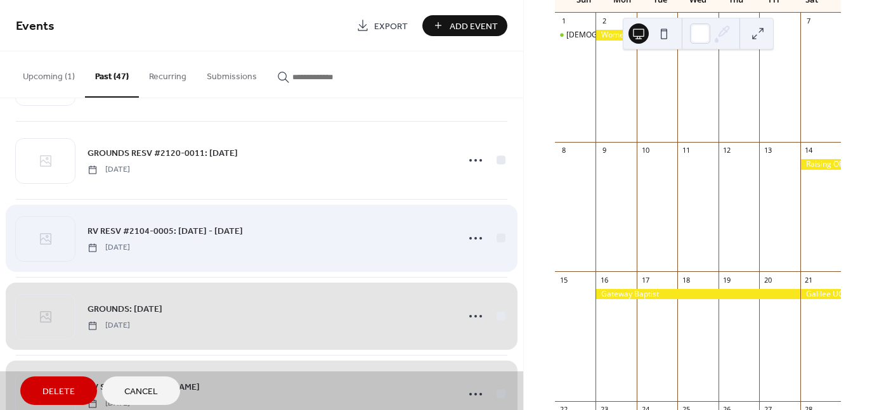
click at [497, 231] on div "RV RESV #2104-0005: 8/15/21 - 9/15/21 Sunday, August 15, 2021" at bounding box center [262, 238] width 492 height 78
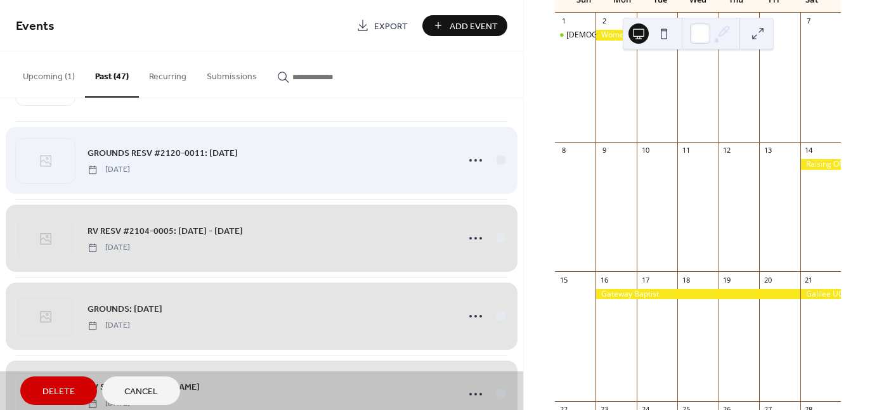
click at [498, 155] on div "GROUNDS RESV #2120-0011: 8/22/21 Sunday, August 22, 2021" at bounding box center [262, 160] width 492 height 78
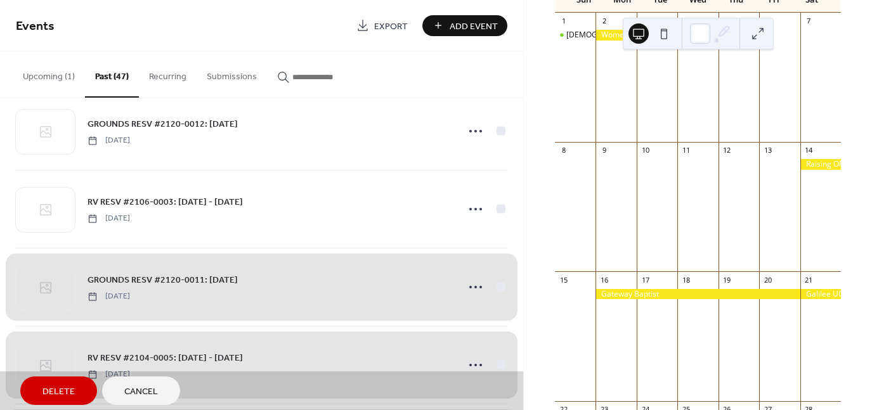
scroll to position [1989, 0]
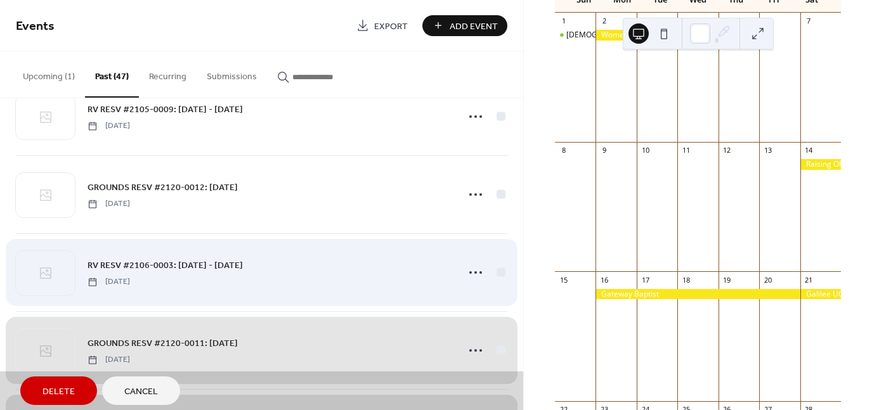
click at [497, 267] on div "RV RESV #2106-0003: 8/28/21 - 9/26/21 Saturday, August 28, 2021" at bounding box center [262, 272] width 492 height 78
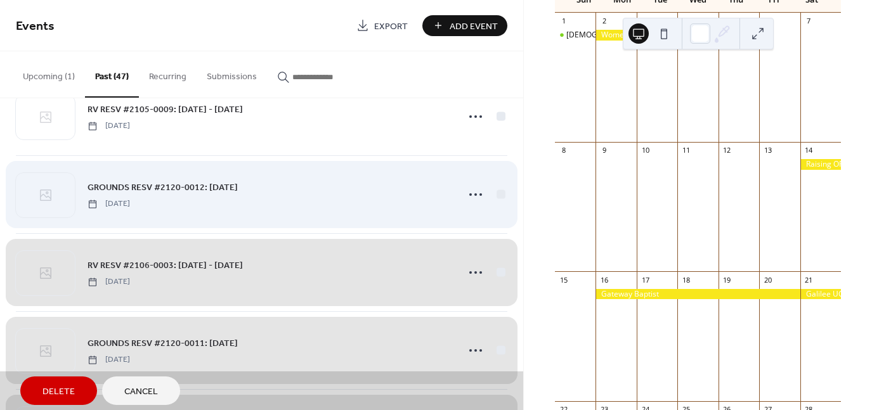
click at [498, 190] on div "GROUNDS RESV #2120-0012: 8/29/21 Sunday, August 29, 2021" at bounding box center [262, 194] width 492 height 78
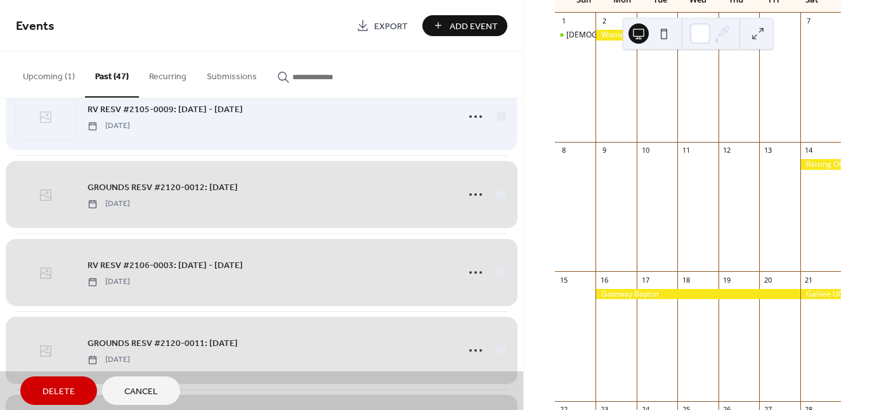
click at [496, 113] on div "RV RESV #2105-0009: 9/2/21 - 9/6/21 Thursday, September 2, 2021" at bounding box center [262, 116] width 492 height 78
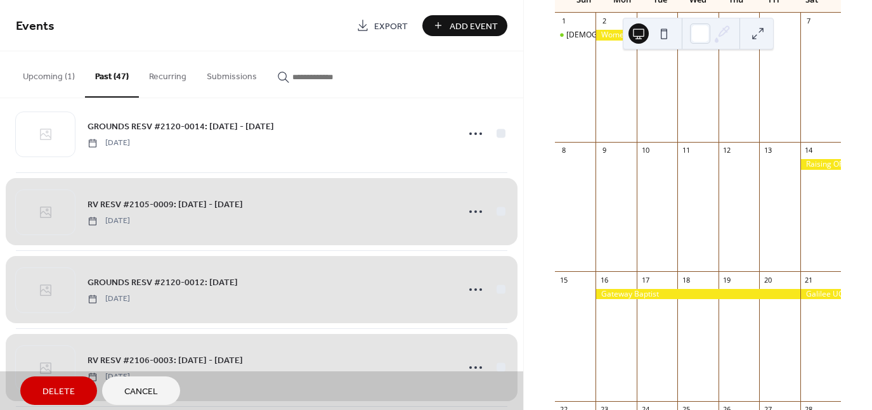
scroll to position [1799, 0]
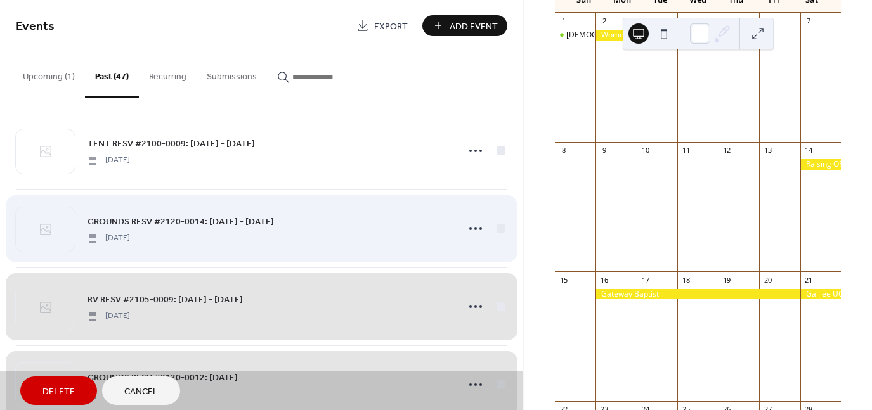
click at [498, 223] on div "GROUNDS RESV #2120-0014: 9/3/21 - 9/6/21 Friday, September 3, 2021" at bounding box center [262, 229] width 492 height 78
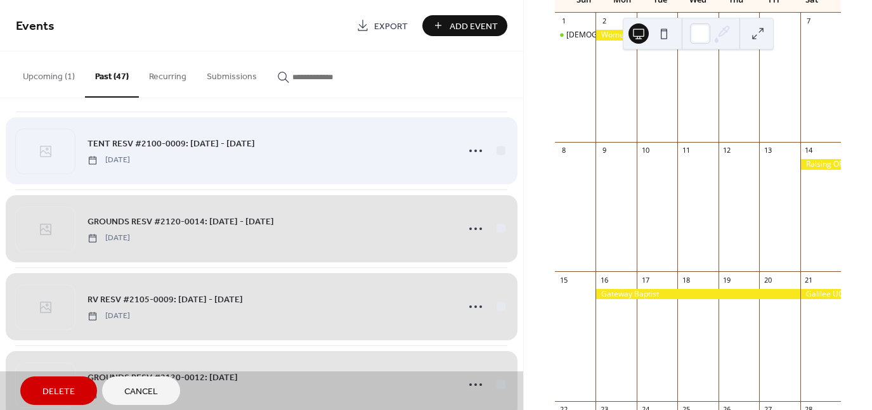
click at [497, 146] on div "TENT RESV #2100-0009: 9/10/21 - 9/11/21 Friday, September 10, 2021" at bounding box center [262, 151] width 492 height 78
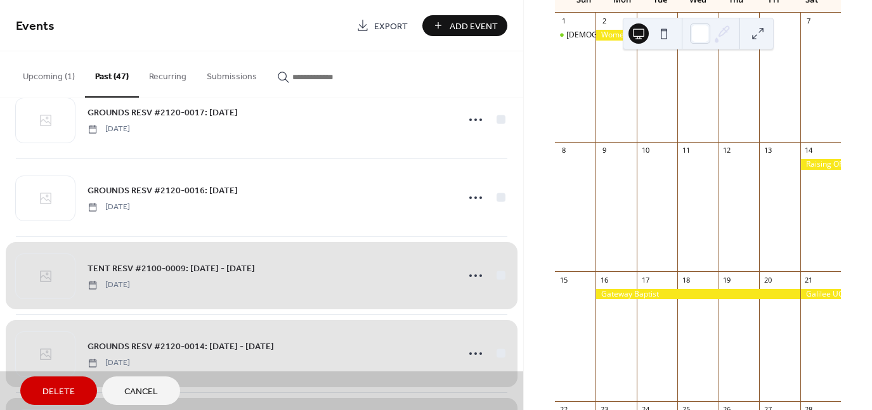
scroll to position [1672, 0]
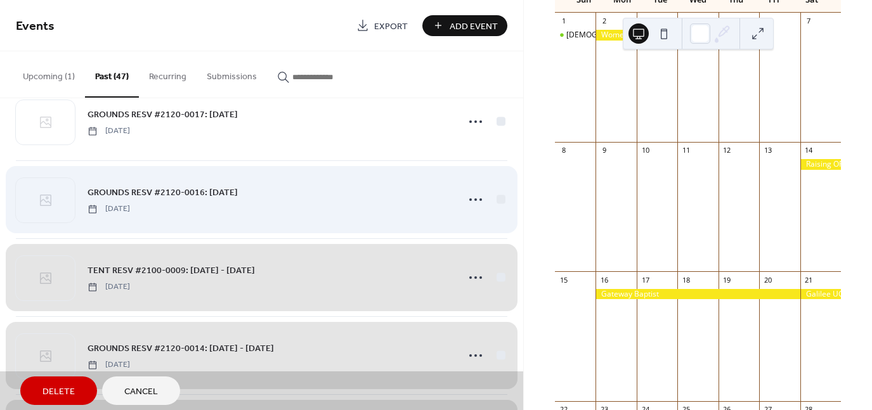
click at [498, 195] on div "GROUNDS RESV #2120-0016: 9/18/21 Saturday, September 18, 2021" at bounding box center [262, 199] width 492 height 78
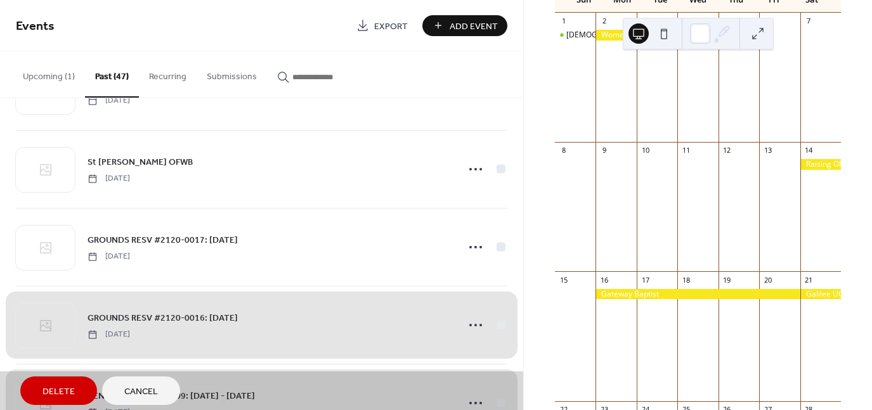
scroll to position [1546, 0]
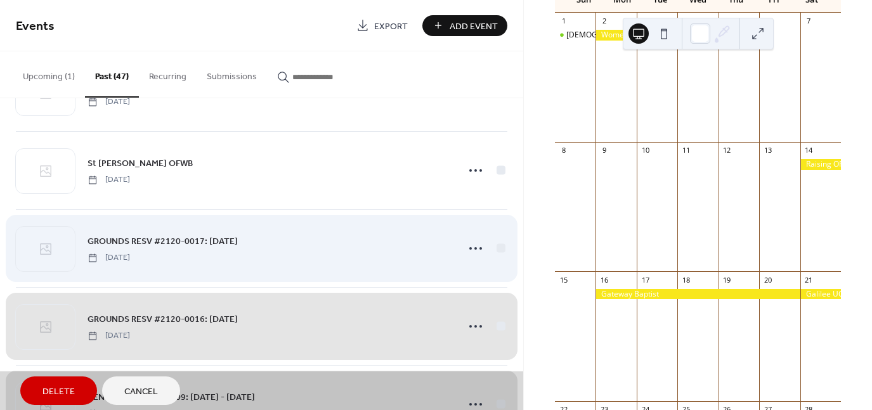
click at [498, 244] on div "GROUNDS RESV #2120-0017: 9/25/21 Saturday, September 25, 2021" at bounding box center [262, 248] width 492 height 78
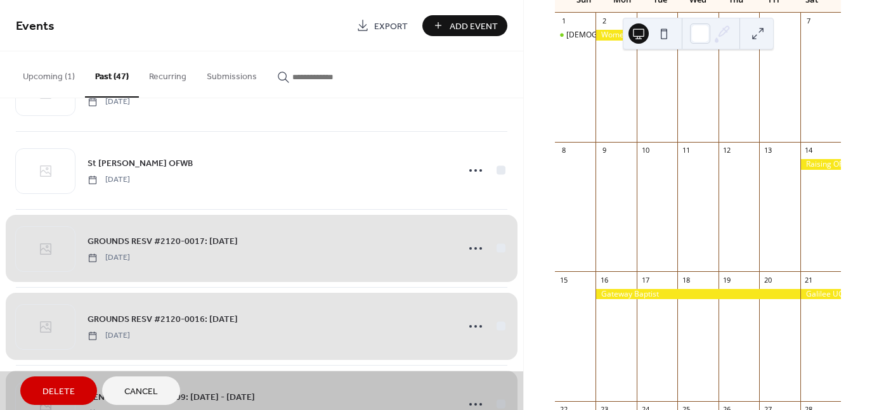
click at [61, 396] on span "Delete" at bounding box center [58, 392] width 32 height 13
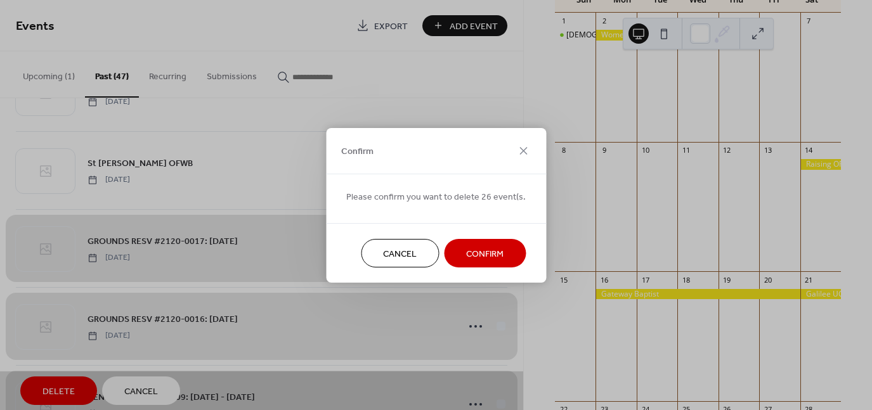
click at [492, 252] on span "Confirm" at bounding box center [484, 253] width 37 height 13
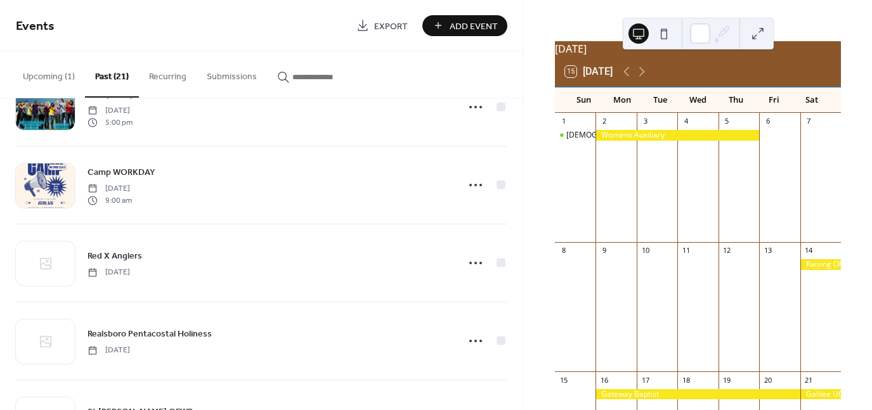
scroll to position [0, 0]
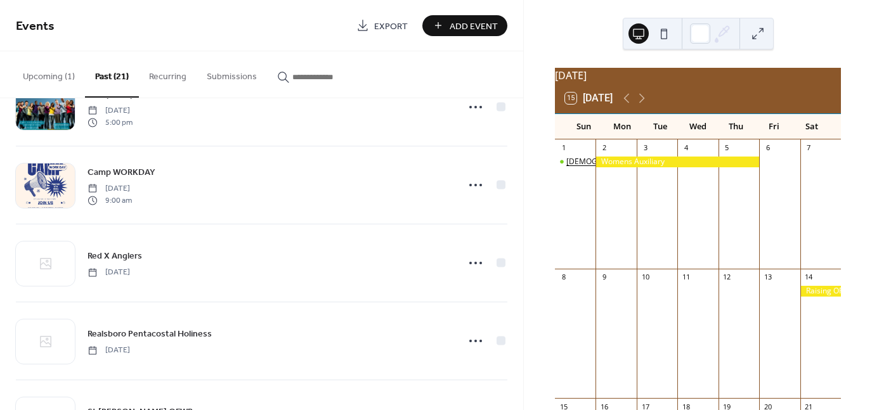
click at [590, 167] on div "Core Creek Church" at bounding box center [608, 162] width 84 height 11
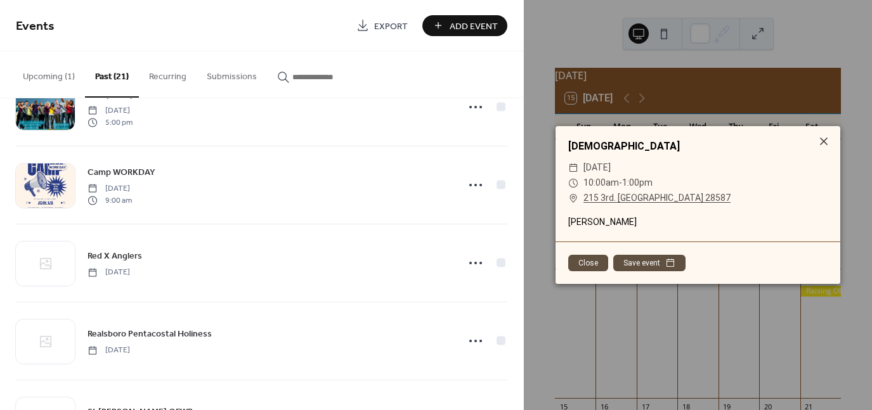
click at [589, 262] on button "Close" at bounding box center [588, 263] width 40 height 16
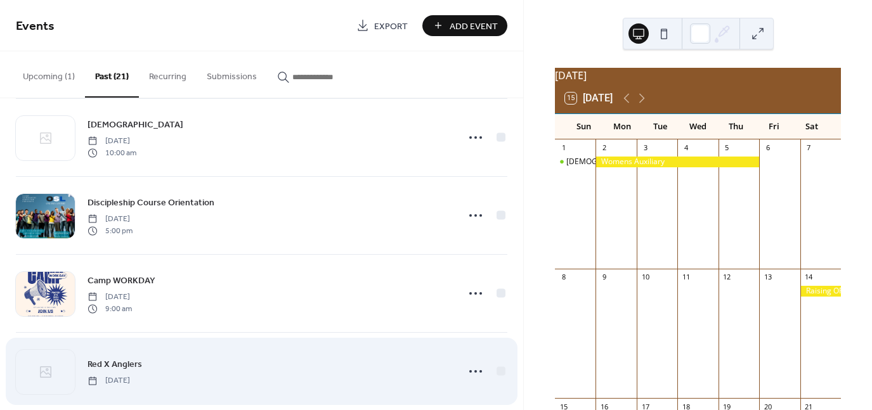
scroll to position [1170, 0]
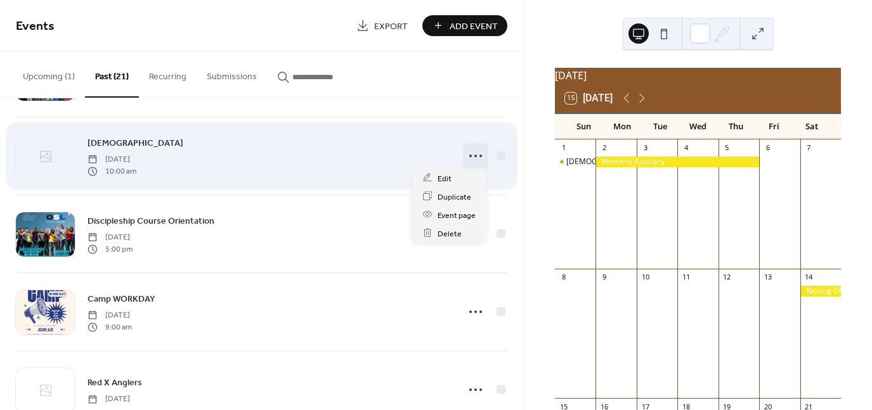
click at [474, 155] on circle at bounding box center [475, 156] width 3 height 3
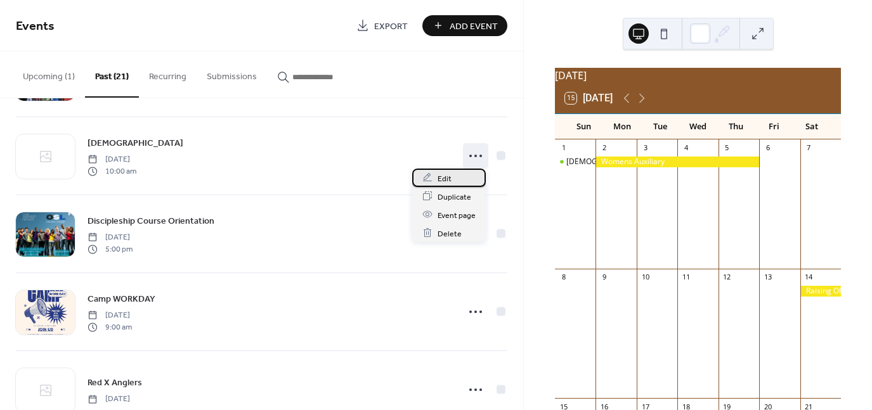
click at [450, 178] on div "Edit" at bounding box center [449, 178] width 74 height 18
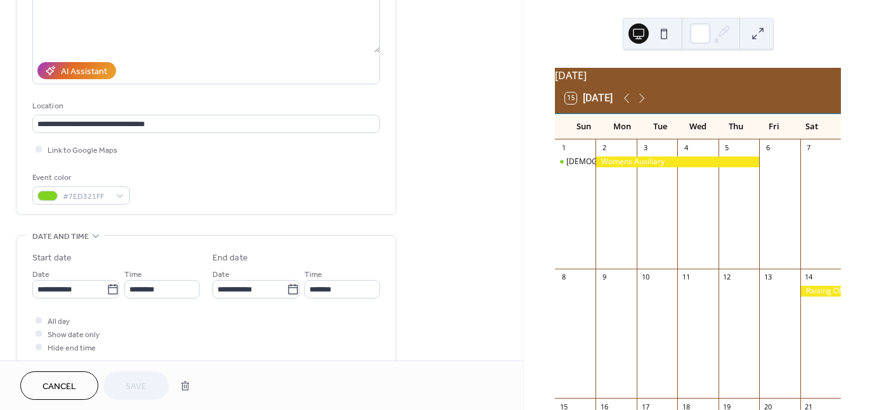
scroll to position [190, 0]
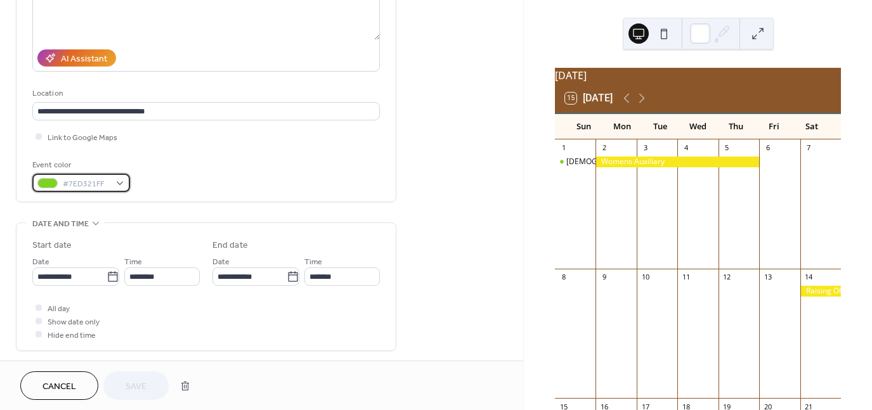
click at [120, 183] on div "#7ED321FF" at bounding box center [81, 183] width 98 height 18
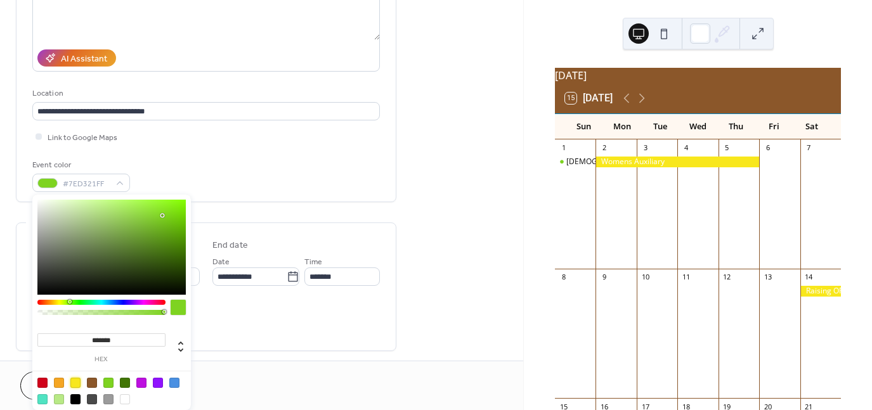
click at [75, 382] on div at bounding box center [75, 383] width 10 height 10
type input "*******"
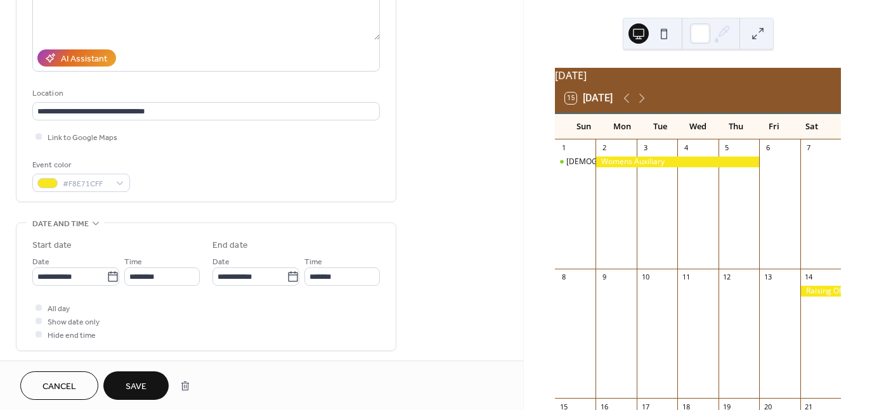
click at [242, 379] on div "Cancel Save" at bounding box center [261, 386] width 483 height 29
click at [149, 386] on button "Save" at bounding box center [135, 386] width 65 height 29
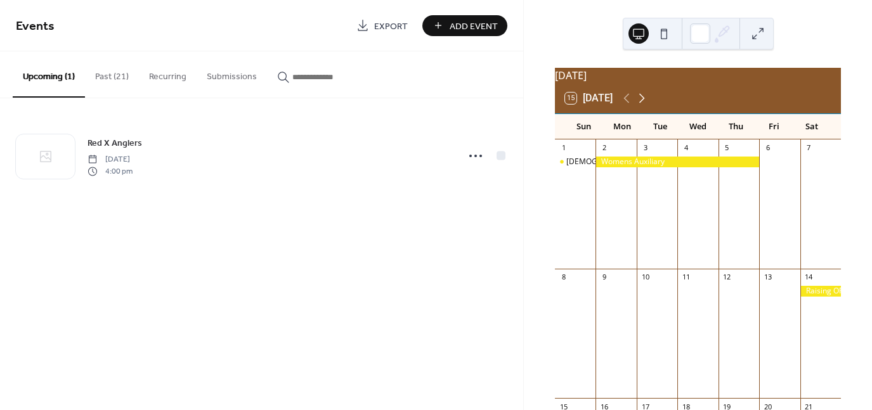
click at [643, 105] on icon at bounding box center [641, 98] width 15 height 15
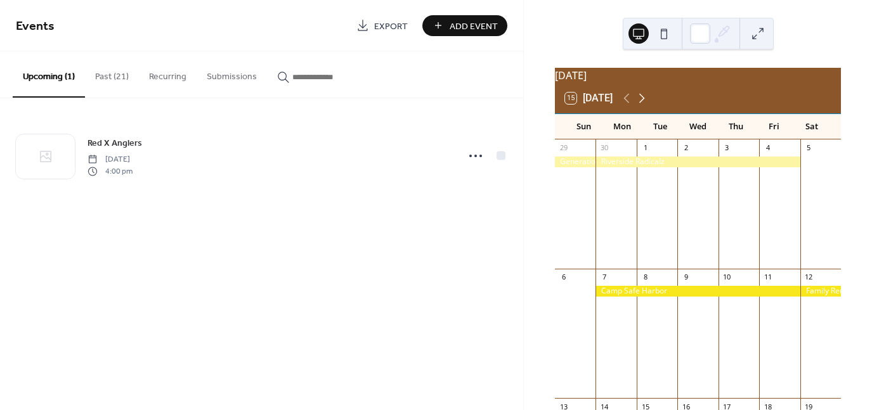
click at [644, 105] on icon at bounding box center [641, 98] width 15 height 15
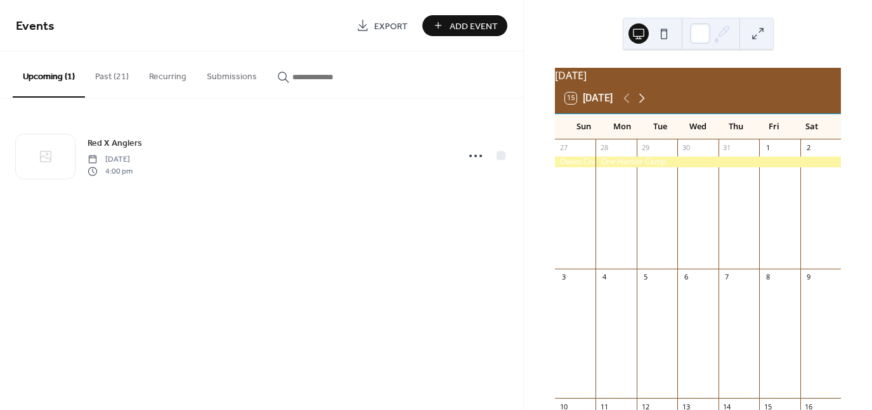
click at [645, 103] on icon at bounding box center [642, 99] width 6 height 10
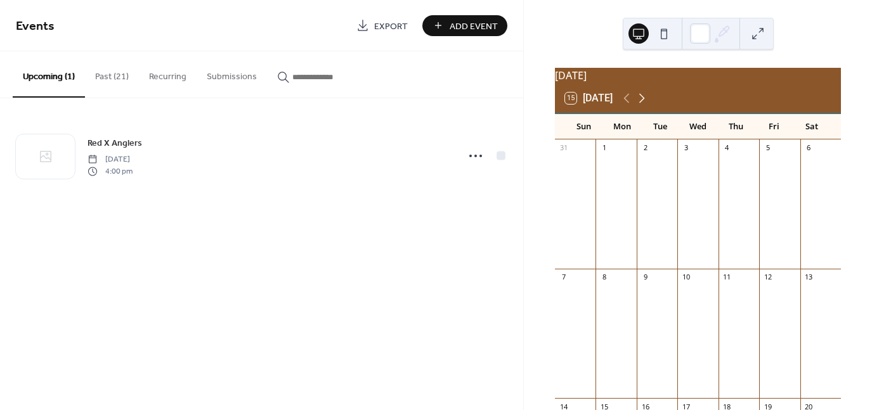
click at [644, 103] on icon at bounding box center [642, 99] width 6 height 10
click at [643, 106] on icon at bounding box center [641, 98] width 15 height 15
click at [806, 173] on div at bounding box center [820, 211] width 41 height 108
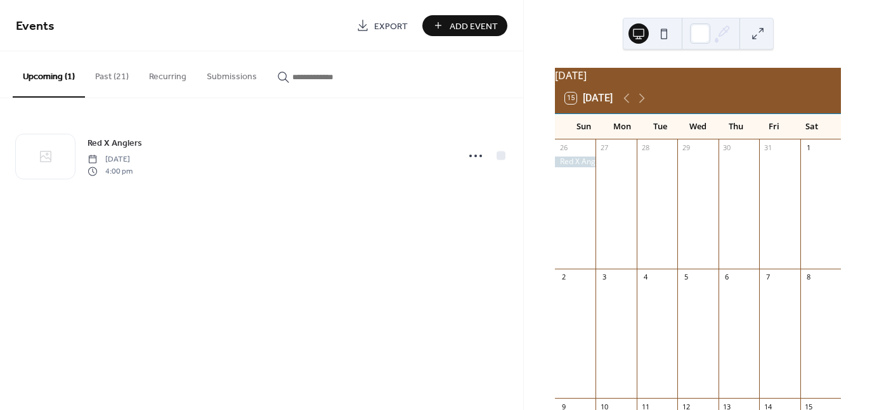
click at [806, 173] on div at bounding box center [820, 211] width 41 height 108
click at [449, 27] on button "Add Event" at bounding box center [464, 25] width 85 height 21
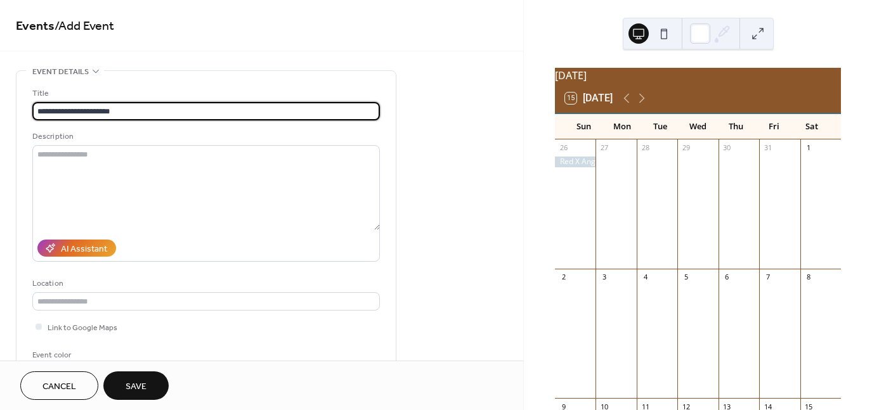
click at [225, 114] on input "**********" at bounding box center [206, 111] width 348 height 18
type input "**********"
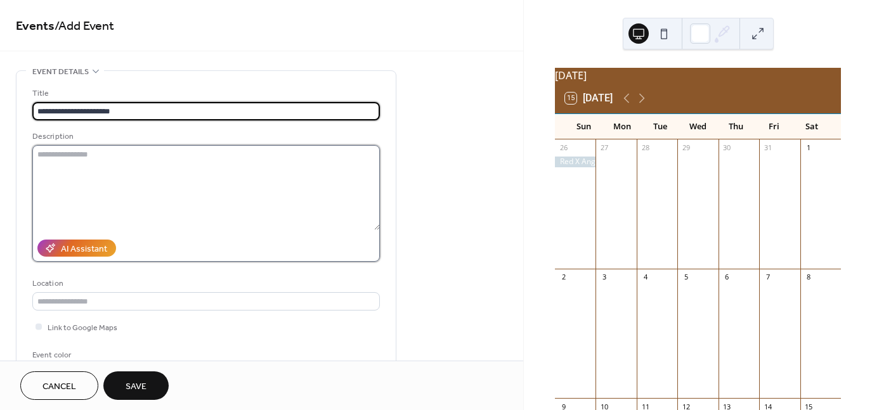
click at [210, 160] on textarea at bounding box center [206, 187] width 348 height 85
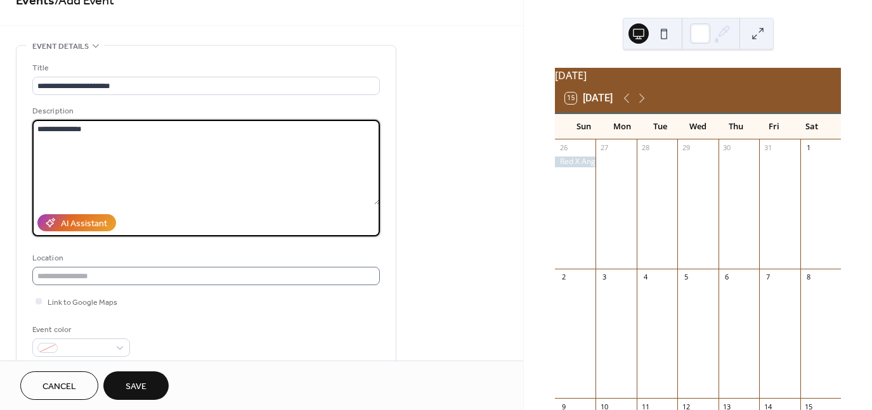
scroll to position [63, 0]
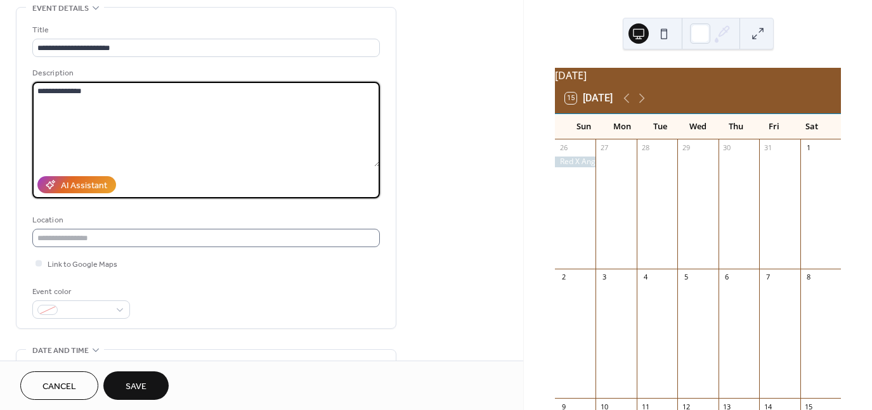
type textarea "**********"
click at [117, 237] on input "text" at bounding box center [206, 238] width 348 height 18
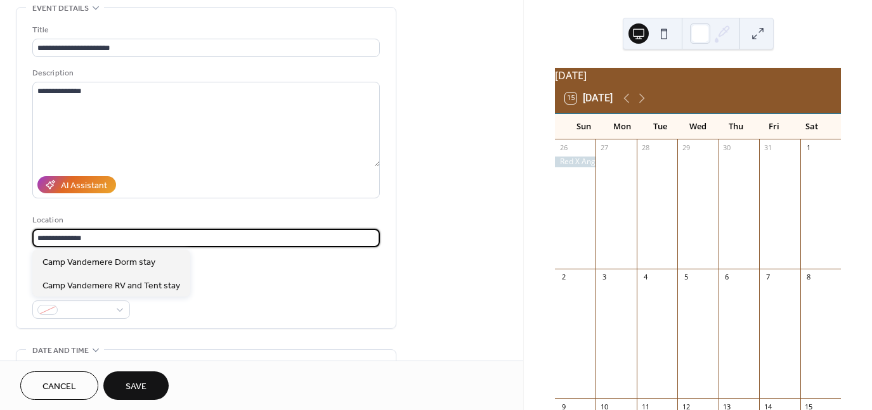
type input "**********"
click at [279, 275] on div "**********" at bounding box center [206, 171] width 348 height 296
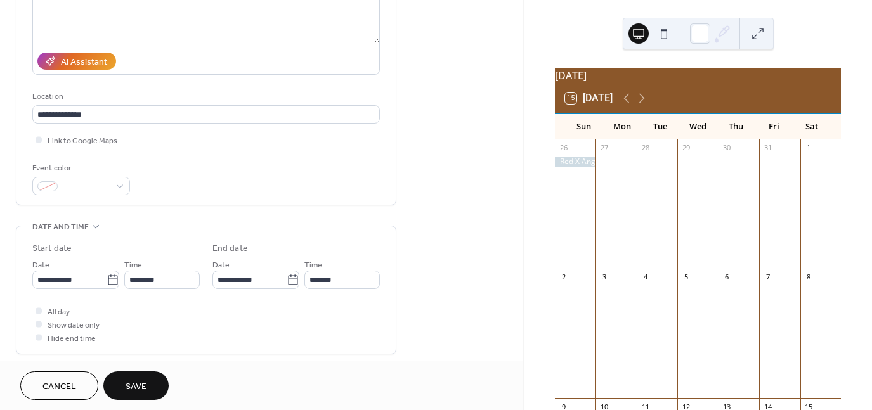
scroll to position [190, 0]
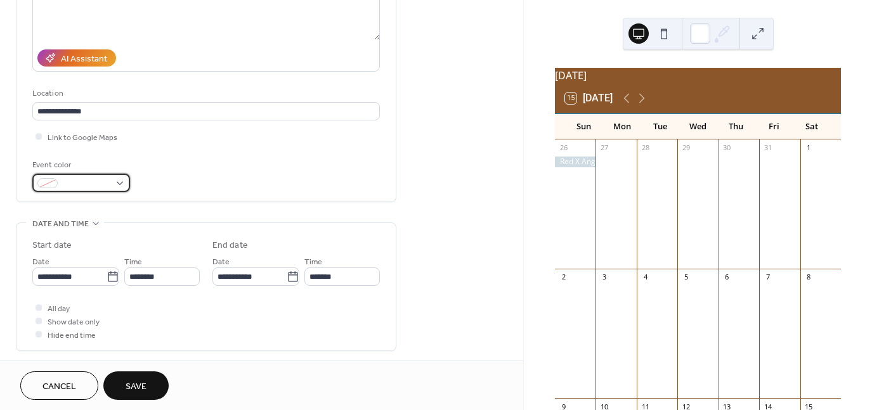
click at [121, 185] on div at bounding box center [81, 183] width 98 height 18
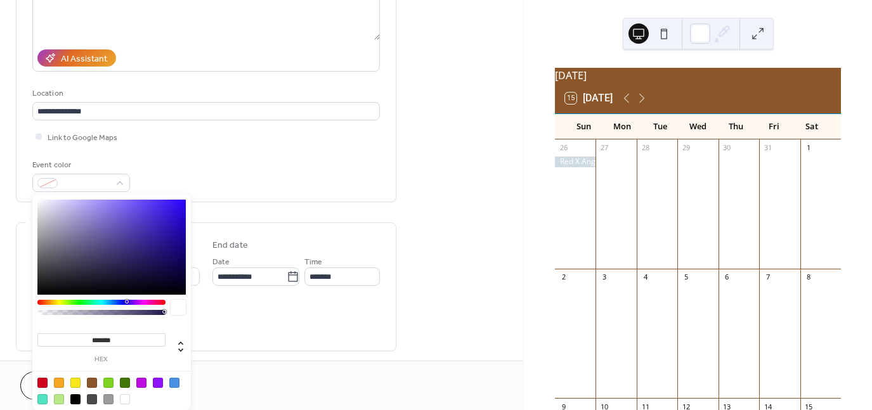
click at [79, 382] on div at bounding box center [75, 383] width 10 height 10
type input "*******"
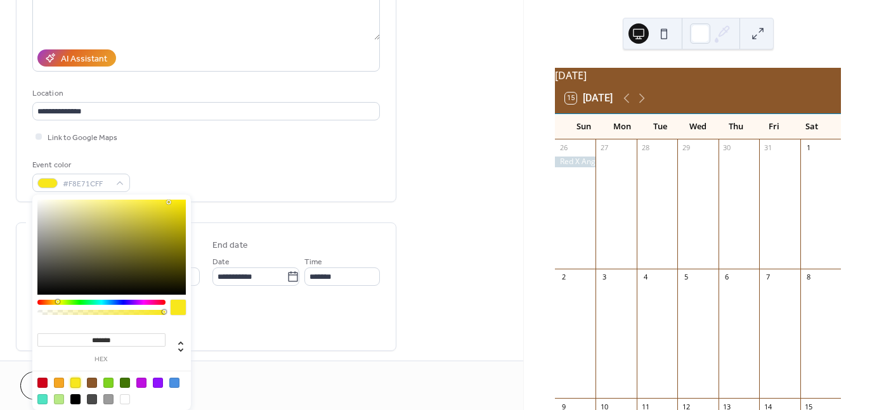
click at [320, 354] on div "**********" at bounding box center [206, 311] width 381 height 862
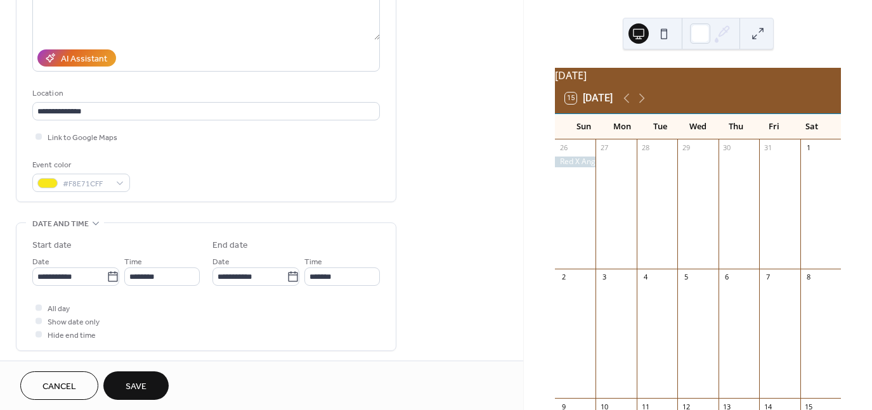
click at [140, 384] on span "Save" at bounding box center [136, 387] width 21 height 13
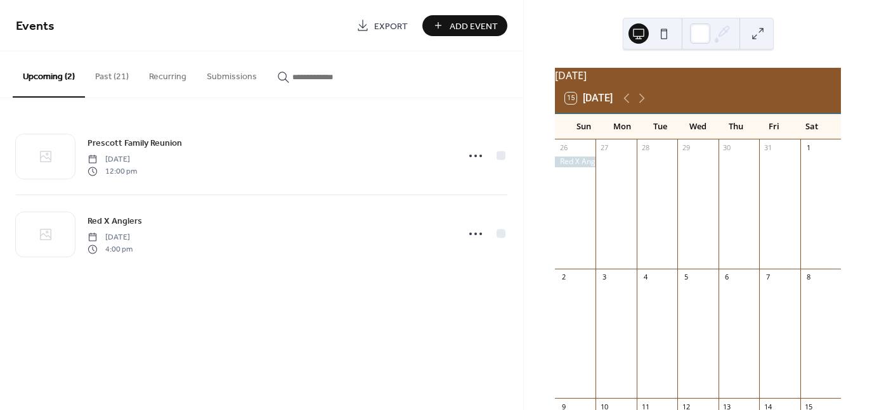
click at [454, 24] on span "Add Event" at bounding box center [474, 26] width 48 height 13
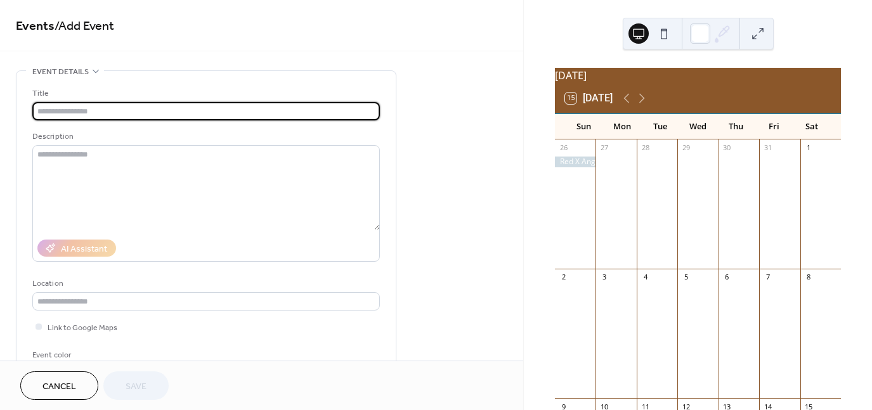
click at [65, 389] on span "Cancel" at bounding box center [59, 387] width 34 height 13
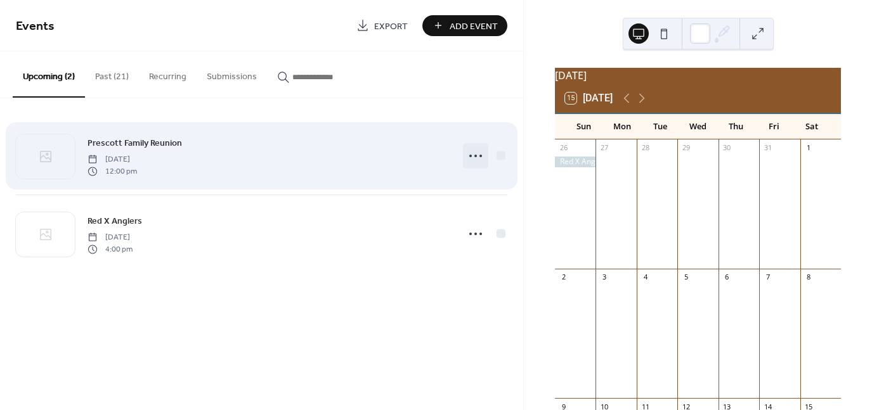
click at [478, 155] on icon at bounding box center [475, 156] width 20 height 20
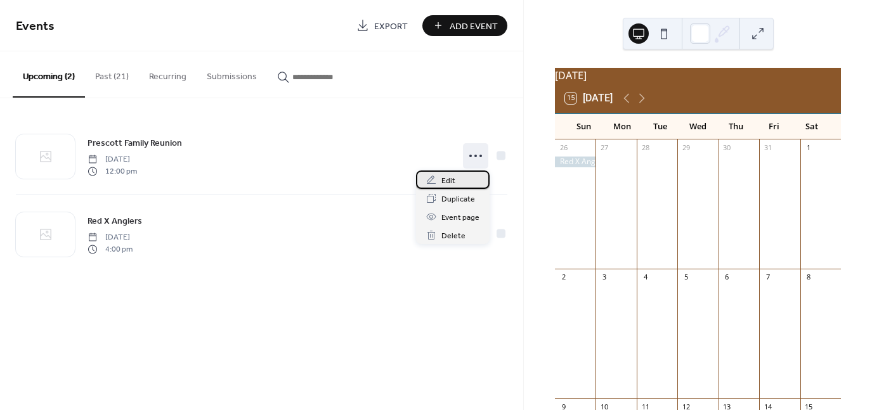
click at [450, 185] on span "Edit" at bounding box center [448, 180] width 14 height 13
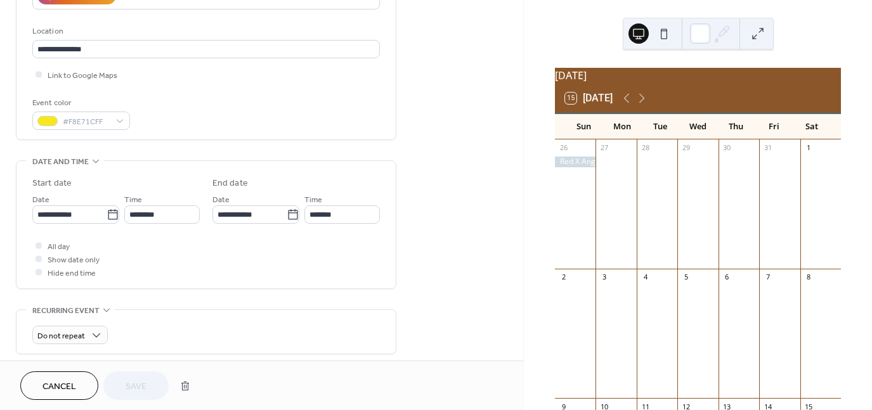
scroll to position [254, 0]
click at [108, 213] on icon at bounding box center [113, 213] width 13 height 13
click at [107, 213] on input "**********" at bounding box center [69, 213] width 74 height 18
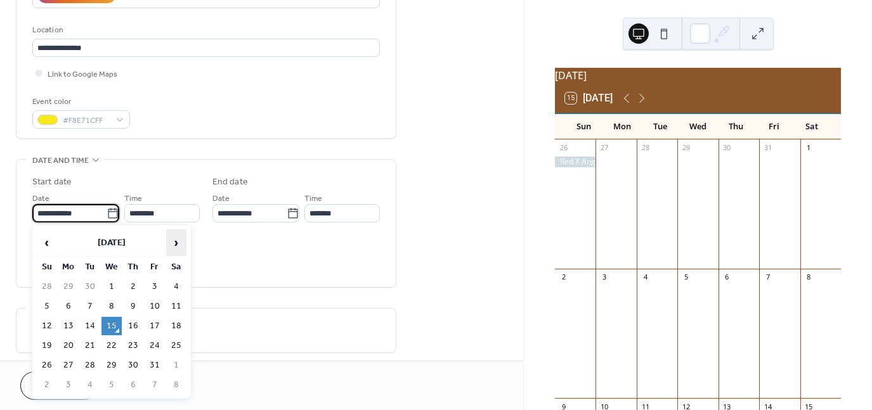
click at [176, 243] on span "›" at bounding box center [176, 242] width 19 height 25
click at [176, 285] on td "1" at bounding box center [176, 287] width 20 height 18
type input "**********"
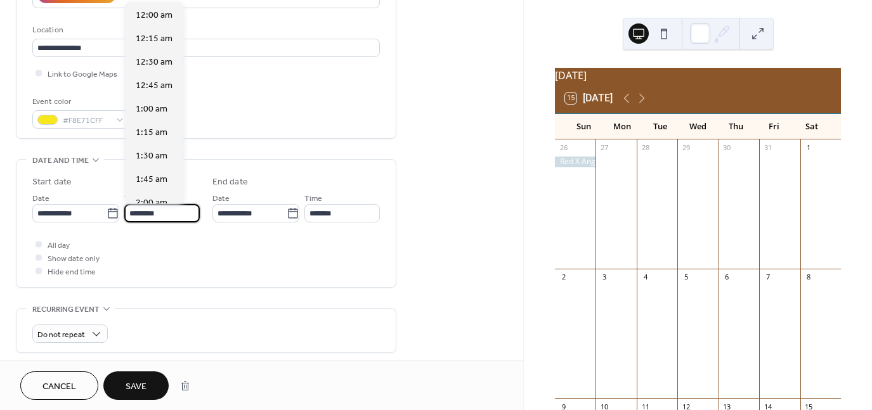
click at [174, 212] on input "********" at bounding box center [161, 213] width 75 height 18
click at [39, 244] on div at bounding box center [39, 244] width 6 height 6
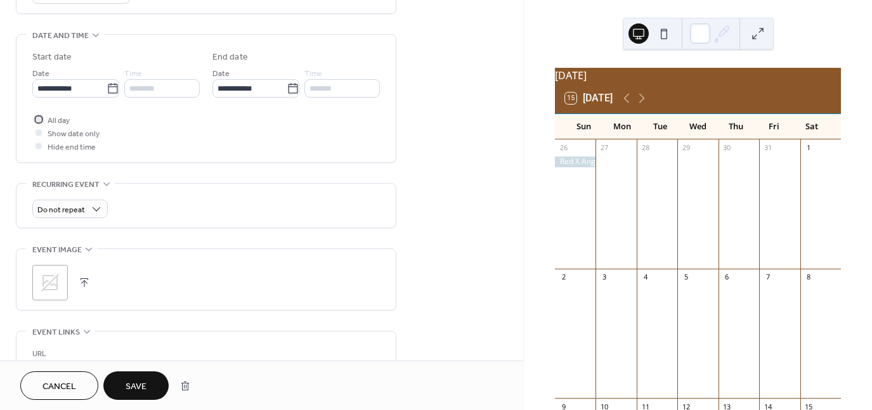
scroll to position [381, 0]
click at [143, 387] on span "Save" at bounding box center [136, 387] width 21 height 13
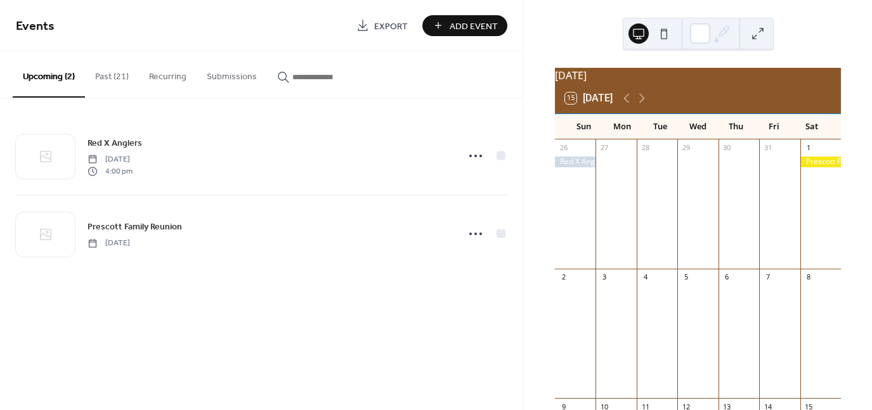
click at [455, 25] on span "Add Event" at bounding box center [474, 26] width 48 height 13
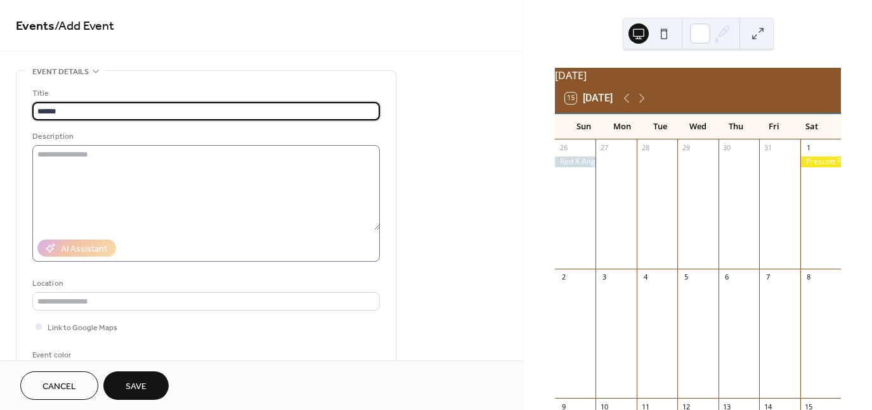
type input "******"
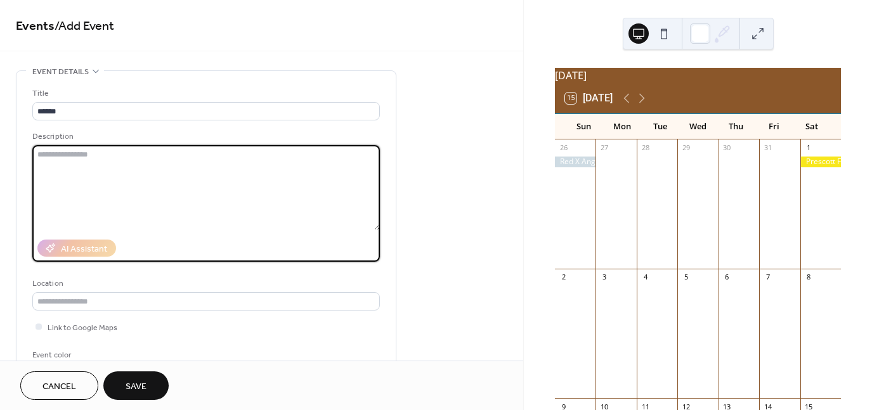
click at [126, 165] on textarea at bounding box center [206, 187] width 348 height 85
type textarea "**********"
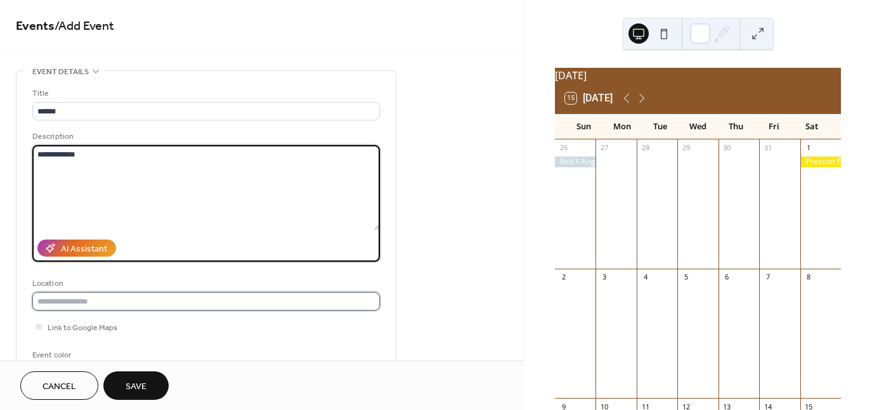
click at [145, 305] on input "text" at bounding box center [206, 301] width 348 height 18
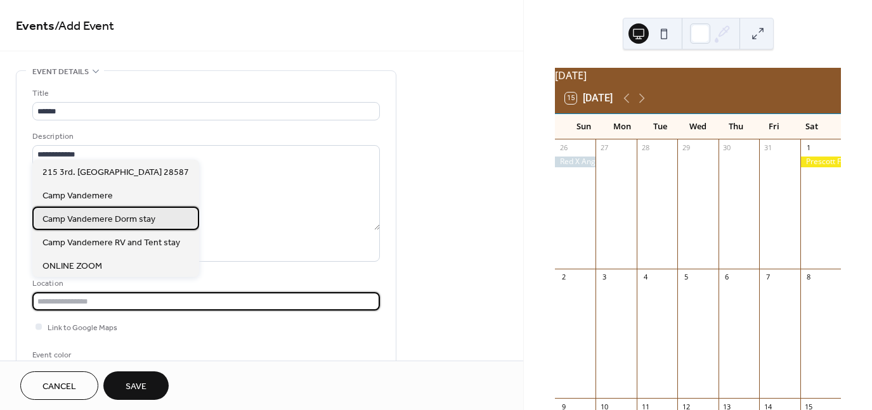
click at [126, 220] on span "Camp Vandemere Dorm stay" at bounding box center [98, 218] width 113 height 13
type input "**********"
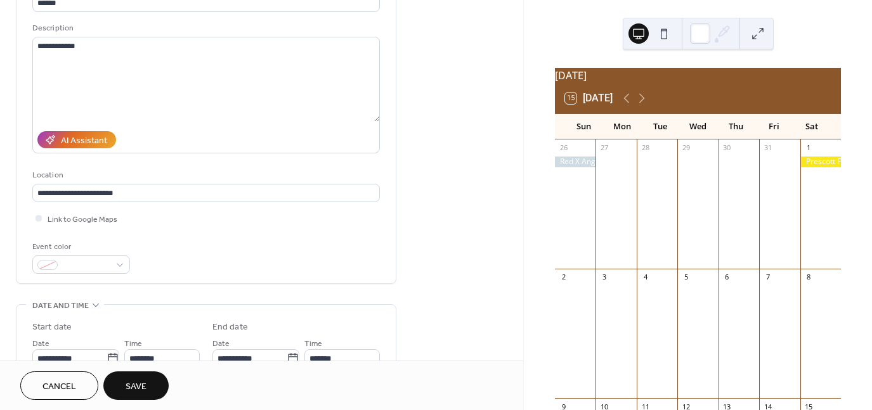
scroll to position [190, 0]
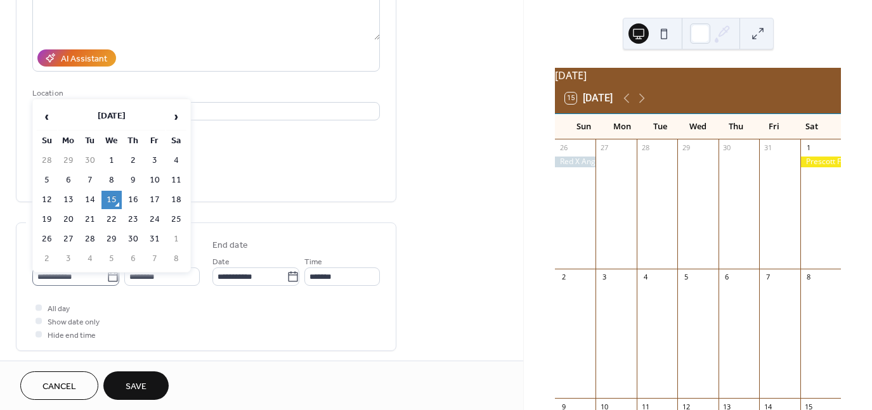
click at [109, 274] on icon at bounding box center [113, 276] width 10 height 10
click at [107, 274] on input "**********" at bounding box center [69, 277] width 74 height 18
click at [176, 118] on span "›" at bounding box center [176, 116] width 19 height 25
click at [156, 175] on td "7" at bounding box center [155, 180] width 20 height 18
type input "**********"
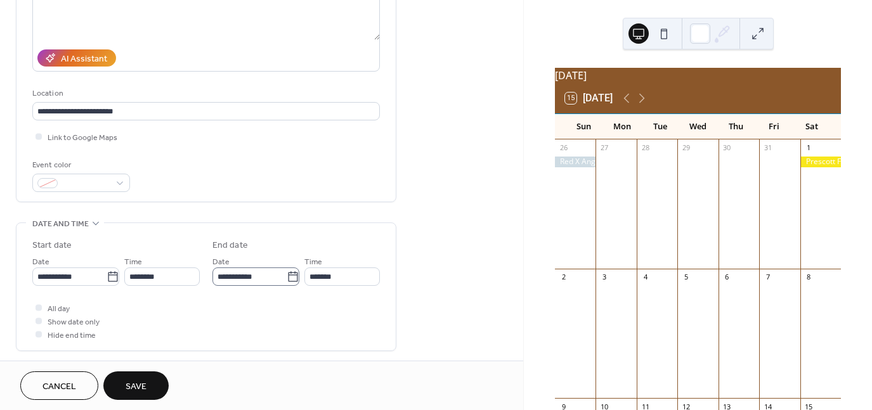
click at [292, 277] on icon at bounding box center [293, 277] width 13 height 13
click at [287, 277] on input "**********" at bounding box center [249, 277] width 74 height 18
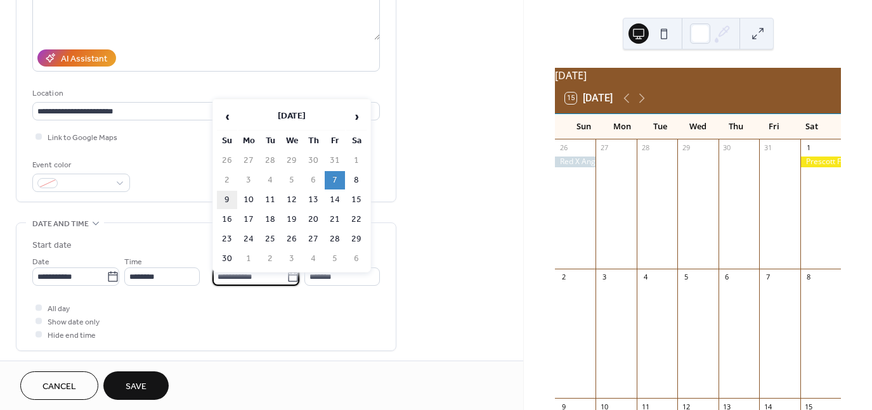
click at [228, 198] on td "9" at bounding box center [227, 200] width 20 height 18
type input "**********"
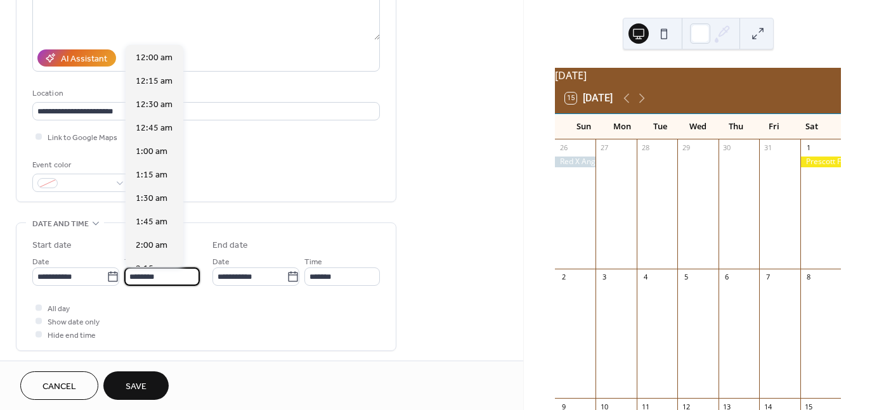
click at [142, 277] on input "********" at bounding box center [161, 277] width 75 height 18
click at [156, 150] on span "1:00 pm" at bounding box center [152, 151] width 32 height 13
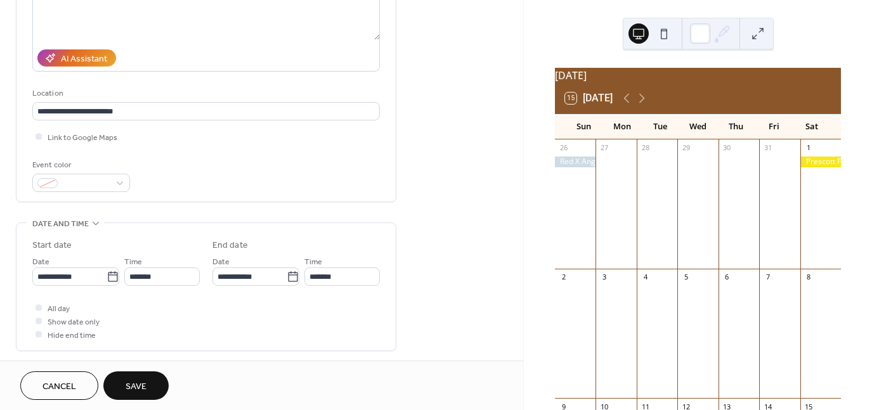
type input "*******"
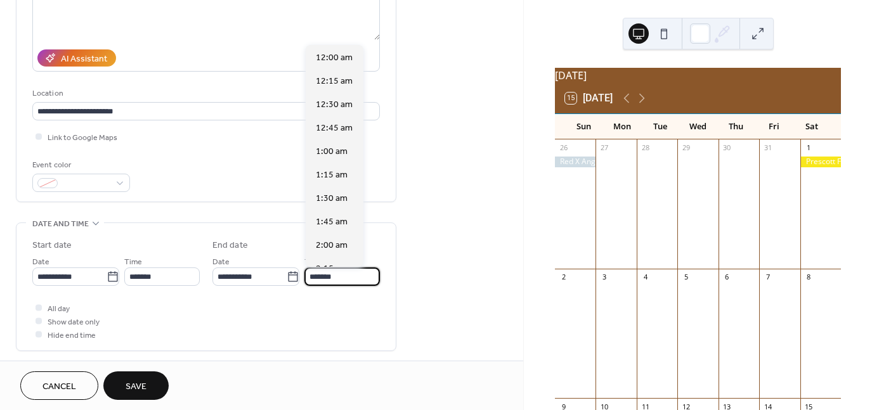
click at [341, 277] on input "*******" at bounding box center [341, 277] width 75 height 18
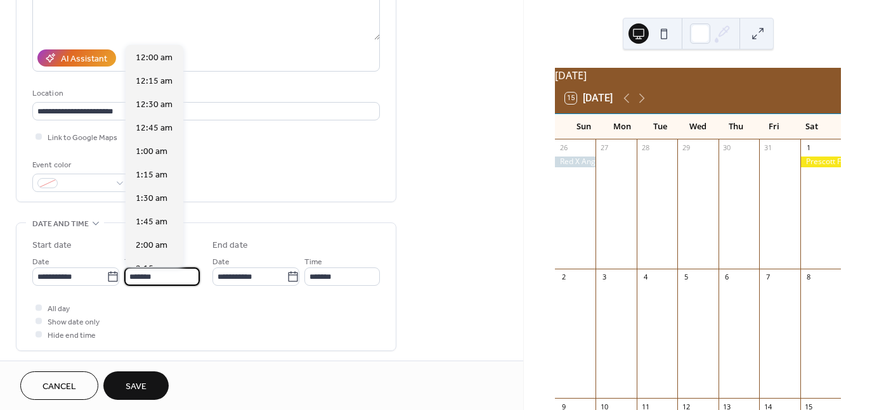
click at [166, 276] on input "*******" at bounding box center [161, 277] width 75 height 18
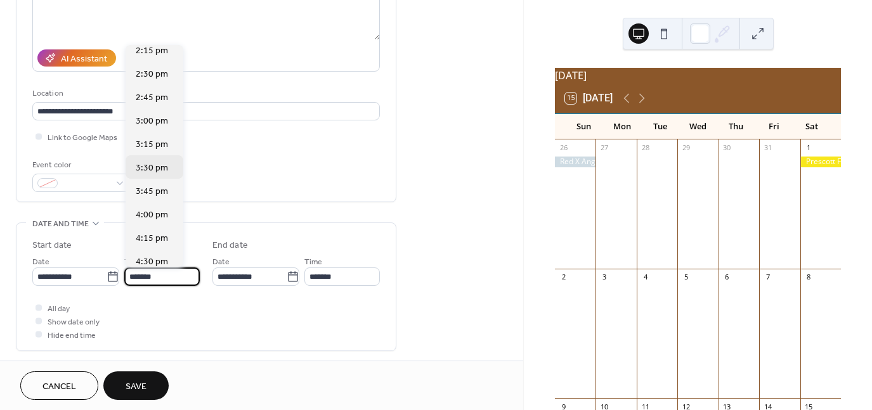
scroll to position [1347, 0]
click at [159, 214] on span "4:00 pm" at bounding box center [152, 212] width 32 height 13
type input "*******"
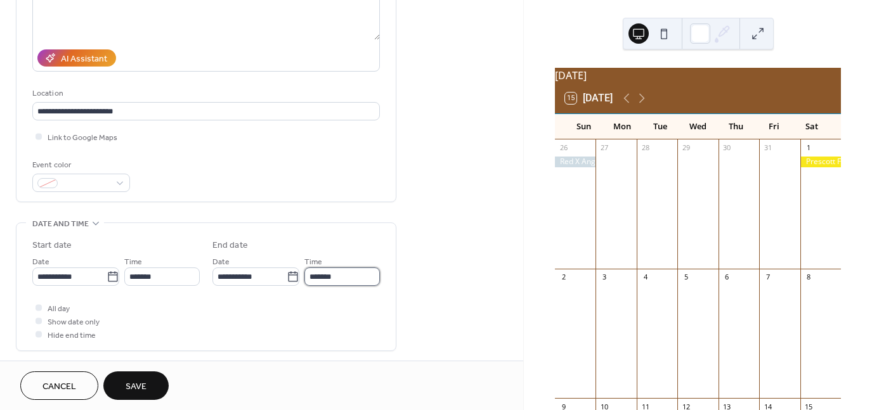
click at [343, 277] on input "*******" at bounding box center [341, 277] width 75 height 18
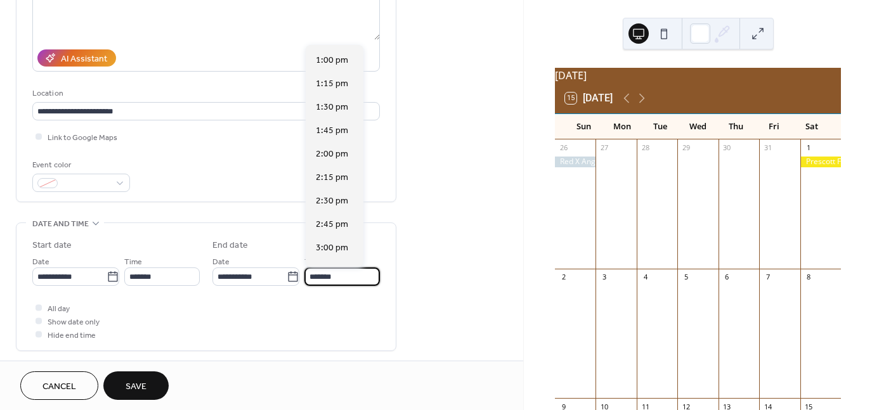
scroll to position [1215, 0]
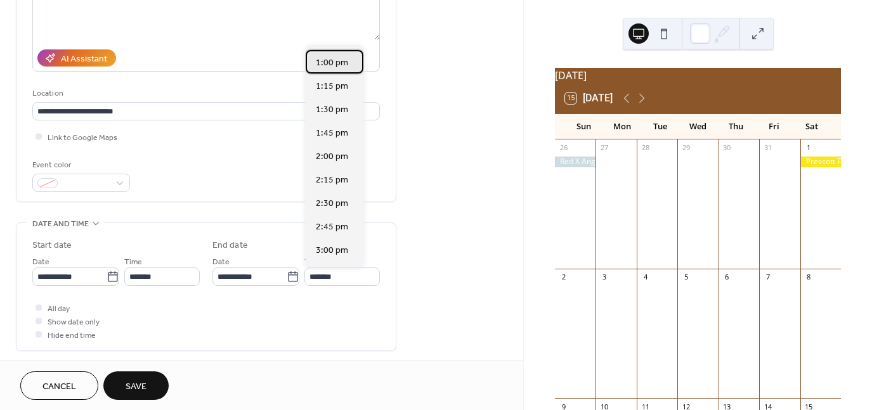
click at [334, 65] on span "1:00 pm" at bounding box center [332, 62] width 32 height 13
type input "*******"
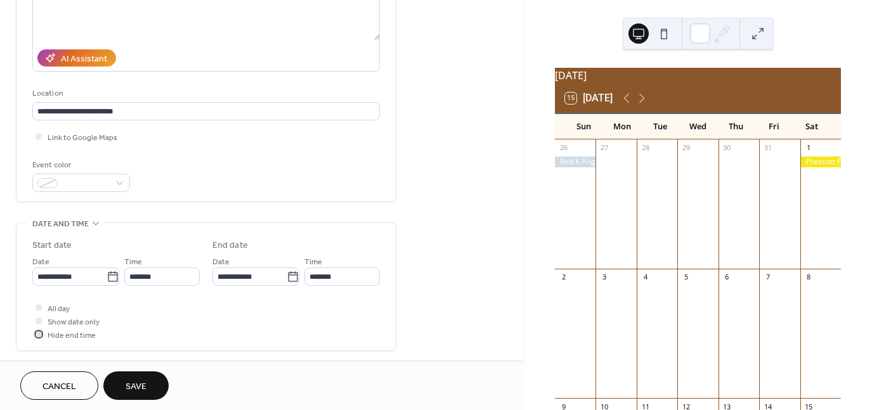
click at [39, 335] on div at bounding box center [39, 334] width 6 height 6
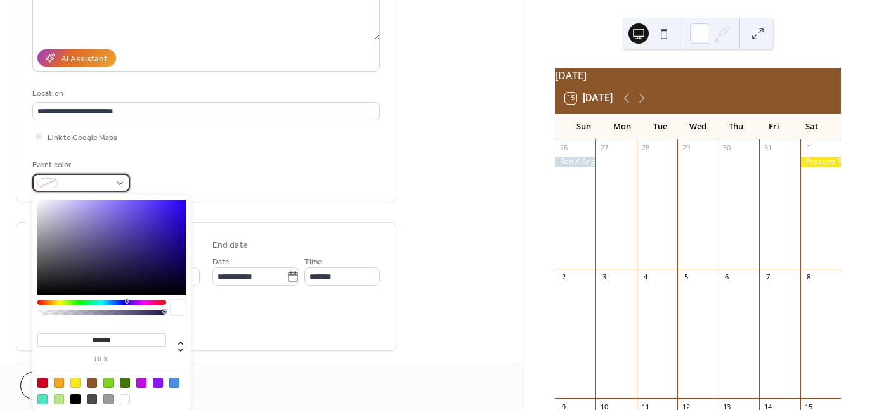
click at [120, 181] on div at bounding box center [81, 183] width 98 height 18
click at [108, 382] on div at bounding box center [108, 383] width 10 height 10
type input "*******"
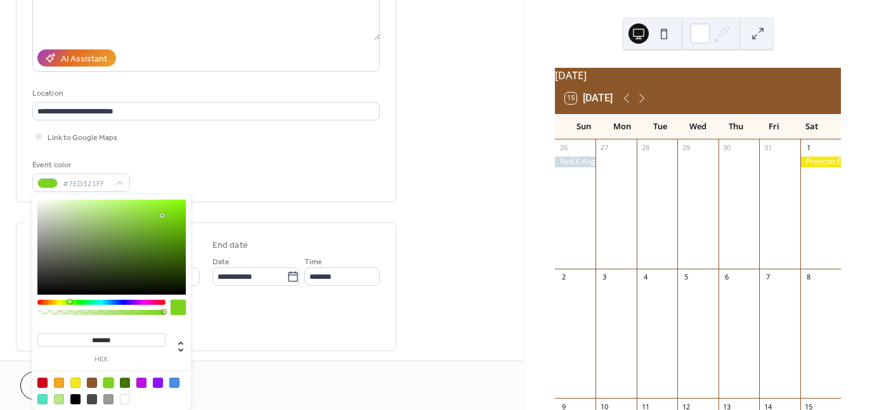
click at [253, 374] on div "Cancel Save" at bounding box center [261, 386] width 483 height 29
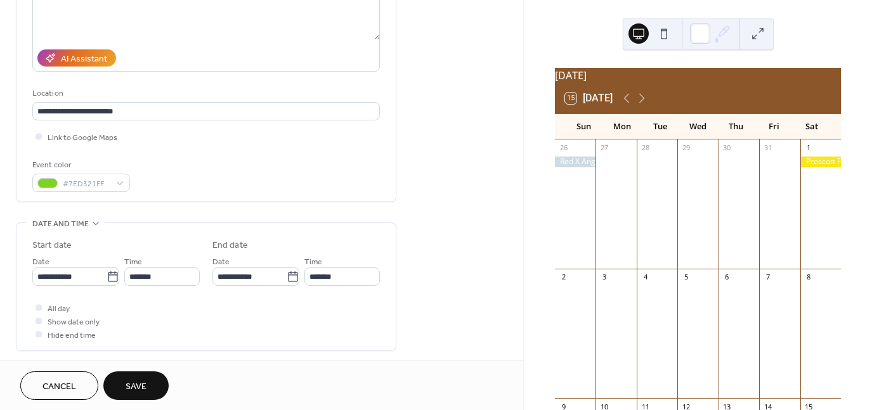
click at [140, 389] on span "Save" at bounding box center [136, 387] width 21 height 13
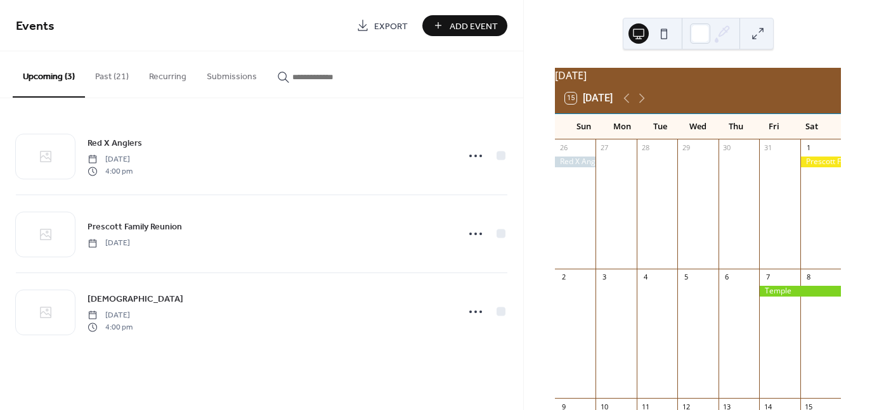
click at [666, 34] on button at bounding box center [664, 33] width 20 height 20
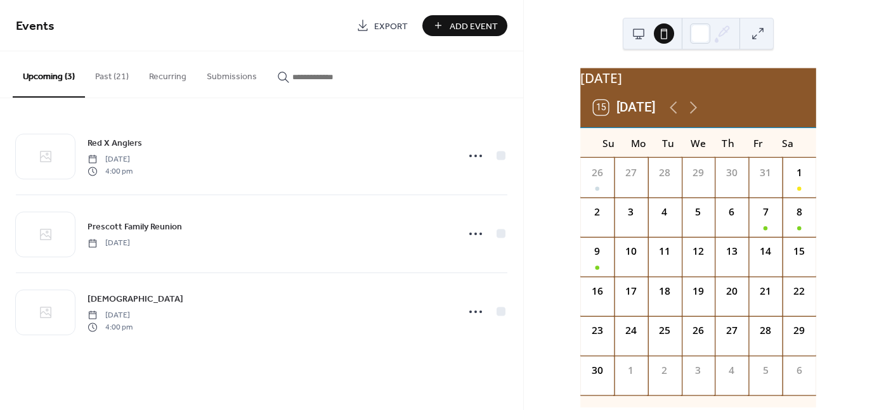
click at [639, 32] on button at bounding box center [638, 33] width 20 height 20
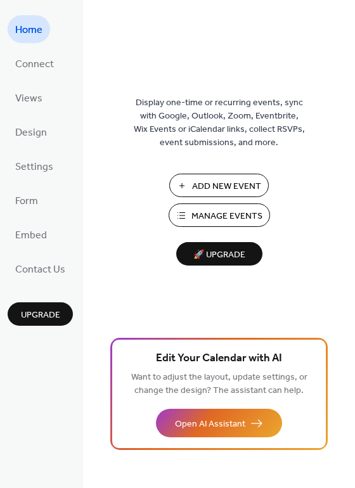
click at [235, 216] on span "Manage Events" at bounding box center [227, 216] width 71 height 13
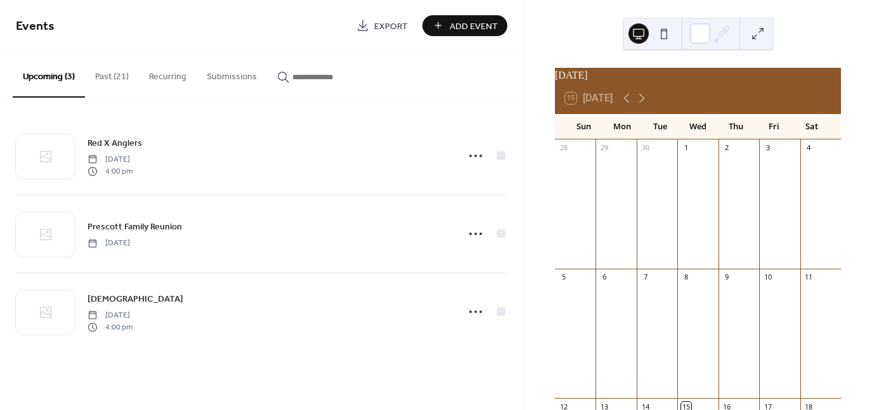
click at [458, 24] on span "Add Event" at bounding box center [474, 26] width 48 height 13
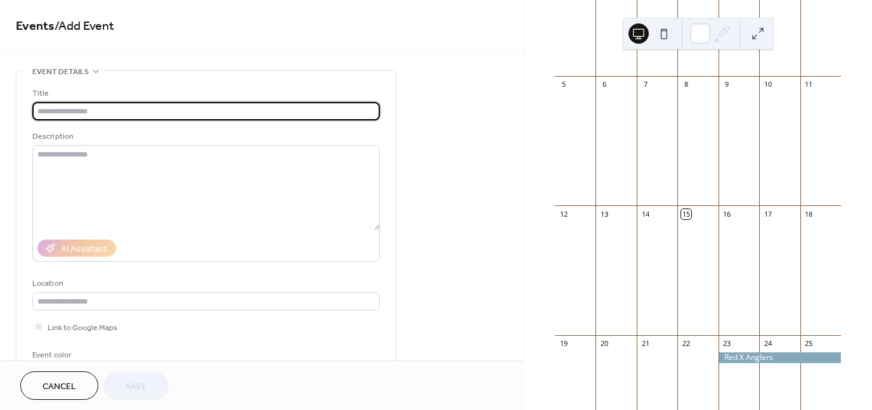
scroll to position [190, 0]
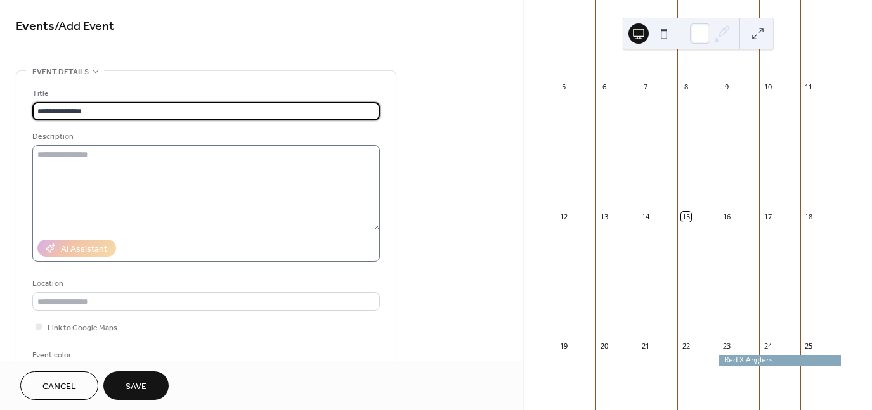
type input "**********"
click at [62, 151] on textarea at bounding box center [206, 187] width 348 height 85
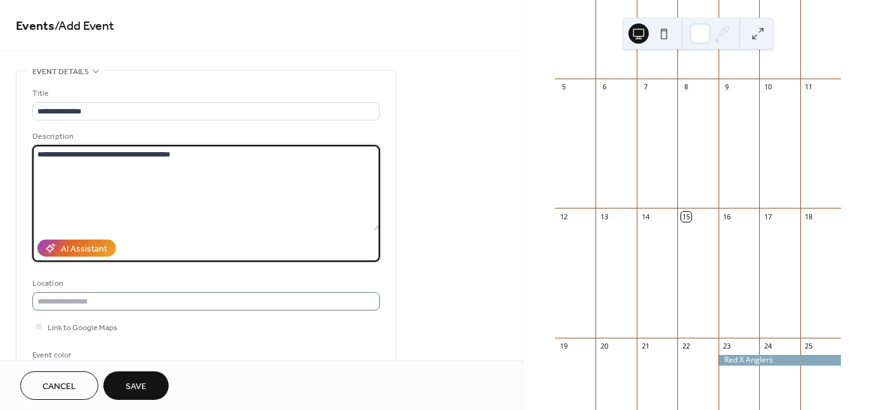
type textarea "**********"
click at [112, 305] on input "text" at bounding box center [206, 301] width 348 height 18
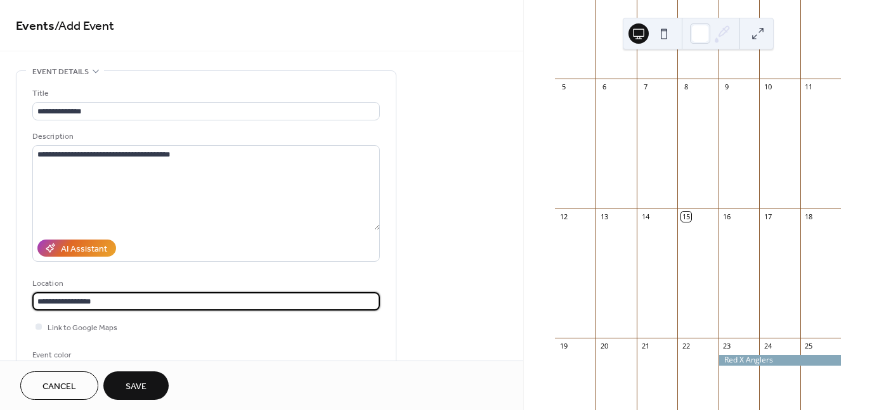
scroll to position [1, 0]
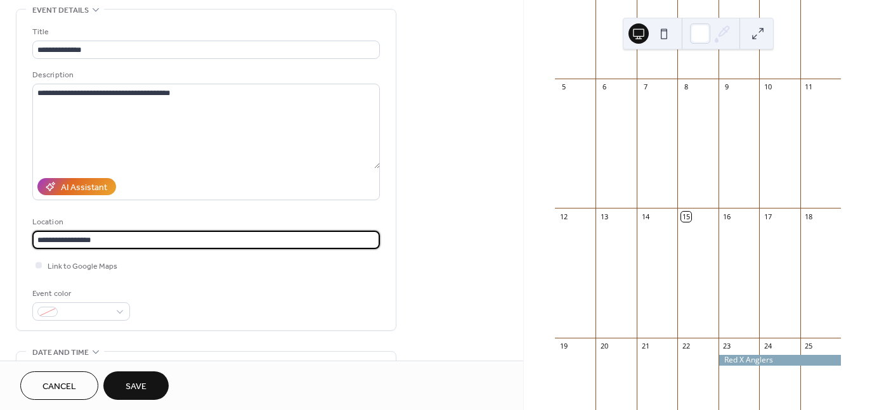
type input "**********"
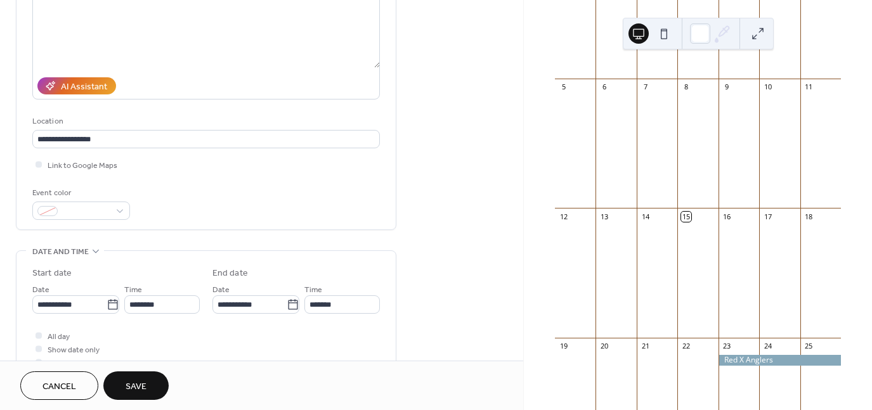
scroll to position [190, 0]
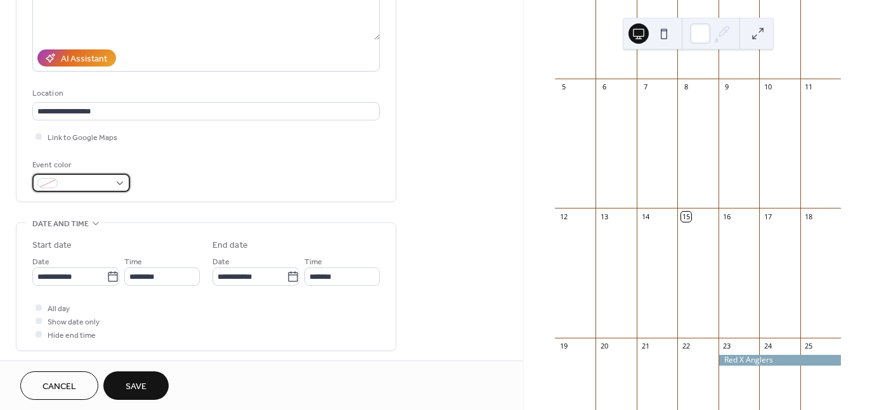
click at [120, 181] on div at bounding box center [81, 183] width 98 height 18
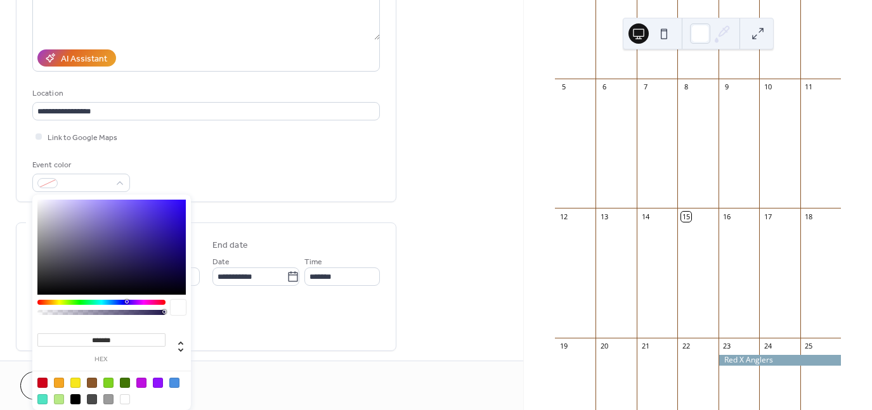
click at [110, 383] on div at bounding box center [108, 383] width 10 height 10
type input "*******"
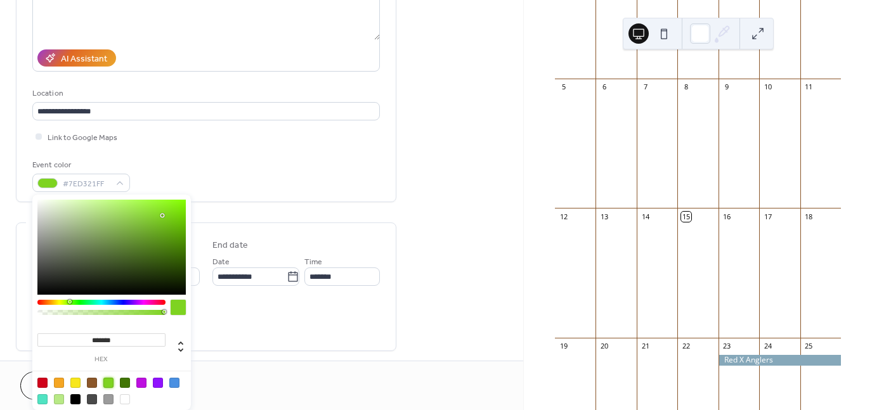
click at [471, 208] on div "**********" at bounding box center [261, 317] width 523 height 875
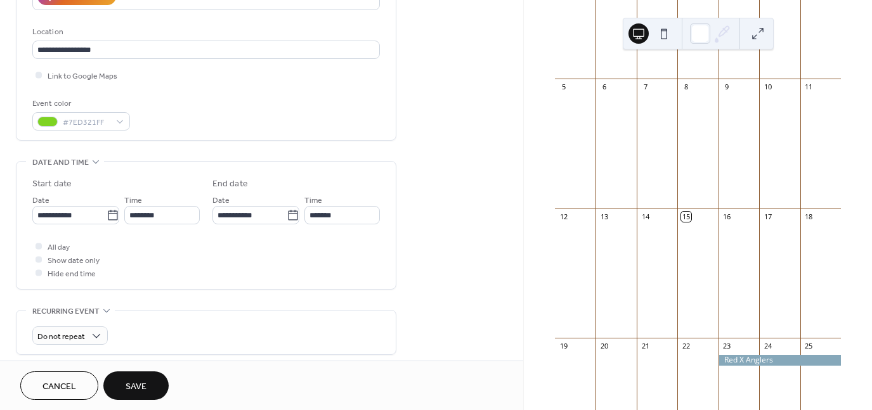
scroll to position [254, 0]
click at [90, 215] on input "**********" at bounding box center [69, 213] width 74 height 18
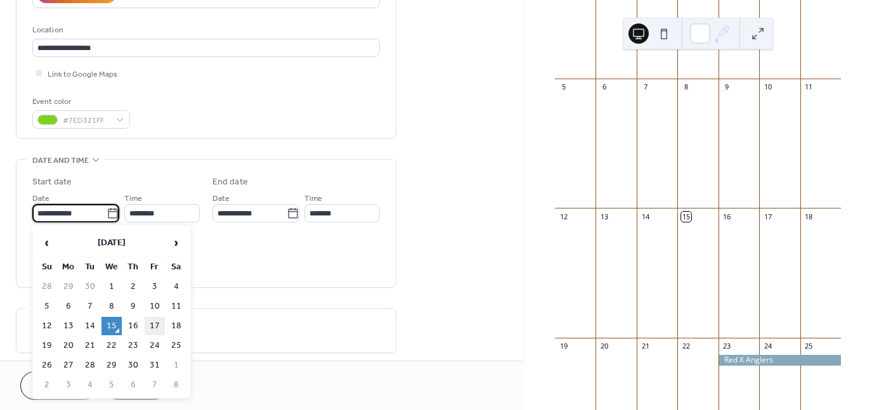
click at [153, 323] on td "17" at bounding box center [155, 326] width 20 height 18
type input "**********"
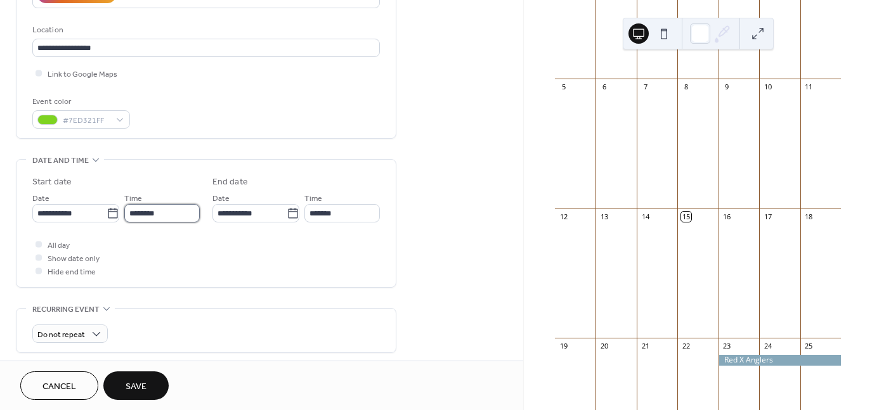
click at [151, 217] on input "********" at bounding box center [161, 213] width 75 height 18
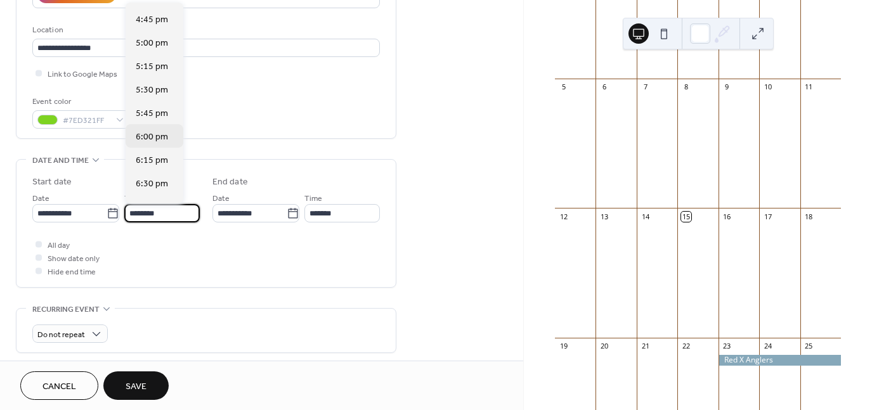
scroll to position [1570, 0]
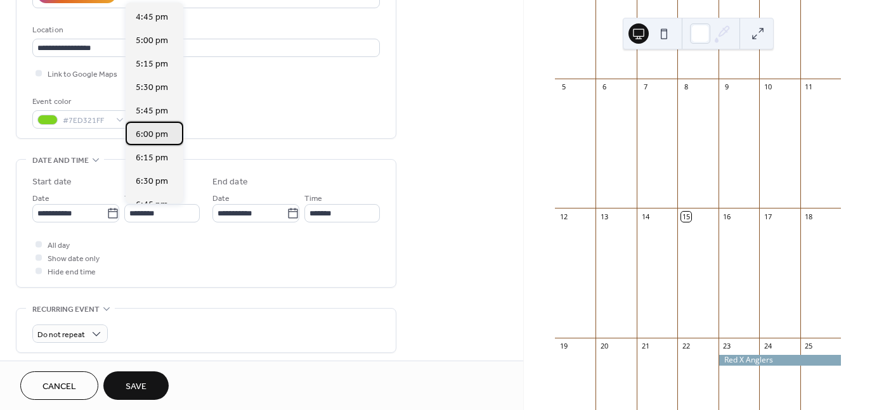
click at [149, 134] on span "6:00 pm" at bounding box center [152, 134] width 32 height 13
type input "*******"
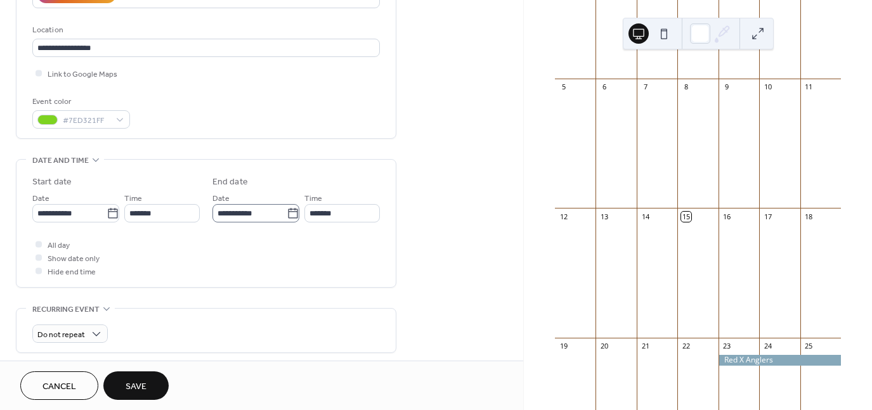
click at [289, 214] on icon at bounding box center [293, 213] width 13 height 13
click at [287, 214] on input "**********" at bounding box center [249, 213] width 74 height 18
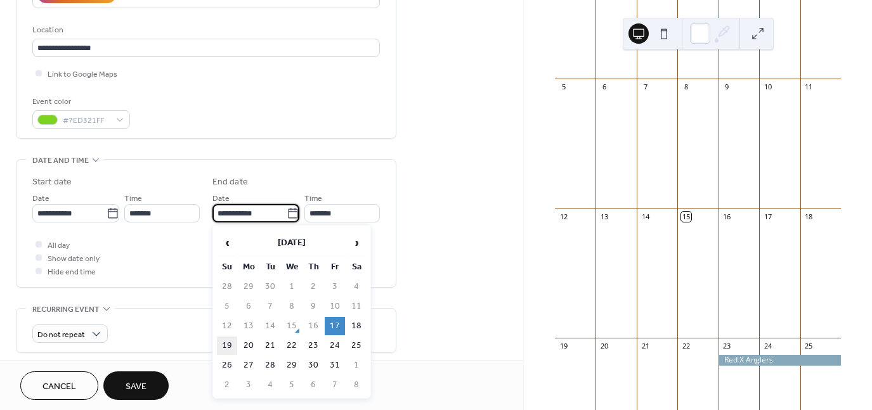
click at [227, 343] on td "19" at bounding box center [227, 346] width 20 height 18
type input "**********"
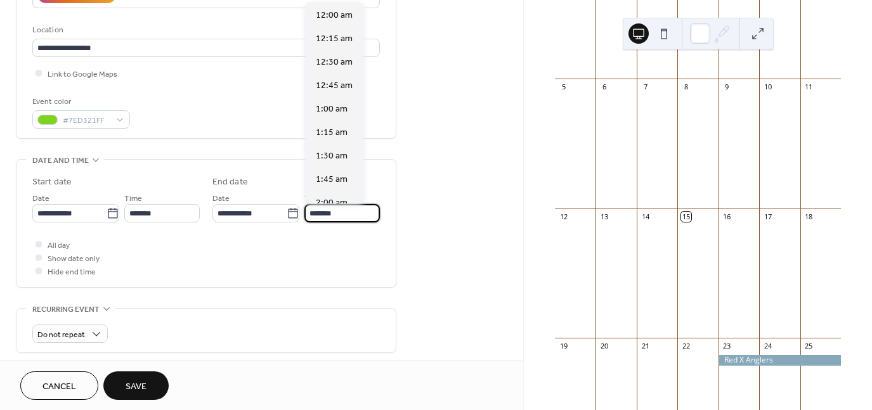
click at [342, 214] on input "*******" at bounding box center [341, 213] width 75 height 18
click at [338, 199] on span "1:00 pm" at bounding box center [332, 199] width 32 height 13
type input "*******"
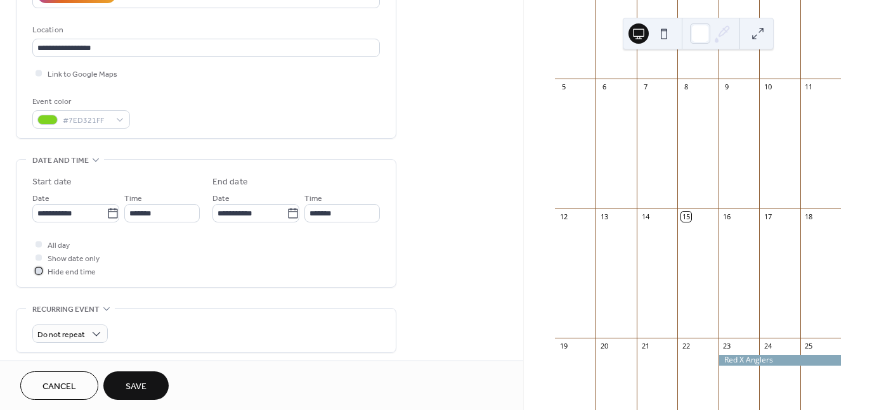
click at [39, 269] on div at bounding box center [39, 271] width 6 height 6
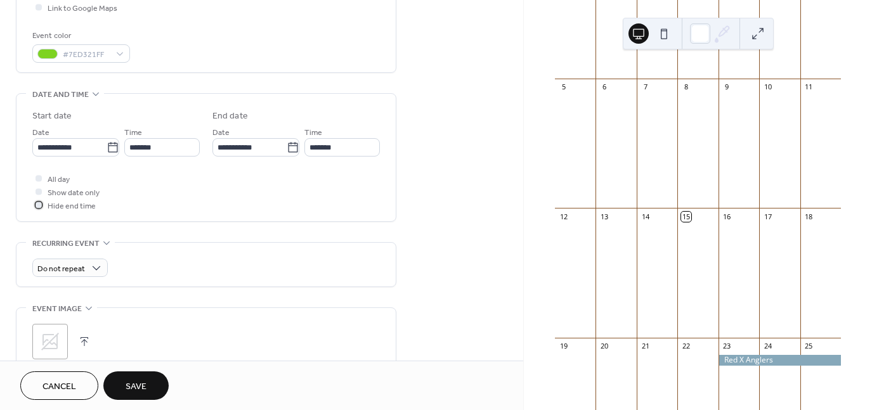
scroll to position [381, 0]
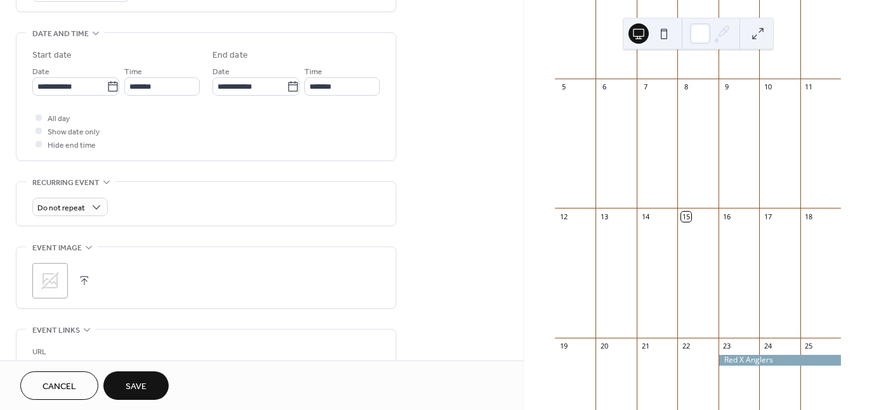
click at [86, 278] on button "button" at bounding box center [84, 281] width 18 height 18
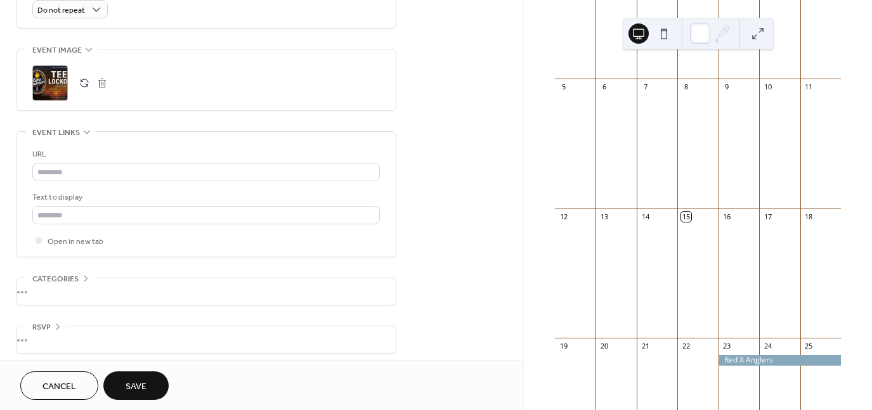
scroll to position [583, 0]
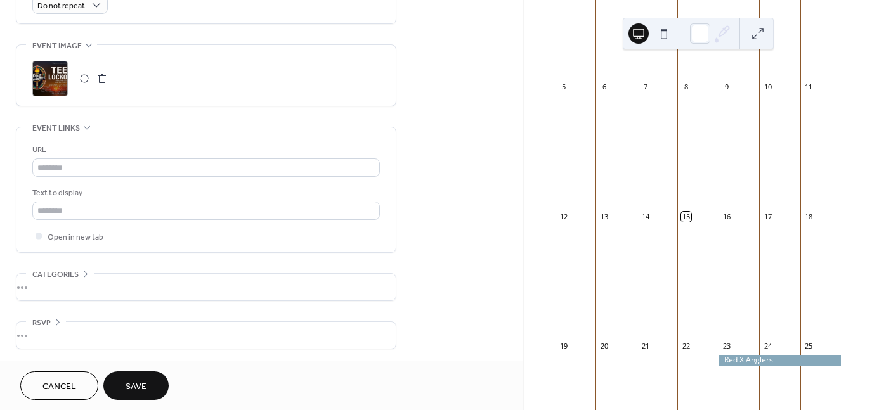
click at [138, 386] on span "Save" at bounding box center [136, 387] width 21 height 13
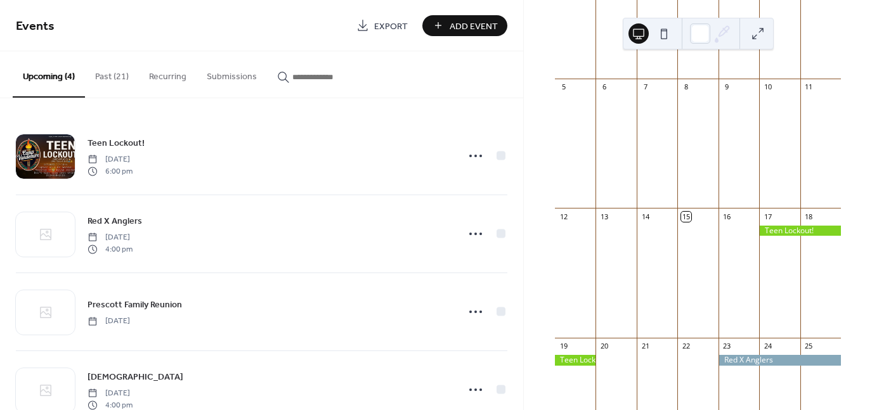
click at [453, 27] on span "Add Event" at bounding box center [474, 26] width 48 height 13
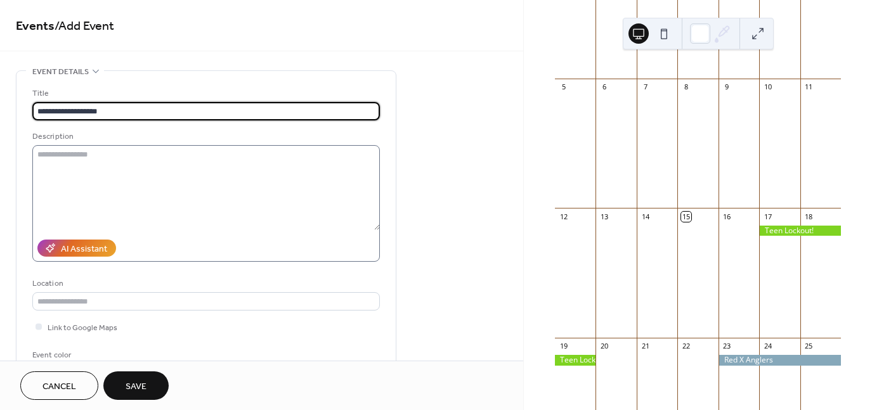
type input "**********"
click at [98, 157] on textarea at bounding box center [206, 187] width 348 height 85
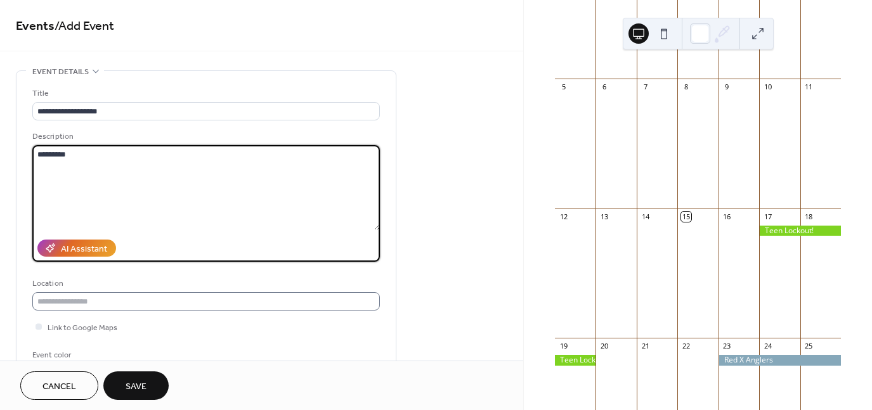
type textarea "*********"
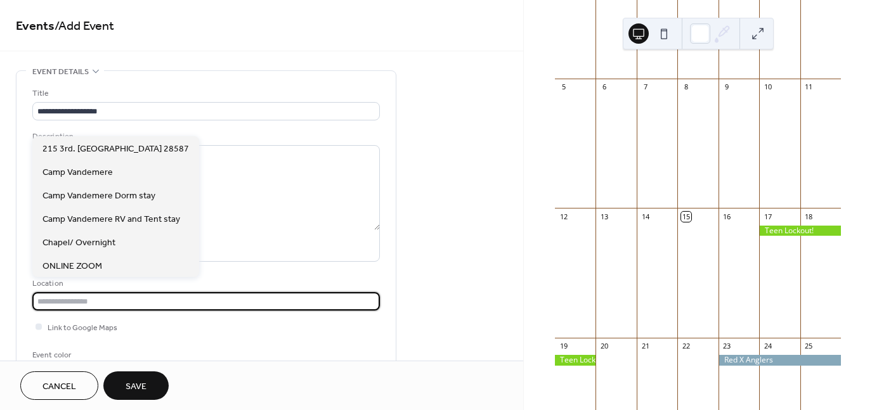
click at [93, 303] on input "text" at bounding box center [206, 301] width 348 height 18
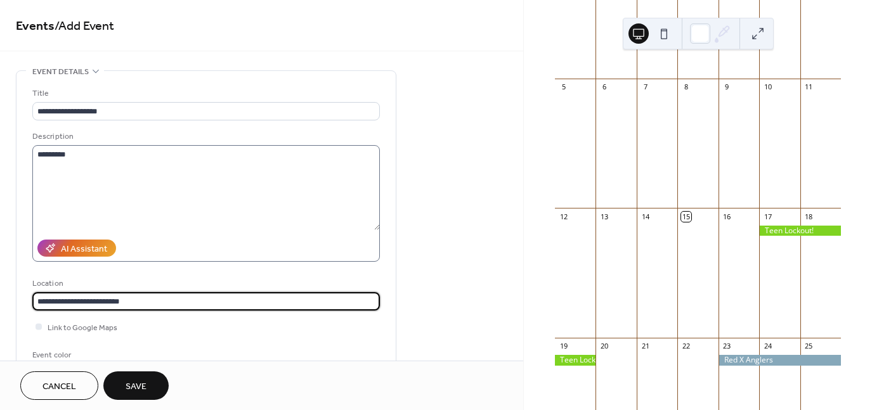
type input "**********"
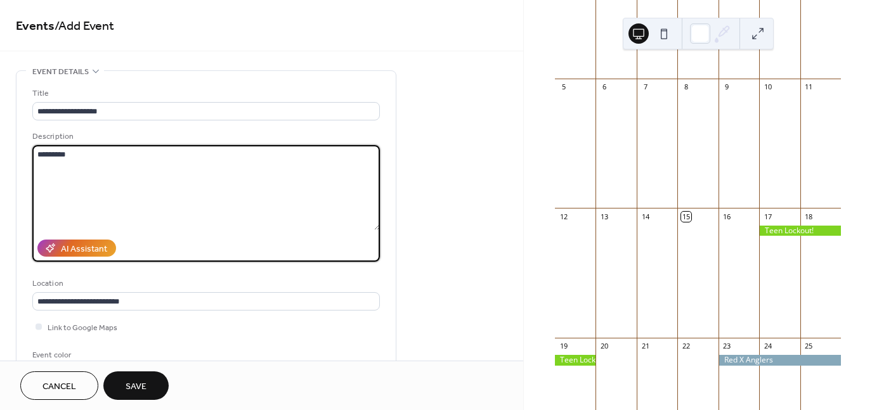
click at [75, 155] on textarea "*********" at bounding box center [206, 187] width 348 height 85
click at [98, 153] on textarea "**********" at bounding box center [206, 187] width 348 height 85
click at [133, 155] on textarea "**********" at bounding box center [206, 187] width 348 height 85
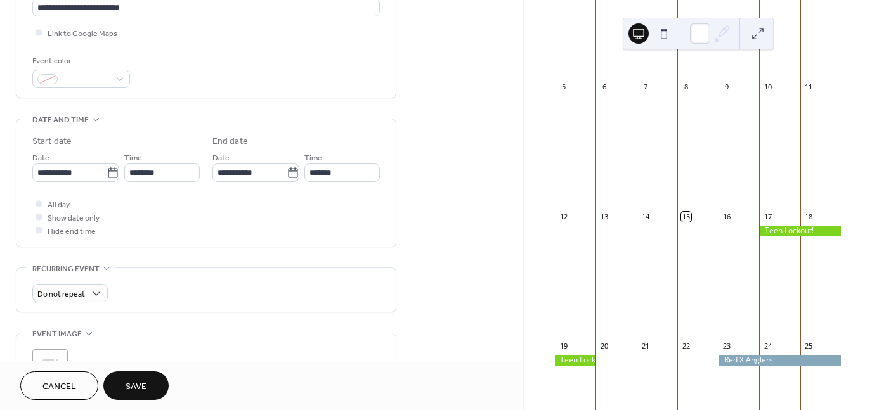
scroll to position [317, 0]
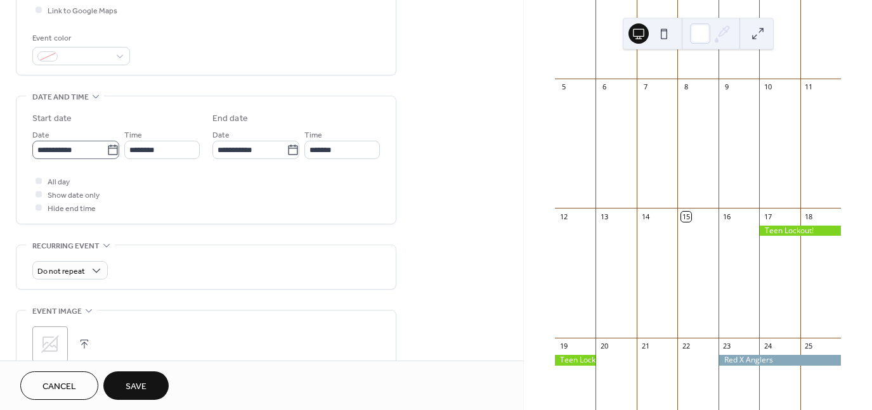
type textarea "**********"
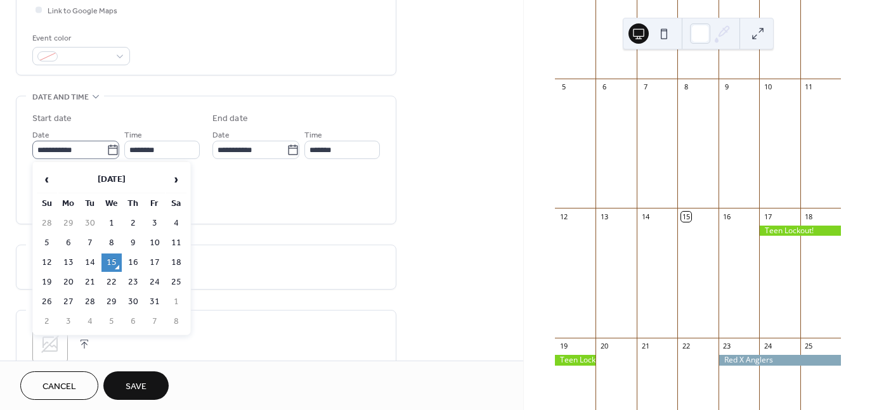
click at [109, 150] on icon at bounding box center [113, 150] width 13 height 13
click at [107, 150] on input "**********" at bounding box center [69, 150] width 74 height 18
click at [70, 295] on td "27" at bounding box center [68, 302] width 20 height 18
type input "**********"
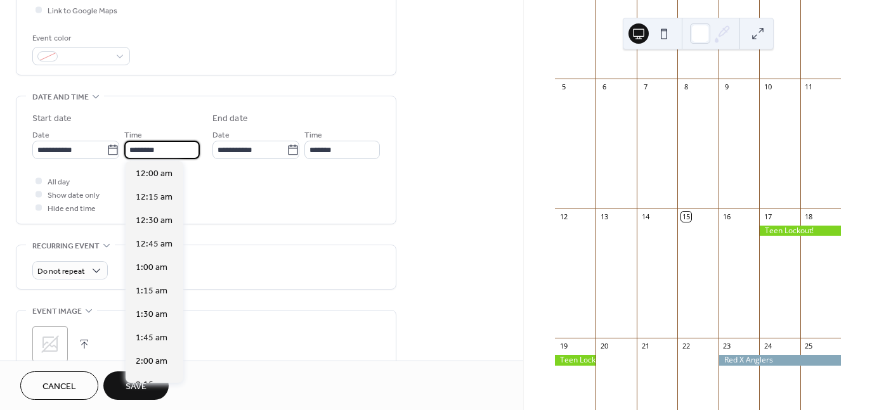
click at [161, 148] on input "********" at bounding box center [161, 150] width 75 height 18
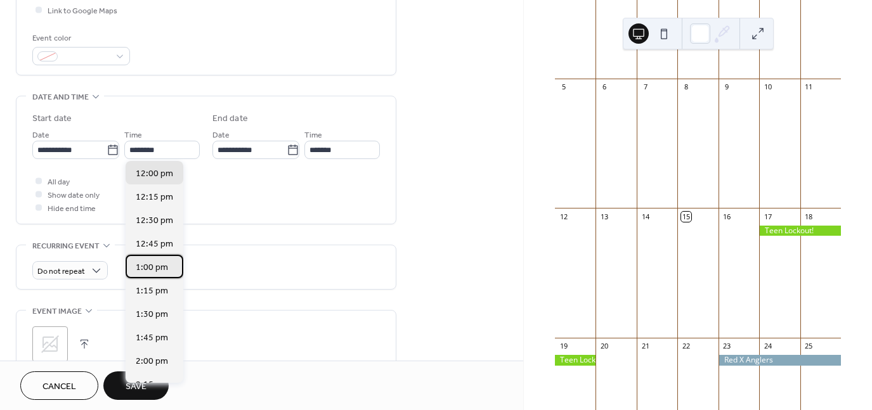
click at [146, 264] on span "1:00 pm" at bounding box center [152, 267] width 32 height 13
type input "*******"
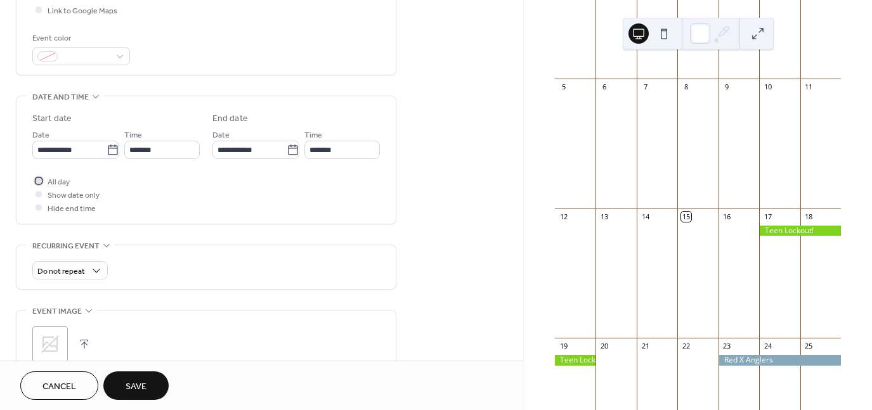
click at [38, 180] on div at bounding box center [39, 181] width 6 height 6
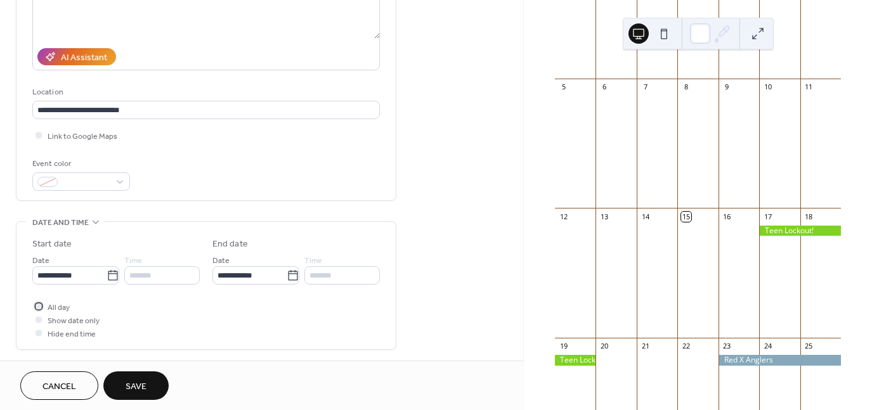
scroll to position [190, 0]
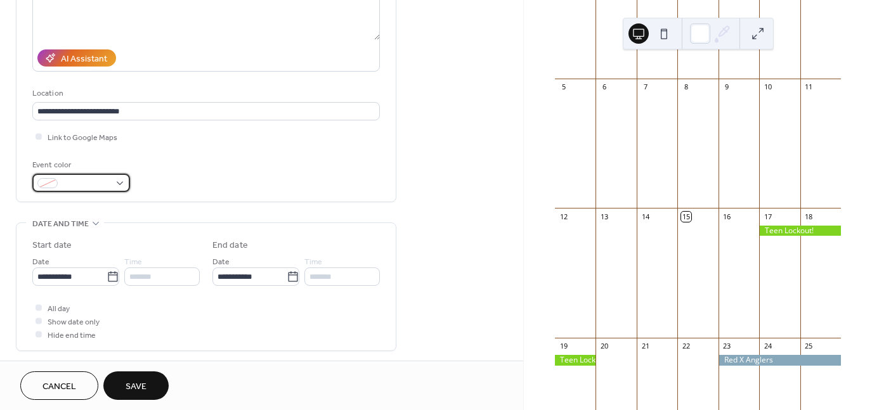
click at [120, 183] on div at bounding box center [81, 183] width 98 height 18
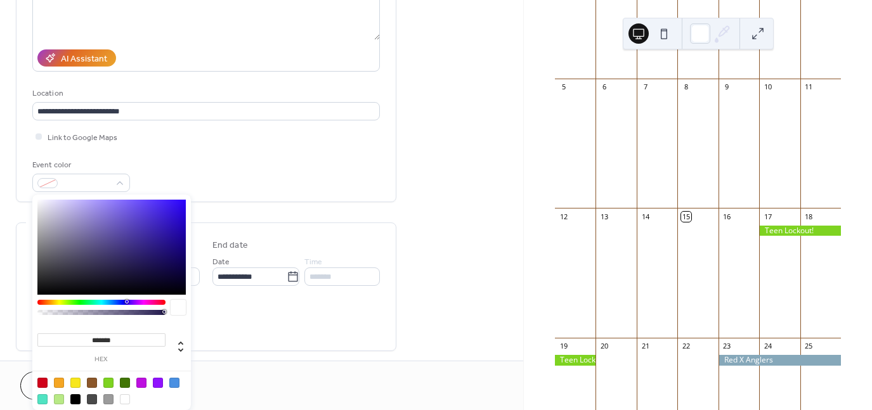
click at [76, 381] on div at bounding box center [75, 383] width 10 height 10
type input "*******"
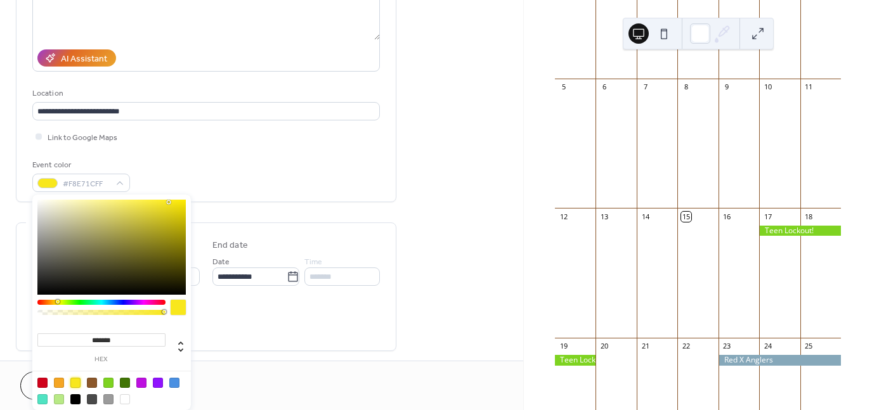
click at [291, 324] on div "All day Show date only Hide end time" at bounding box center [206, 321] width 348 height 40
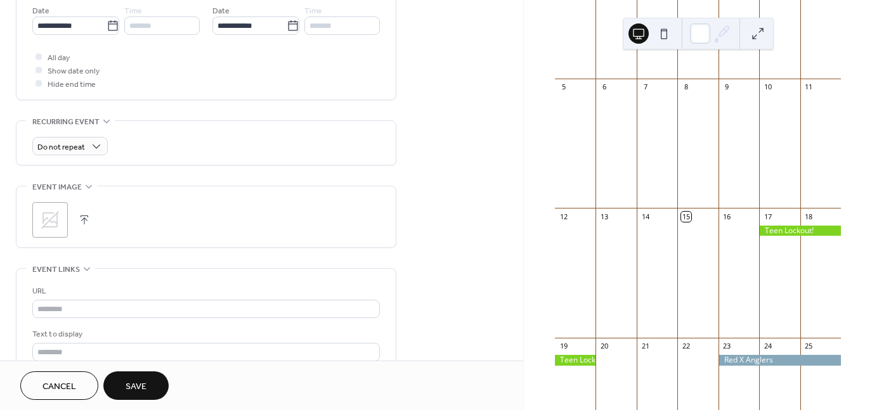
scroll to position [444, 0]
click at [145, 386] on span "Save" at bounding box center [136, 387] width 21 height 13
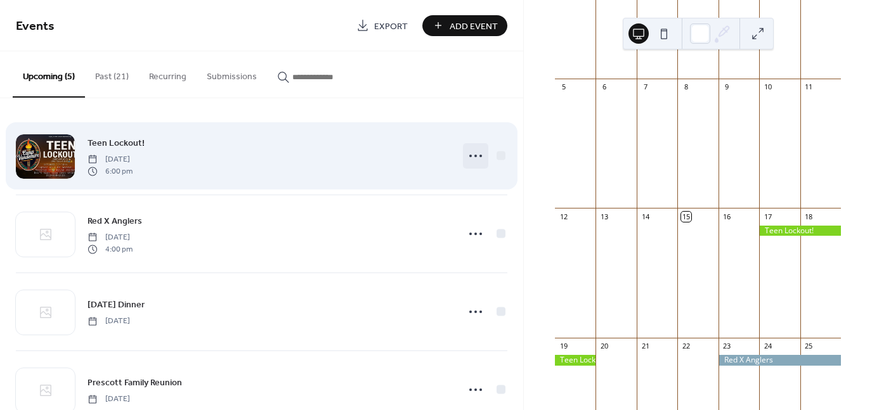
click at [468, 156] on icon at bounding box center [475, 156] width 20 height 20
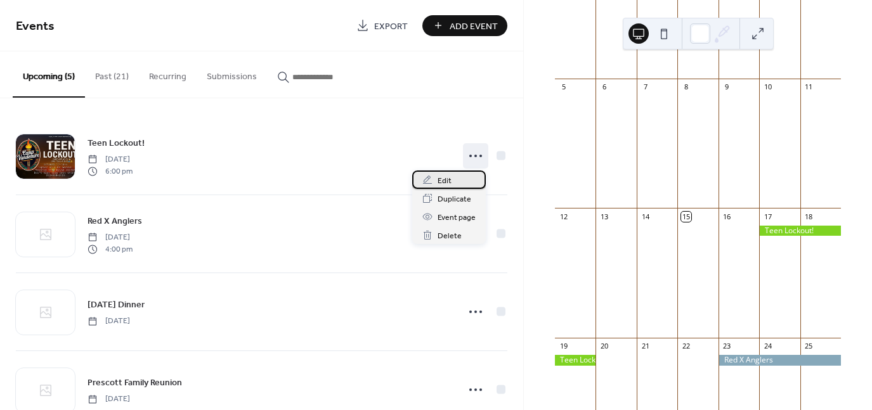
click at [455, 183] on div "Edit" at bounding box center [449, 180] width 74 height 18
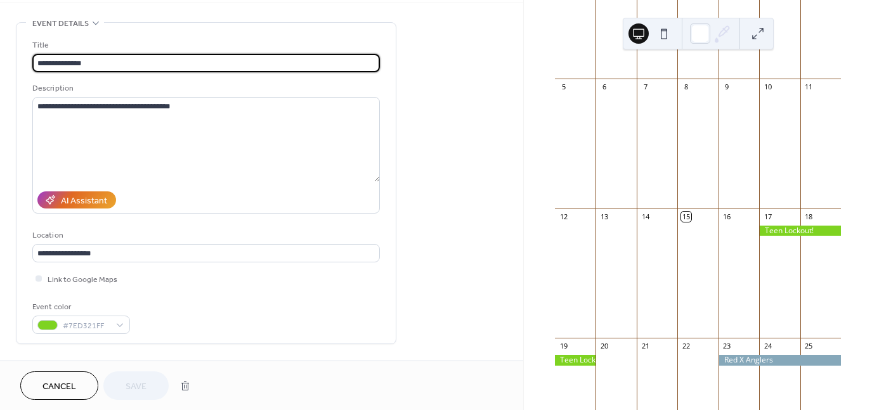
scroll to position [127, 0]
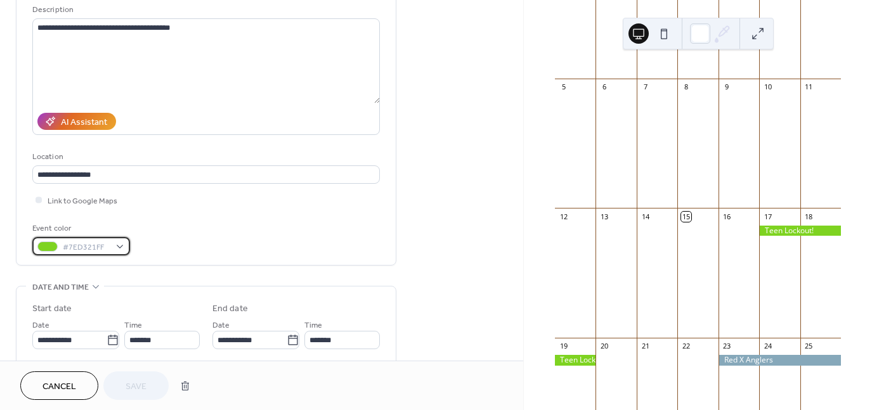
click at [114, 249] on div "#7ED321FF" at bounding box center [81, 246] width 98 height 18
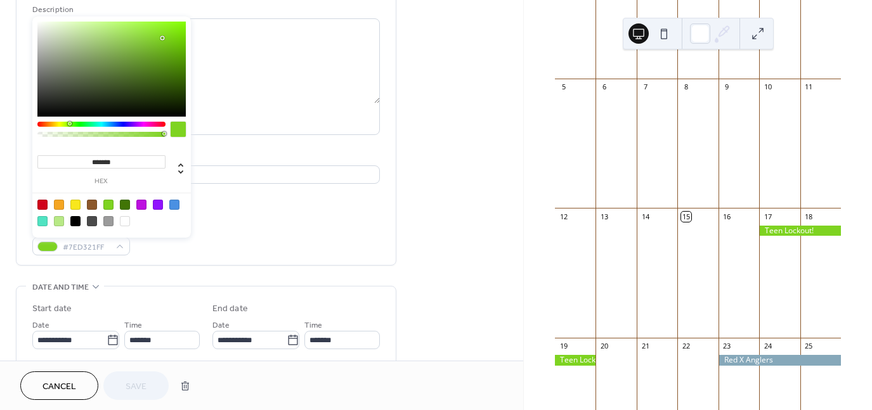
click at [79, 205] on div at bounding box center [75, 205] width 10 height 10
type input "*******"
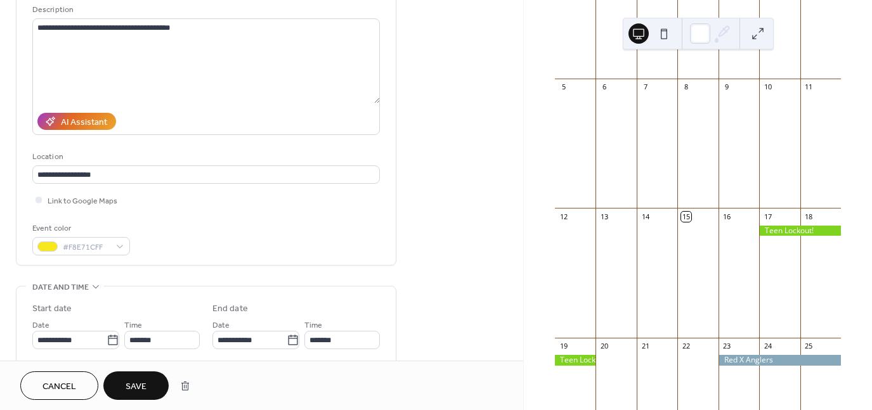
click at [140, 389] on span "Save" at bounding box center [136, 387] width 21 height 13
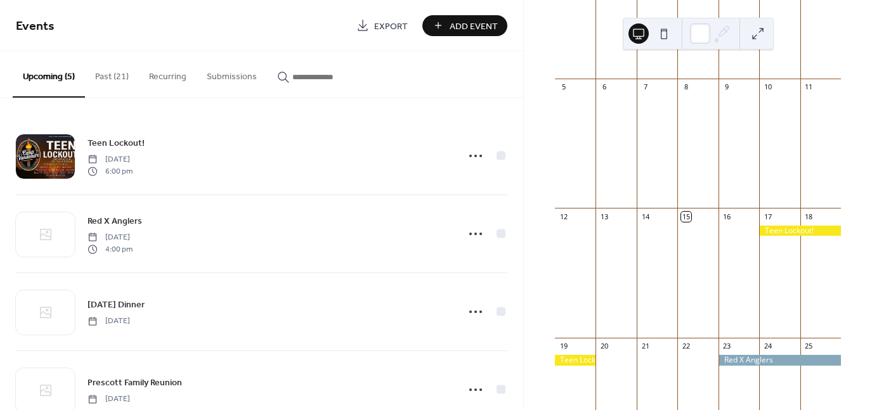
click at [460, 26] on span "Add Event" at bounding box center [474, 26] width 48 height 13
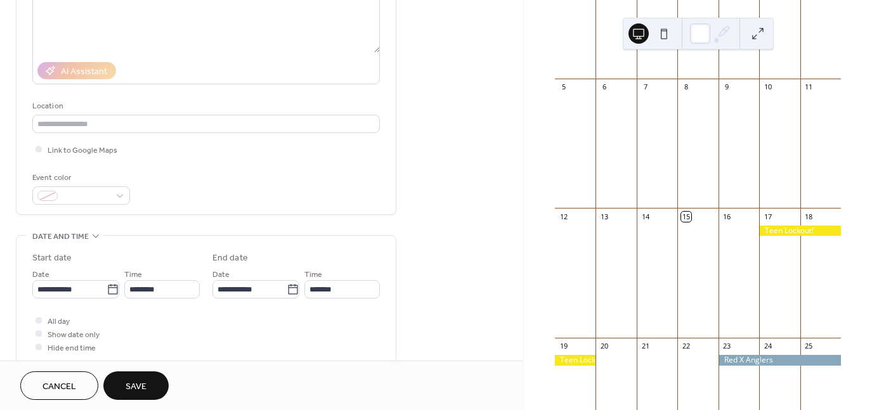
scroll to position [190, 0]
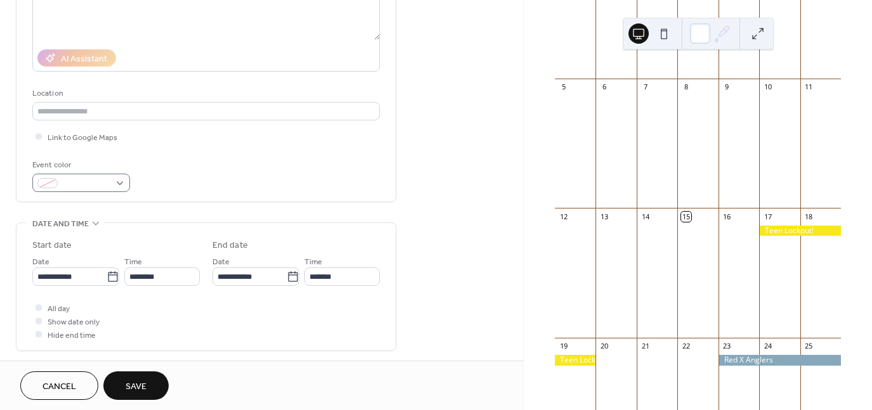
type input "******"
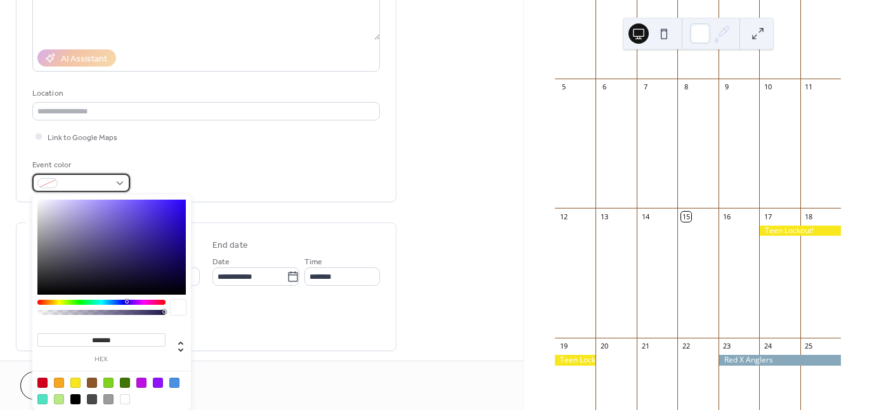
click at [119, 182] on div at bounding box center [81, 183] width 98 height 18
click at [44, 382] on div at bounding box center [42, 383] width 10 height 10
type input "*******"
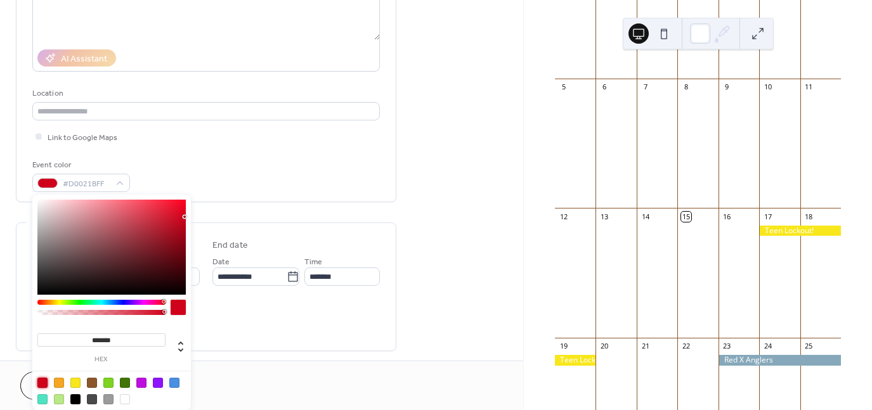
click at [420, 270] on div "**********" at bounding box center [261, 317] width 523 height 875
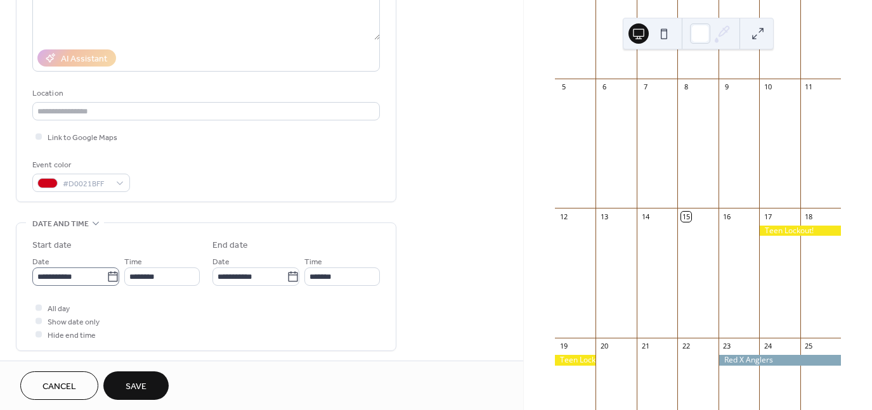
click at [110, 277] on icon at bounding box center [113, 277] width 13 height 13
click at [107, 277] on input "**********" at bounding box center [69, 277] width 74 height 18
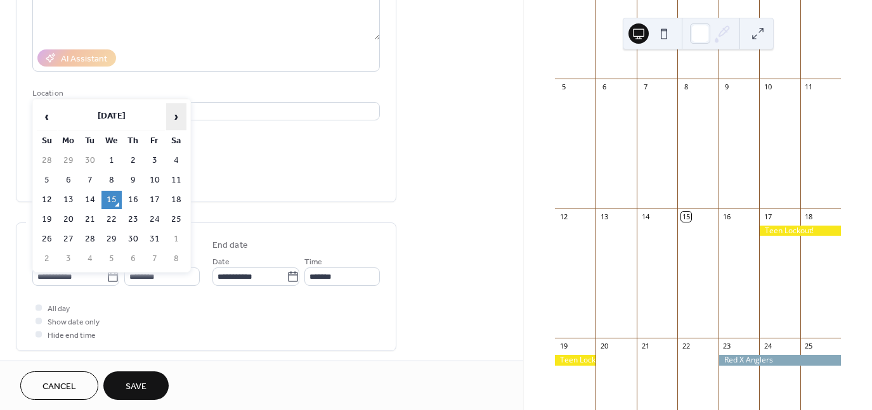
click at [176, 120] on span "›" at bounding box center [176, 116] width 19 height 25
click at [67, 156] on td "1" at bounding box center [68, 161] width 20 height 18
type input "**********"
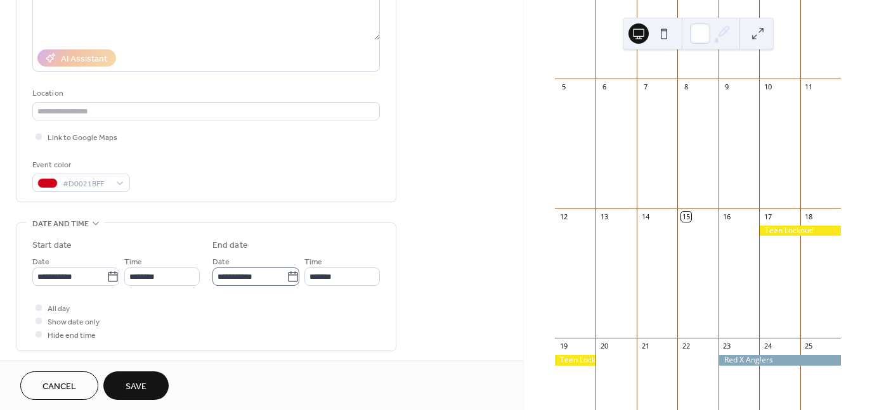
click at [290, 278] on icon at bounding box center [293, 277] width 13 height 13
click at [287, 278] on input "**********" at bounding box center [249, 277] width 74 height 18
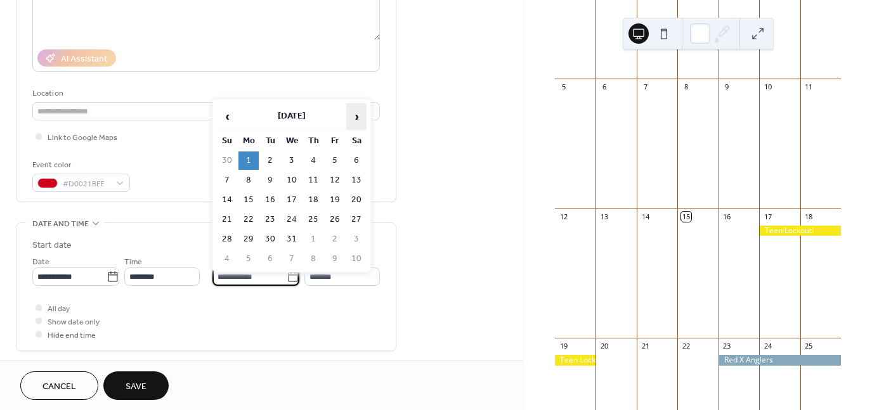
click at [356, 118] on span "›" at bounding box center [356, 116] width 19 height 25
click at [356, 115] on span "›" at bounding box center [356, 116] width 19 height 25
click at [226, 176] on td "1" at bounding box center [227, 180] width 20 height 18
type input "**********"
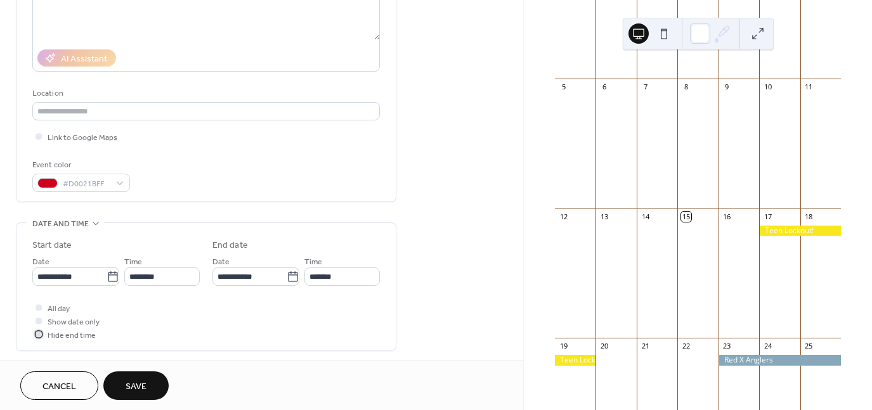
click at [39, 332] on div at bounding box center [39, 334] width 6 height 6
click at [147, 386] on button "Save" at bounding box center [135, 386] width 65 height 29
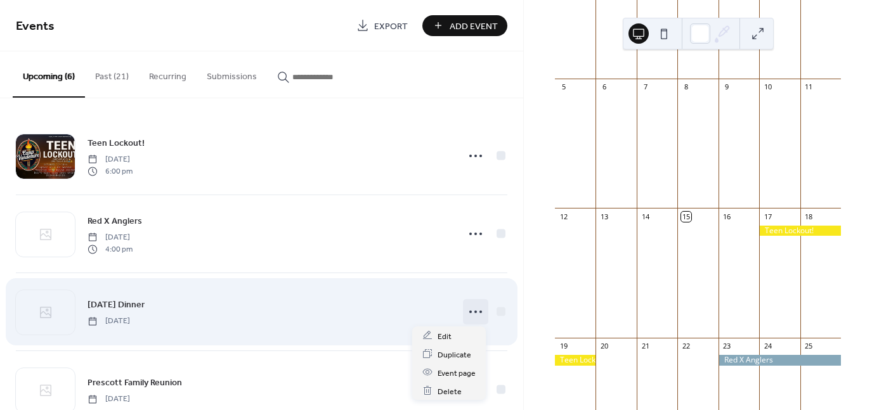
click at [471, 313] on icon at bounding box center [475, 312] width 20 height 20
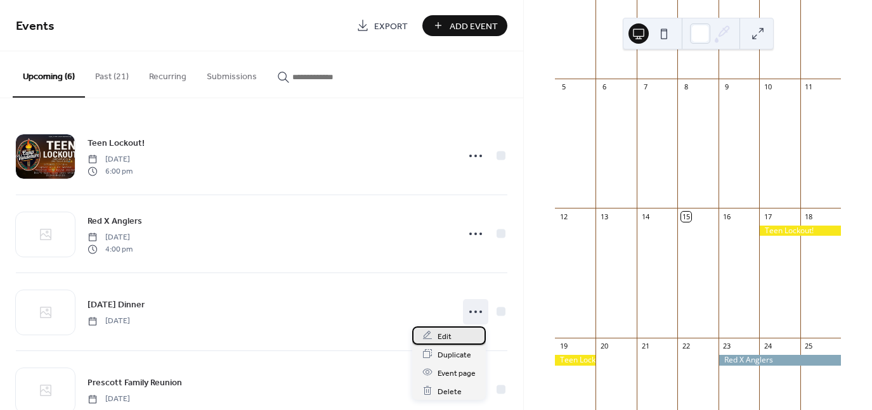
click at [445, 338] on span "Edit" at bounding box center [445, 336] width 14 height 13
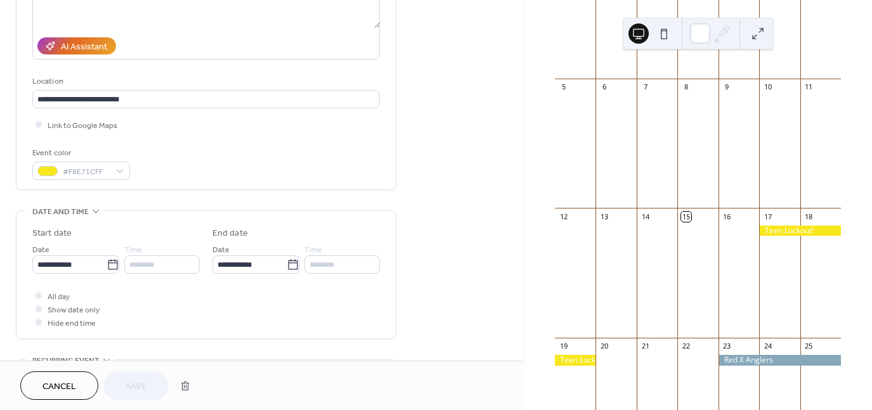
scroll to position [254, 0]
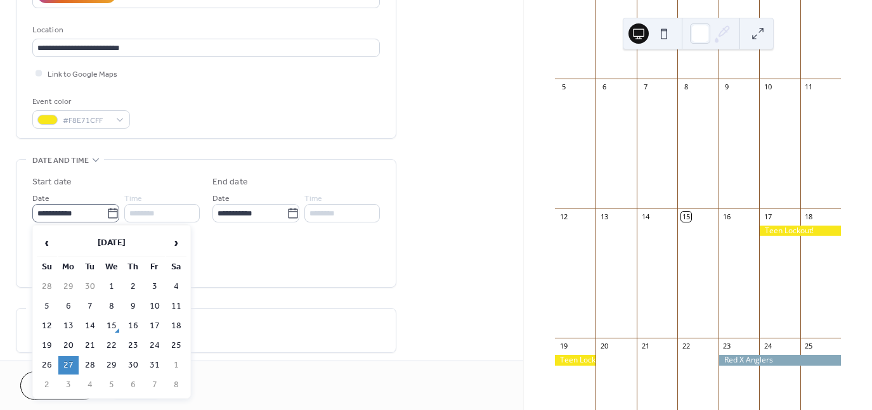
click at [107, 212] on icon at bounding box center [113, 213] width 13 height 13
click at [105, 212] on input "**********" at bounding box center [69, 213] width 74 height 18
click at [178, 244] on span "›" at bounding box center [176, 242] width 19 height 25
click at [136, 358] on td "27" at bounding box center [133, 365] width 20 height 18
type input "**********"
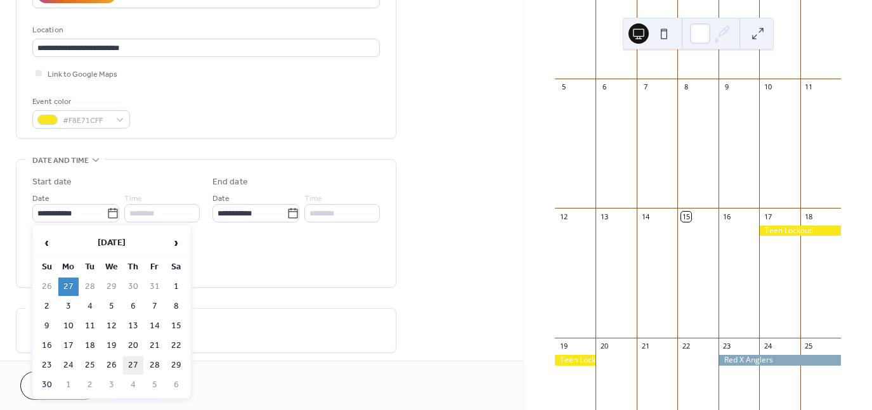
type input "**********"
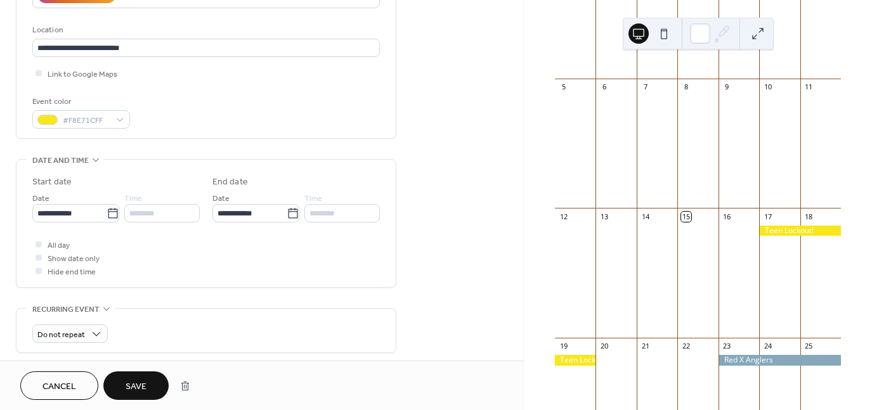
click at [135, 389] on span "Save" at bounding box center [136, 387] width 21 height 13
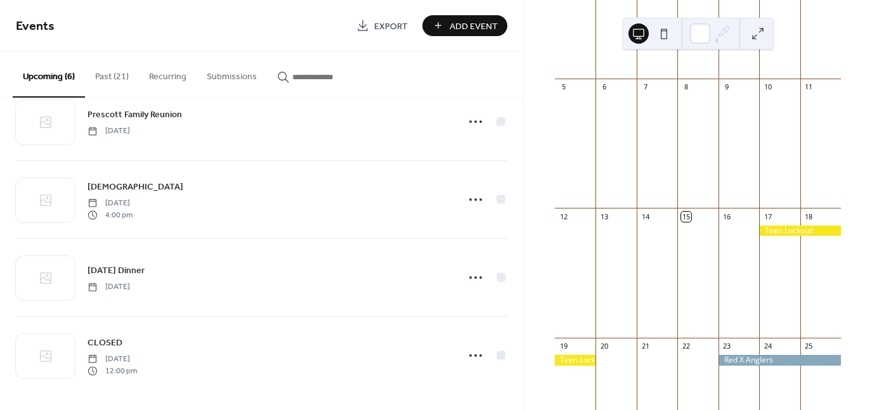
scroll to position [192, 0]
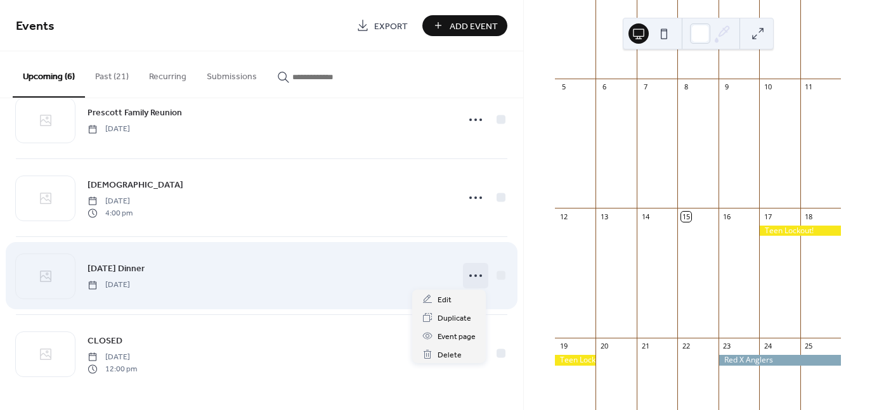
click at [476, 276] on icon at bounding box center [475, 276] width 20 height 20
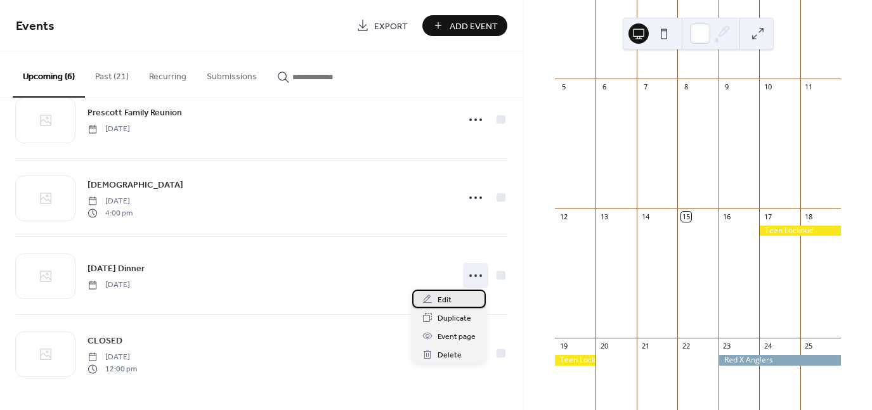
click at [441, 299] on span "Edit" at bounding box center [445, 300] width 14 height 13
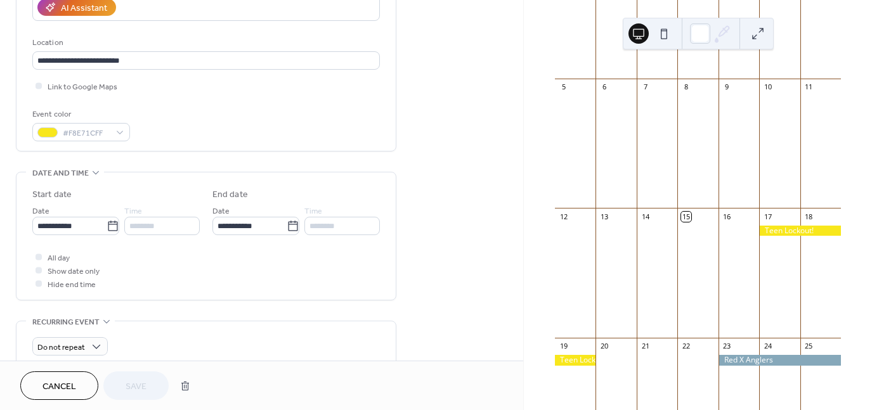
scroll to position [254, 0]
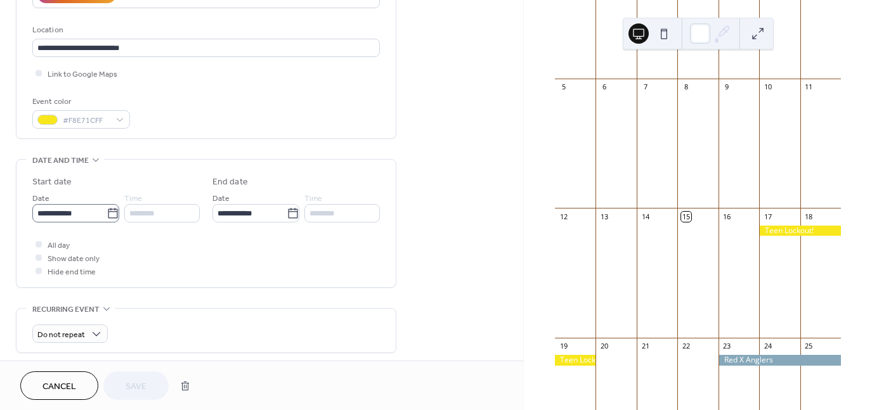
click at [111, 212] on icon at bounding box center [113, 213] width 13 height 13
click at [107, 212] on input "**********" at bounding box center [69, 213] width 74 height 18
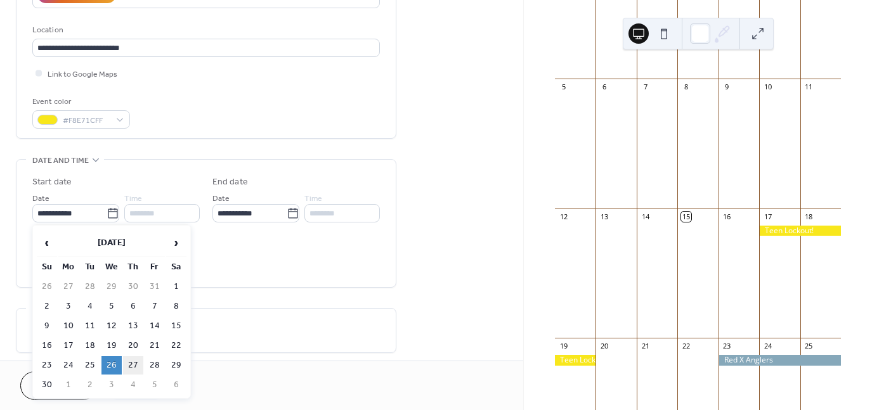
click at [134, 360] on td "27" at bounding box center [133, 365] width 20 height 18
type input "**********"
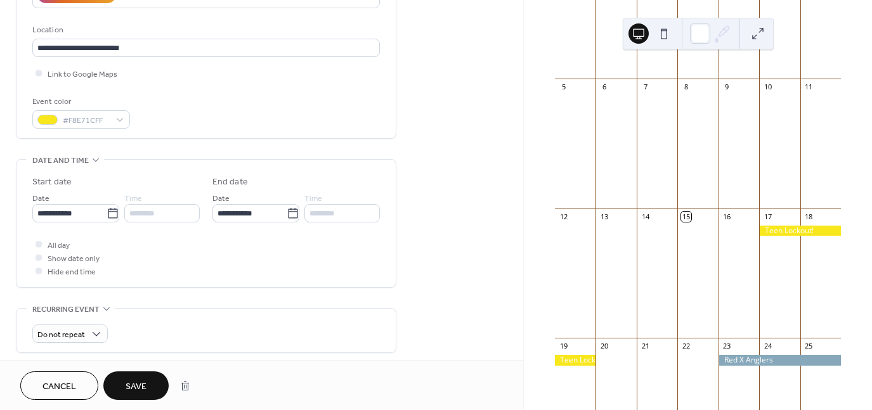
click at [140, 389] on span "Save" at bounding box center [136, 387] width 21 height 13
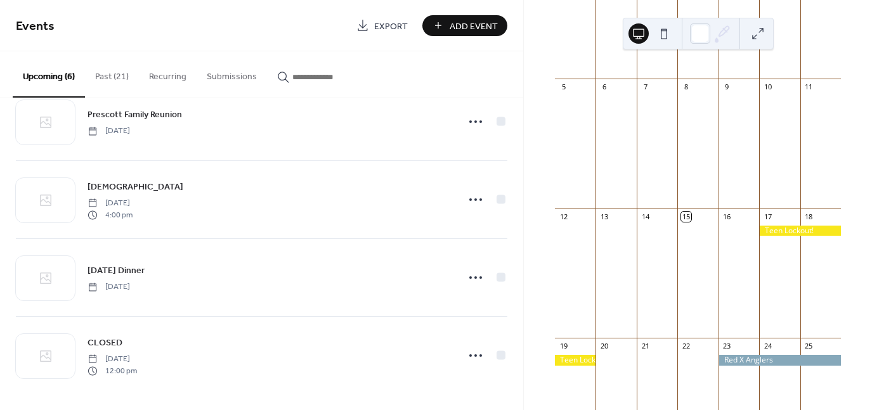
scroll to position [192, 0]
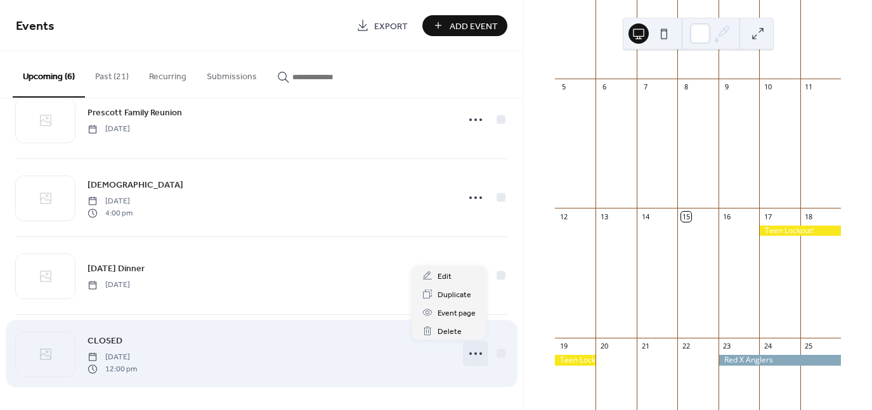
click at [474, 353] on circle at bounding box center [475, 354] width 3 height 3
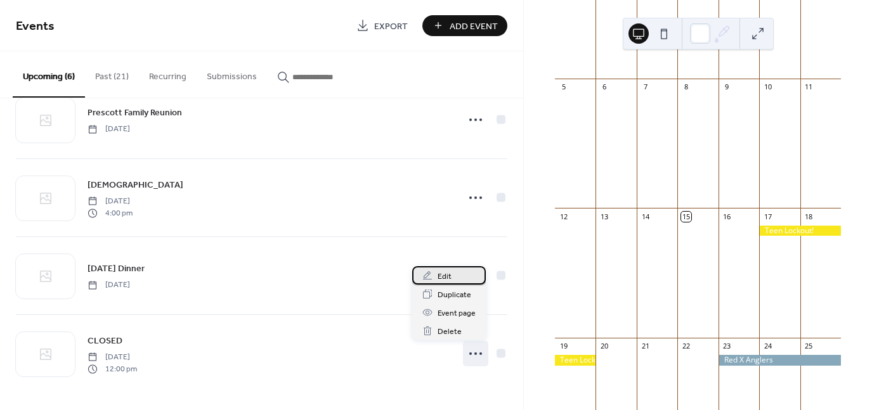
click at [446, 272] on span "Edit" at bounding box center [445, 276] width 14 height 13
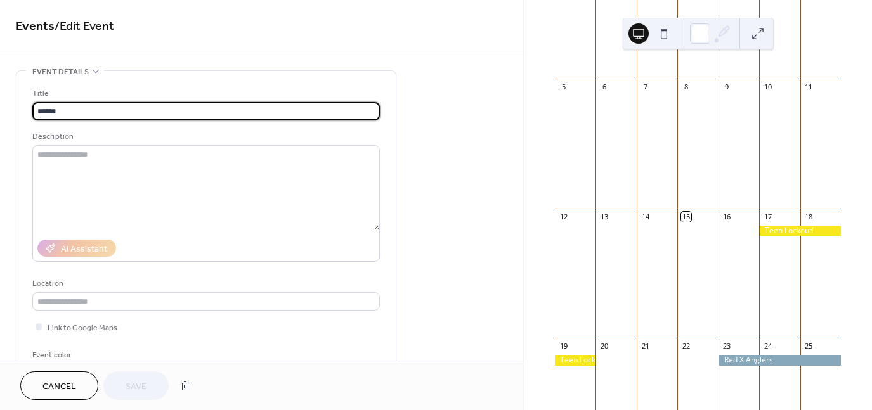
click at [37, 110] on input "******" at bounding box center [206, 111] width 348 height 18
type input "**********"
click at [138, 385] on span "Save" at bounding box center [136, 387] width 21 height 13
